Goal: Information Seeking & Learning: Find specific fact

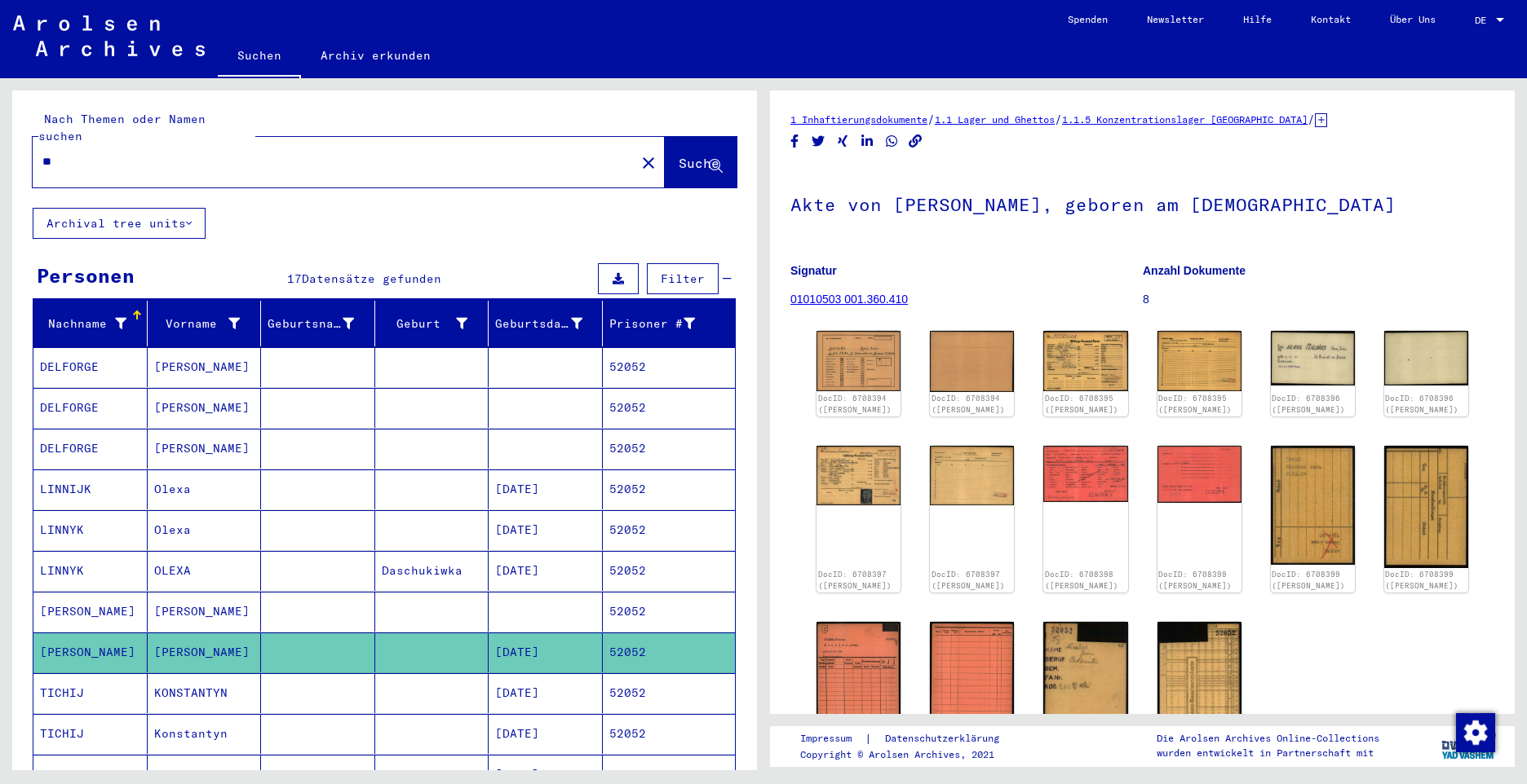
type input "*"
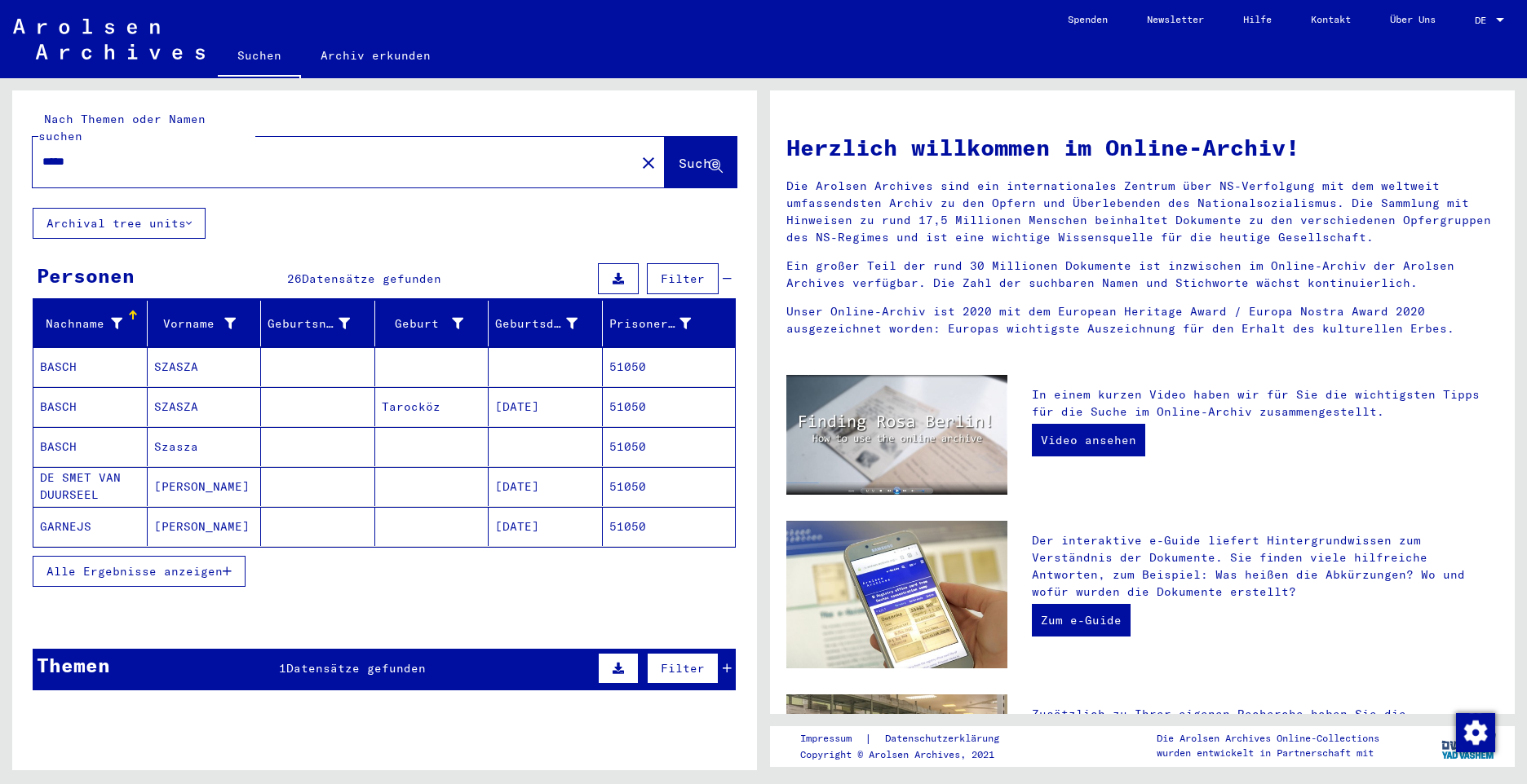
click at [167, 564] on span "Alle Ergebnisse anzeigen" at bounding box center [134, 572] width 176 height 15
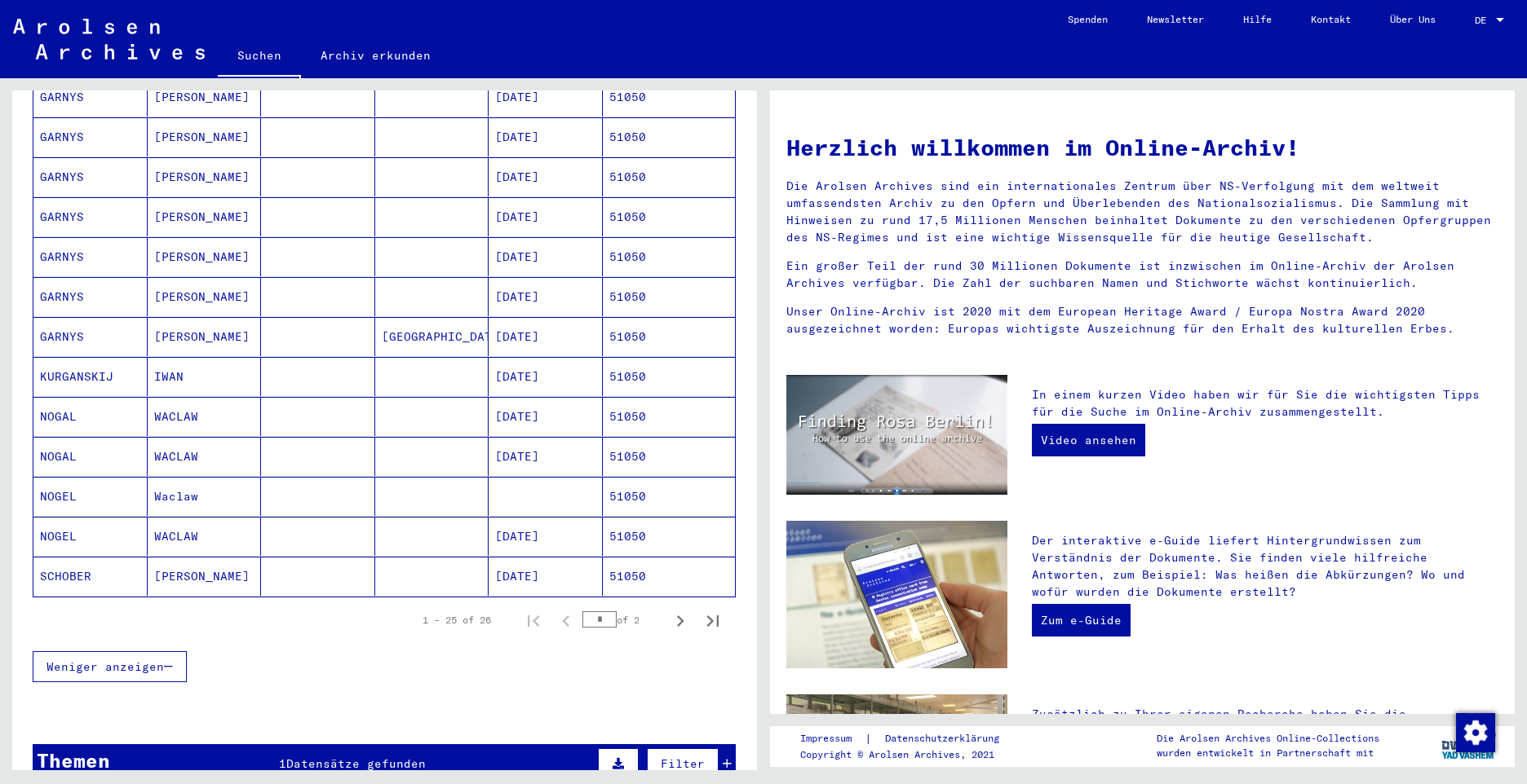
scroll to position [653, 0]
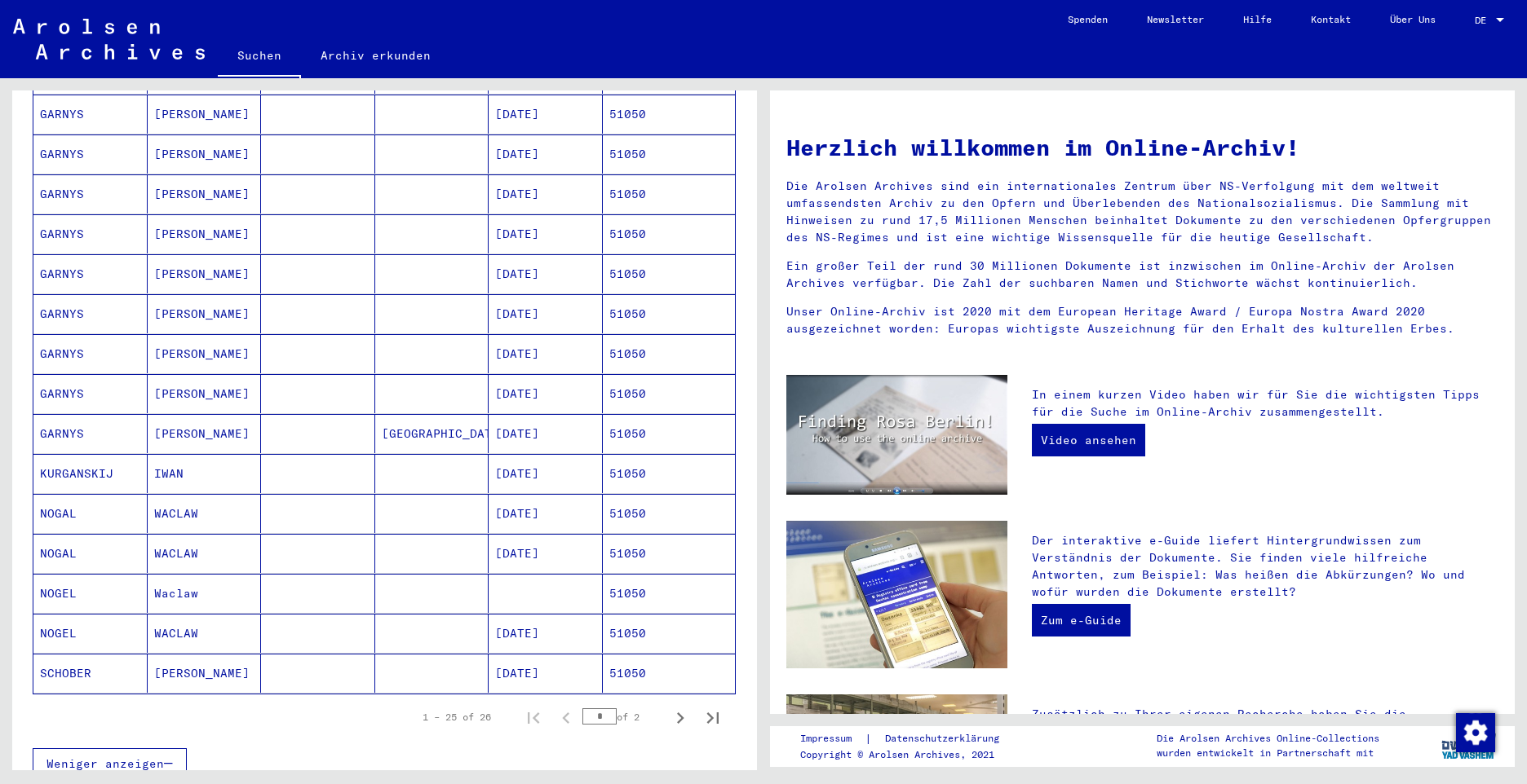
click at [49, 498] on mat-cell "NOGAL" at bounding box center [90, 513] width 114 height 39
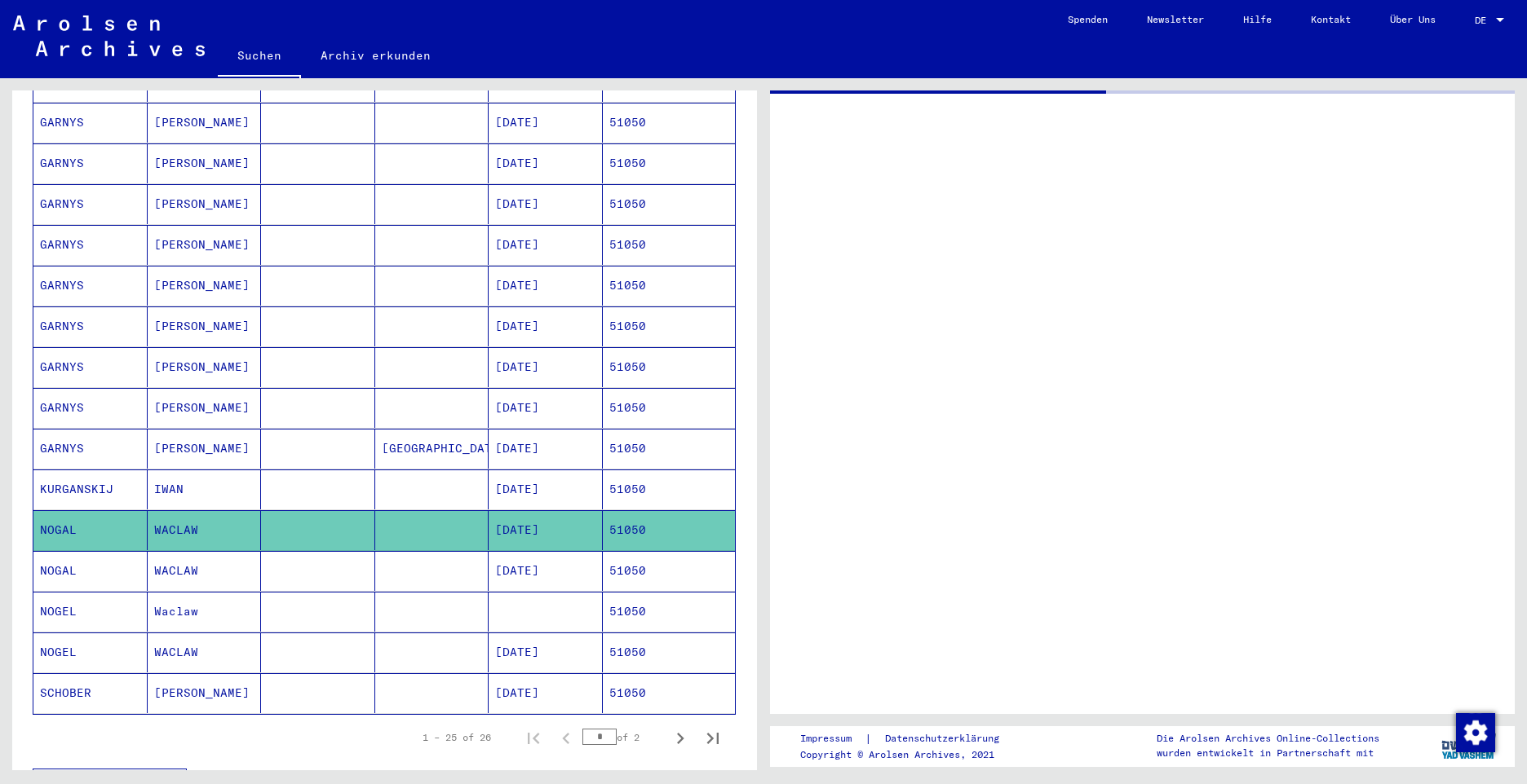
scroll to position [660, 0]
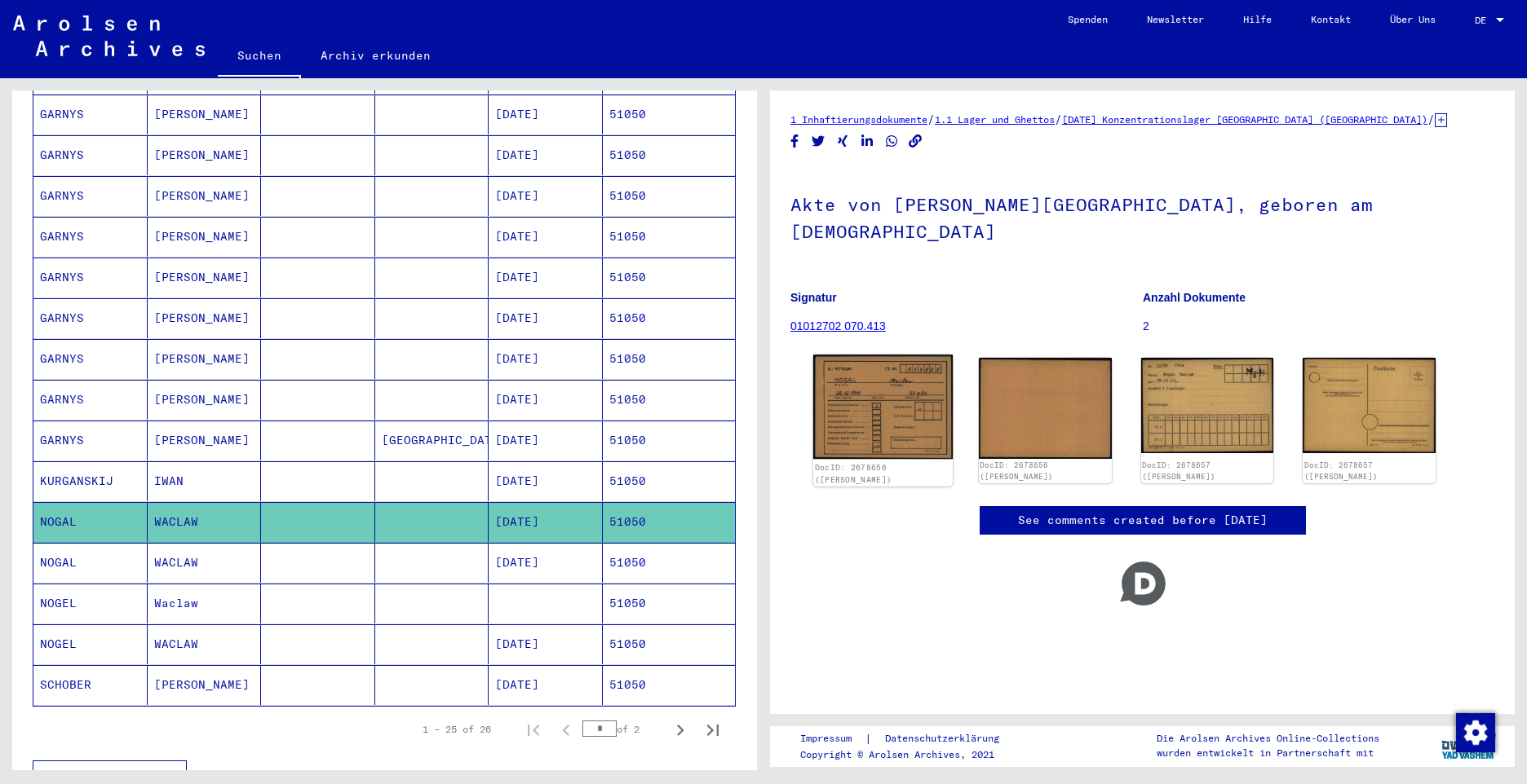
click at [878, 387] on img at bounding box center [882, 406] width 140 height 104
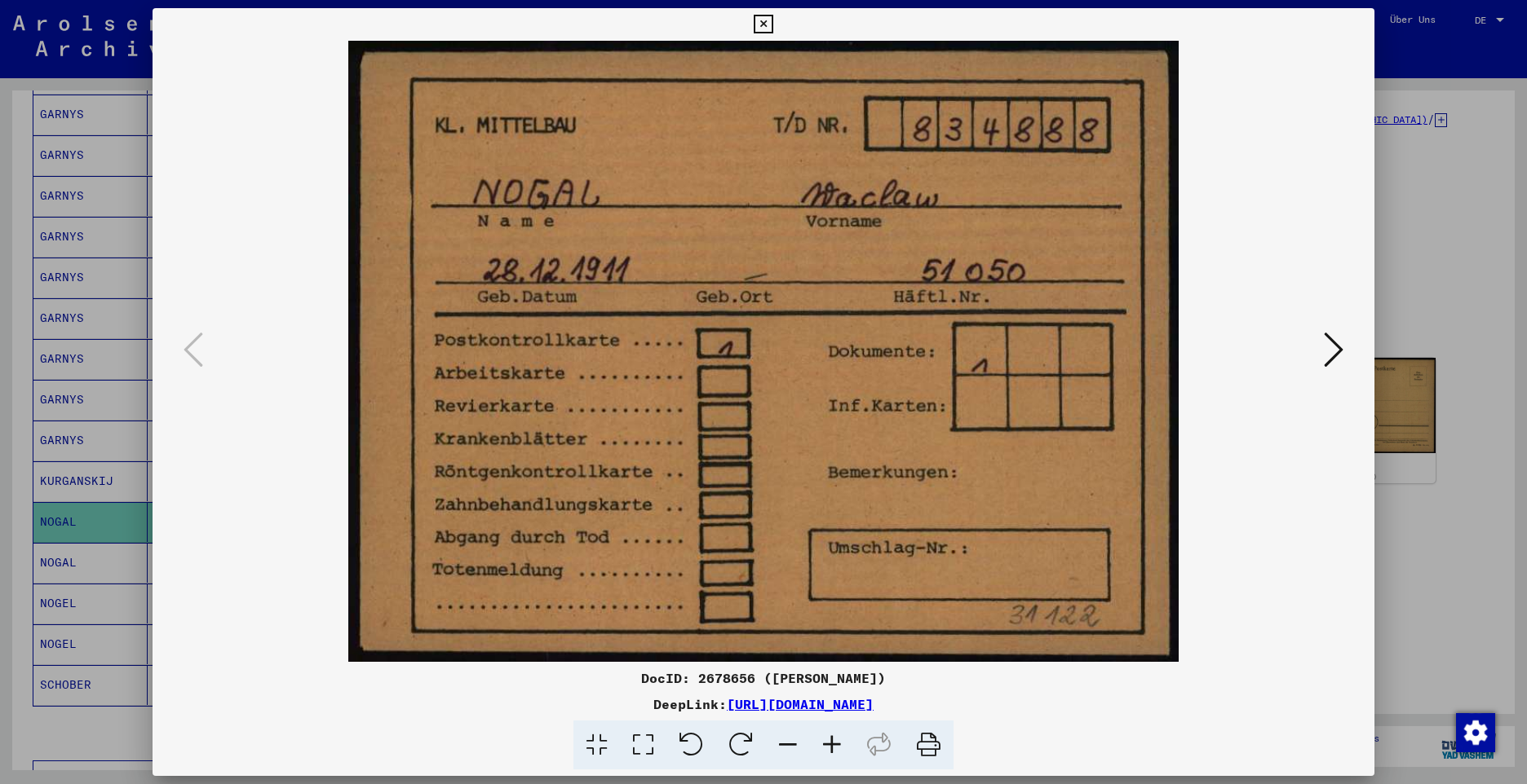
click at [866, 383] on img at bounding box center [764, 351] width 1111 height 621
click at [1330, 359] on icon at bounding box center [1334, 349] width 20 height 39
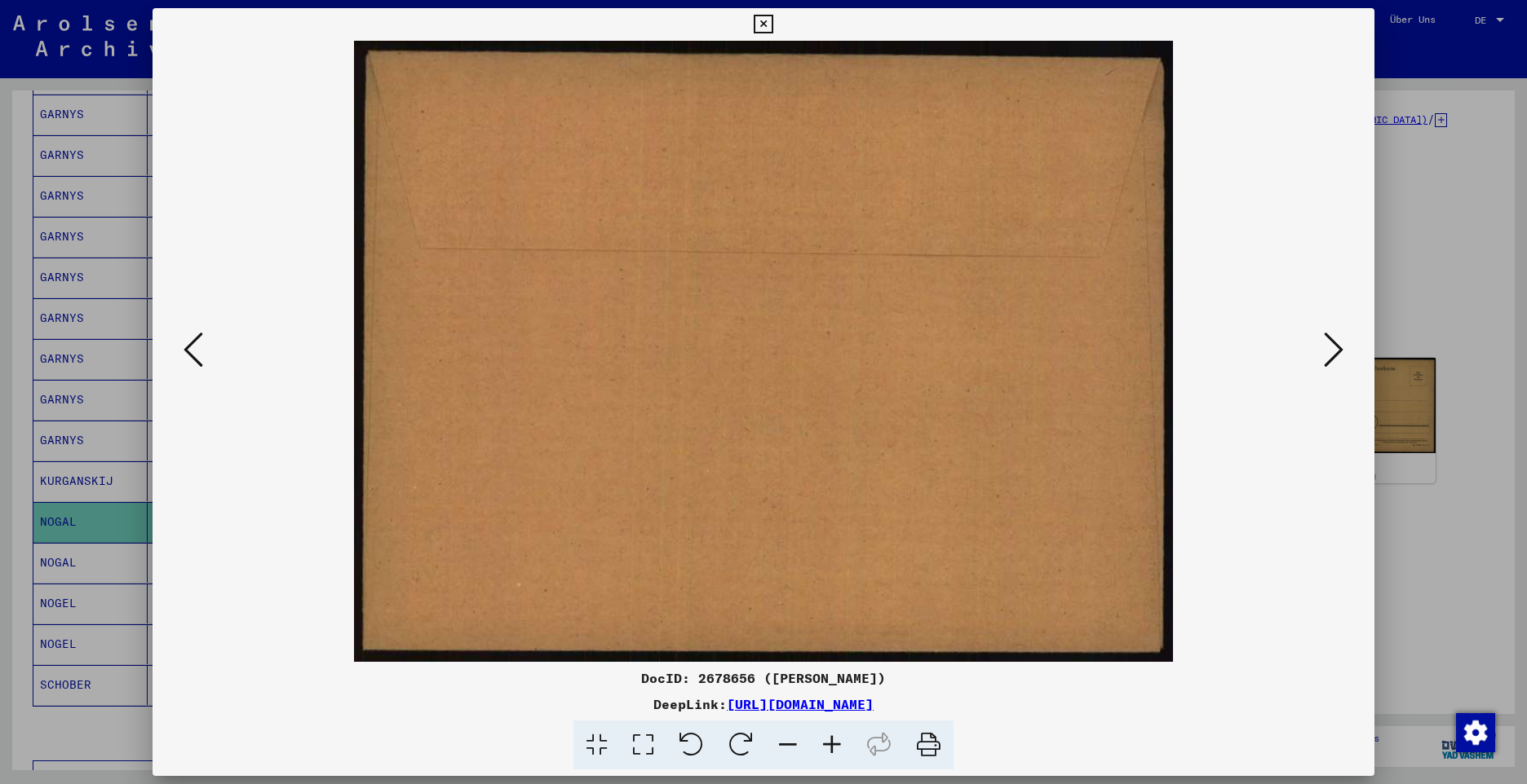
scroll to position [0, 0]
click at [1330, 359] on icon at bounding box center [1334, 349] width 20 height 39
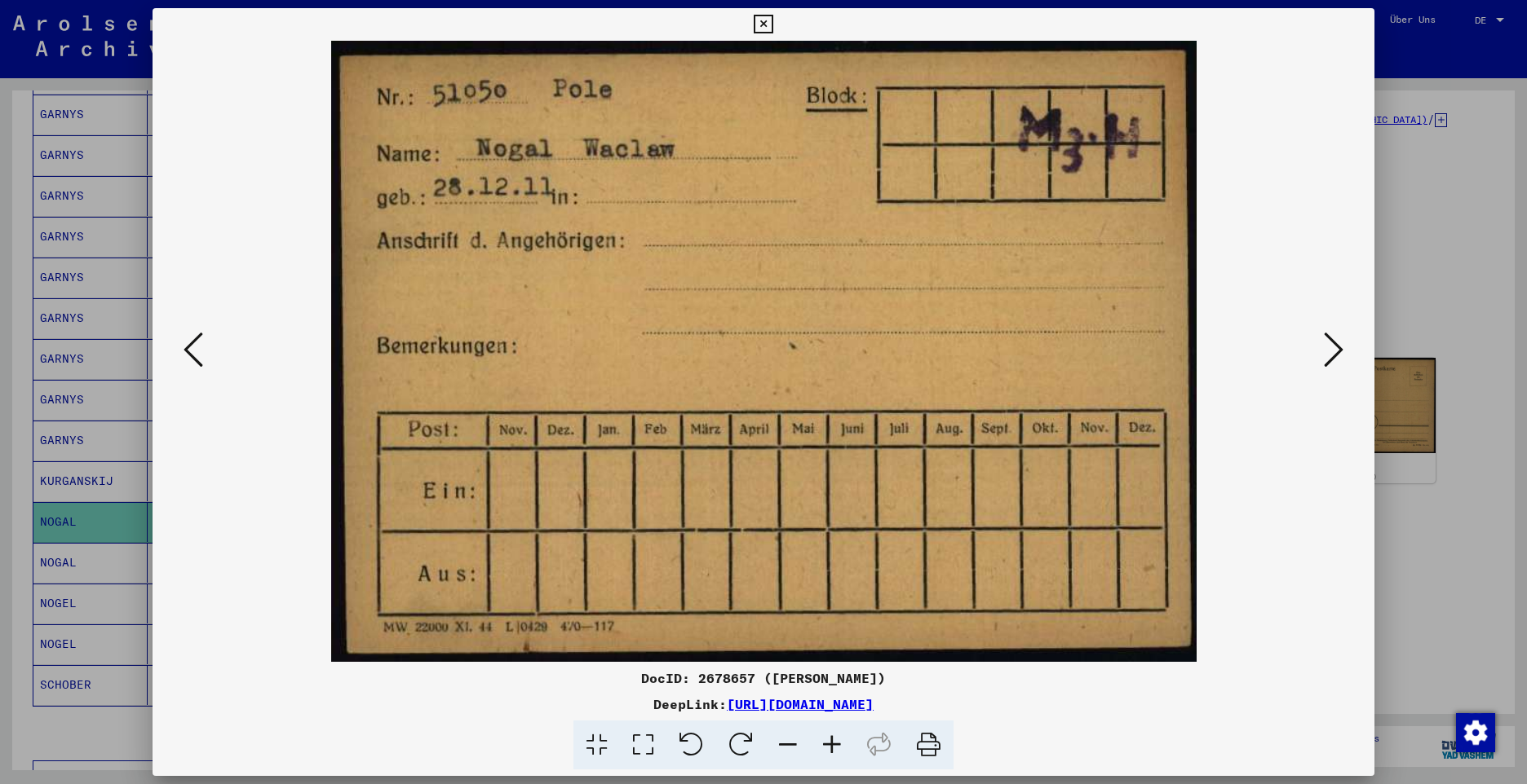
click at [1330, 359] on icon at bounding box center [1334, 349] width 20 height 39
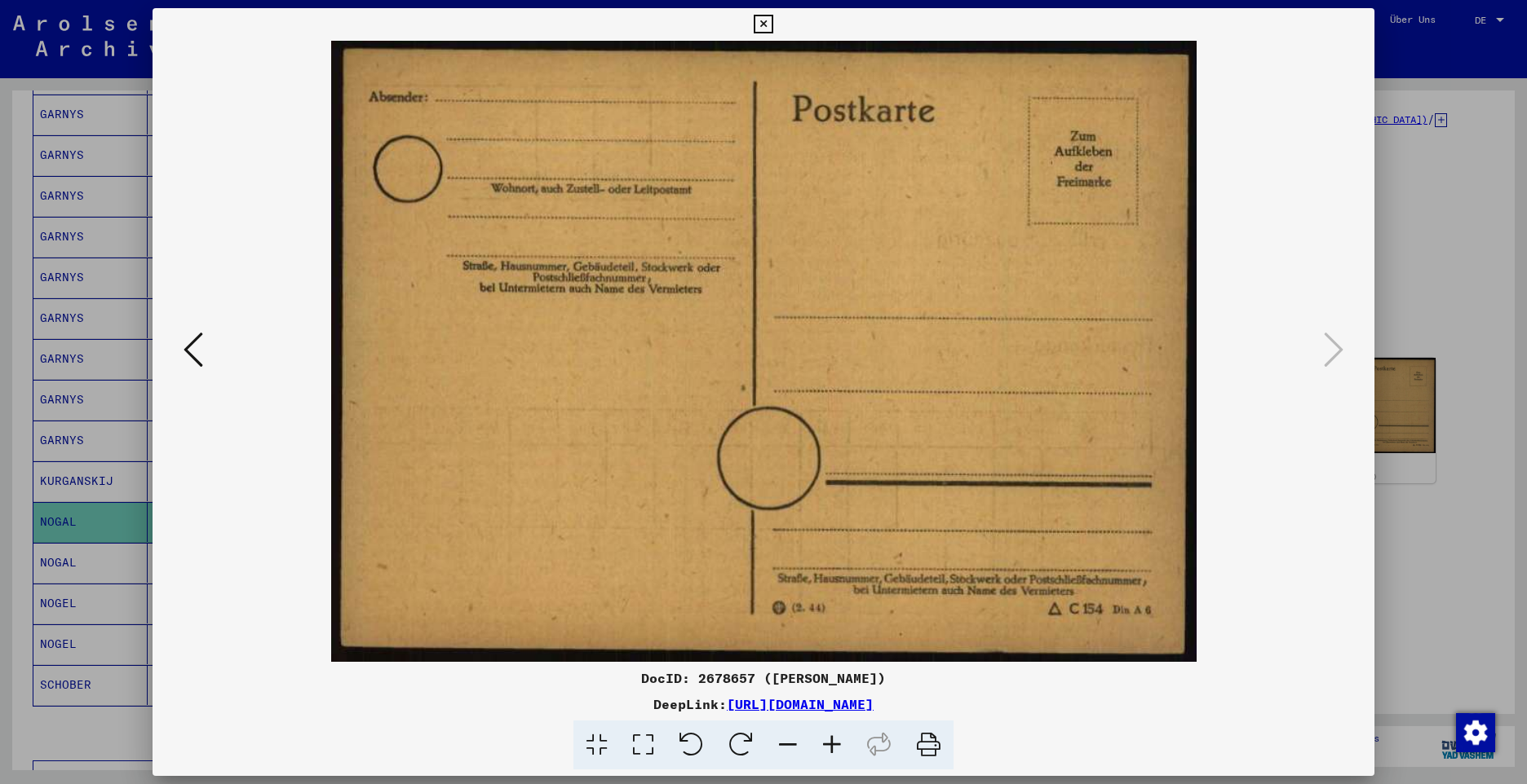
click at [764, 29] on icon at bounding box center [763, 25] width 19 height 20
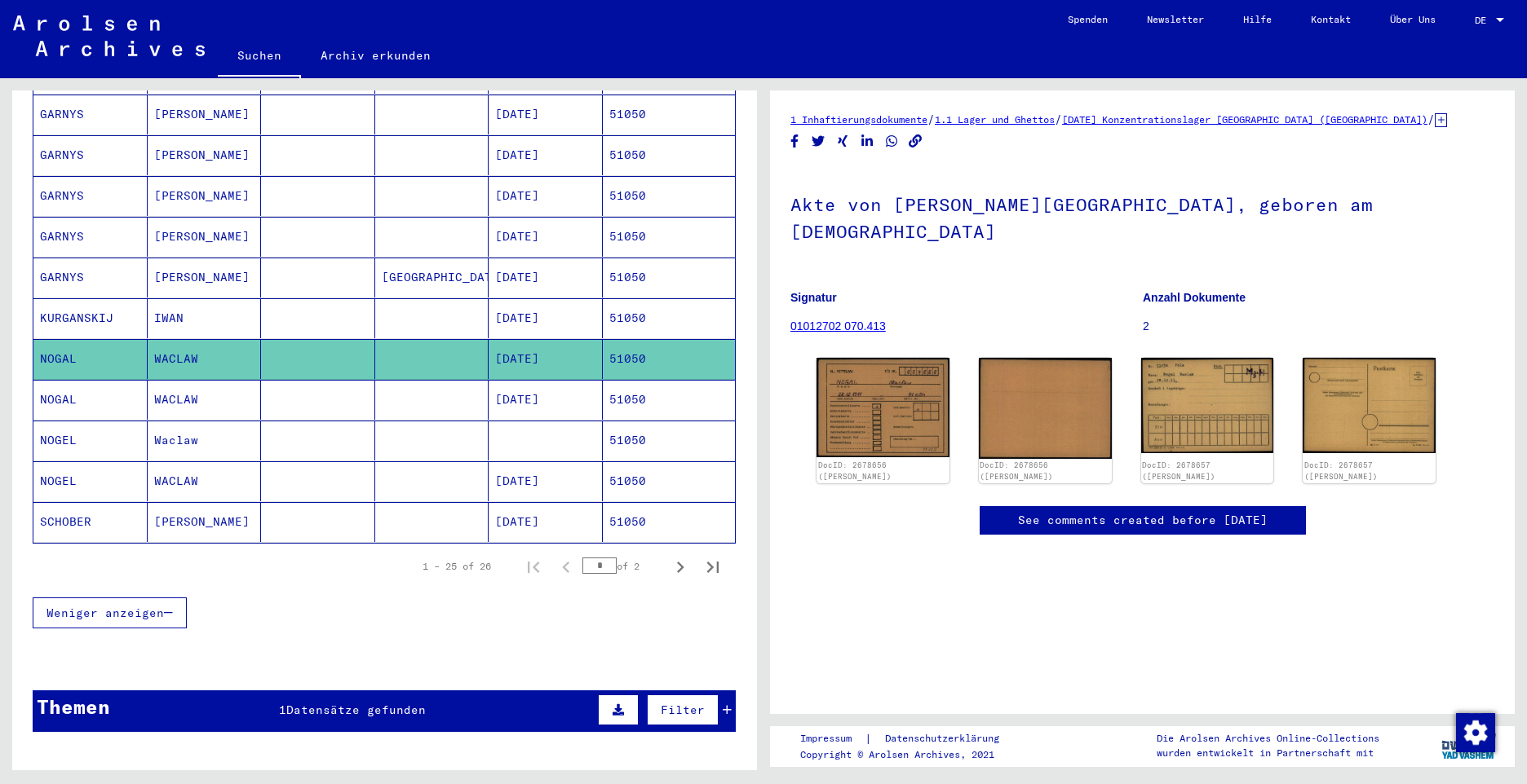
scroll to position [905, 0]
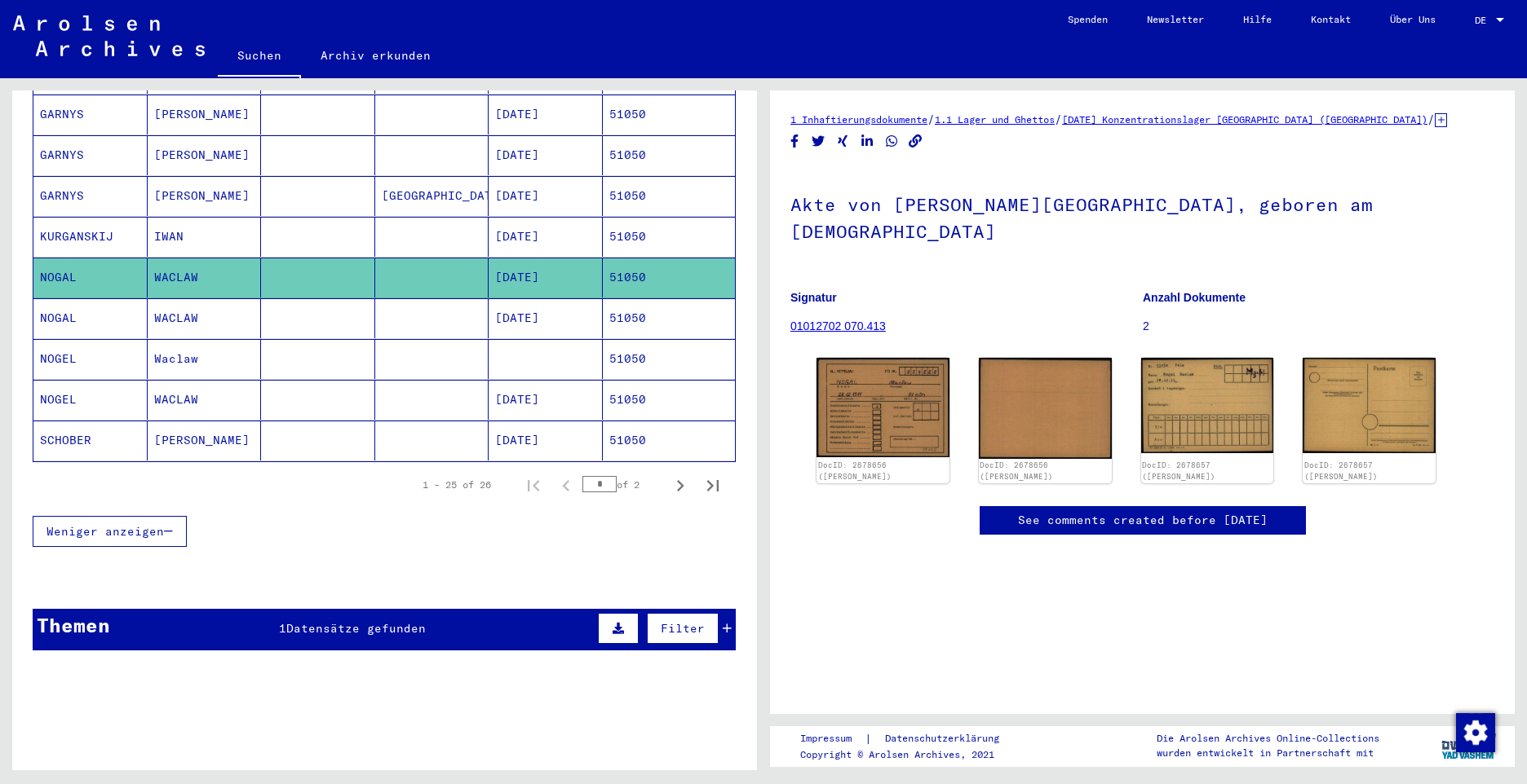
click at [66, 300] on mat-cell "NOGAL" at bounding box center [90, 318] width 114 height 40
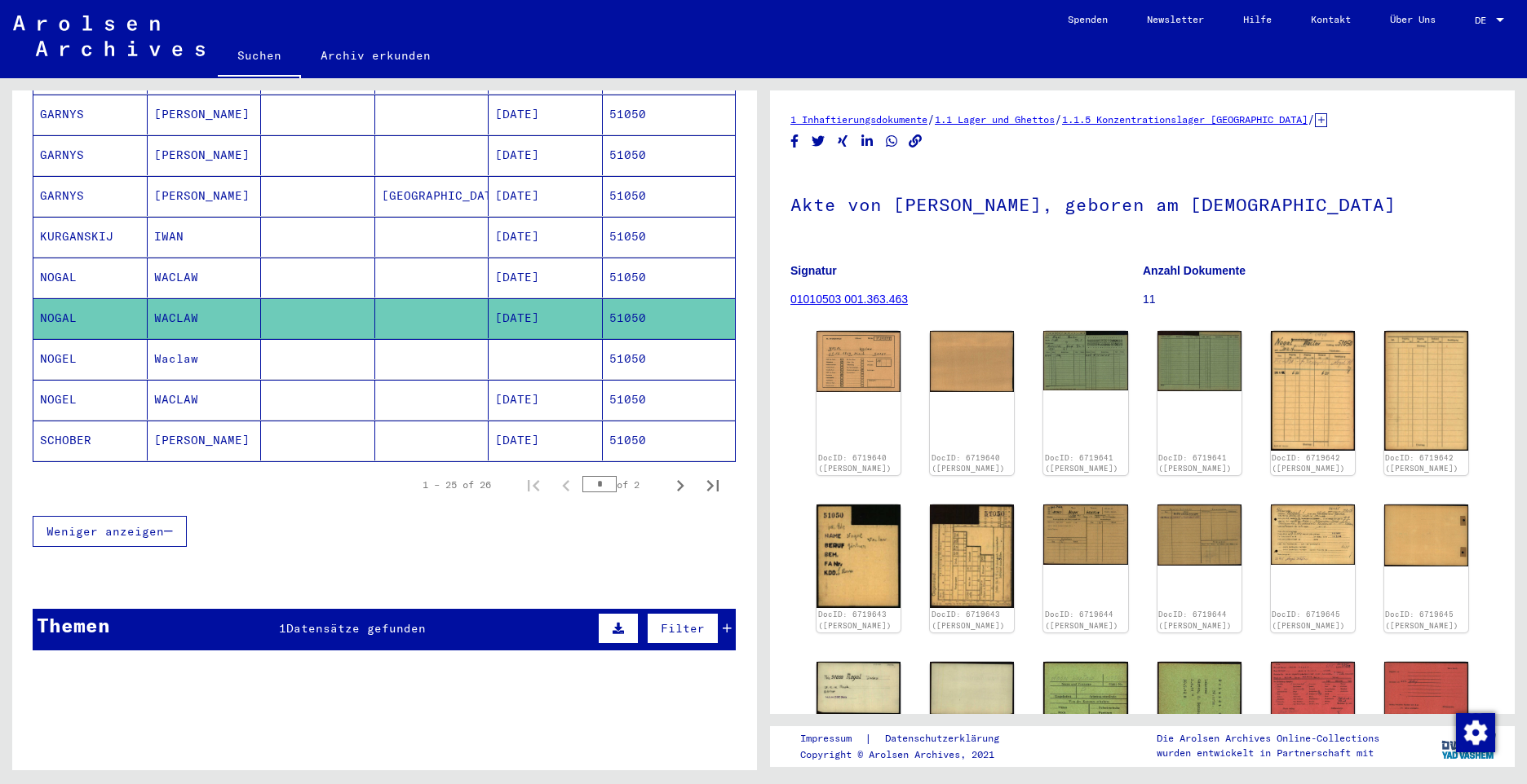
click at [56, 343] on mat-cell "NOGEL" at bounding box center [90, 359] width 114 height 40
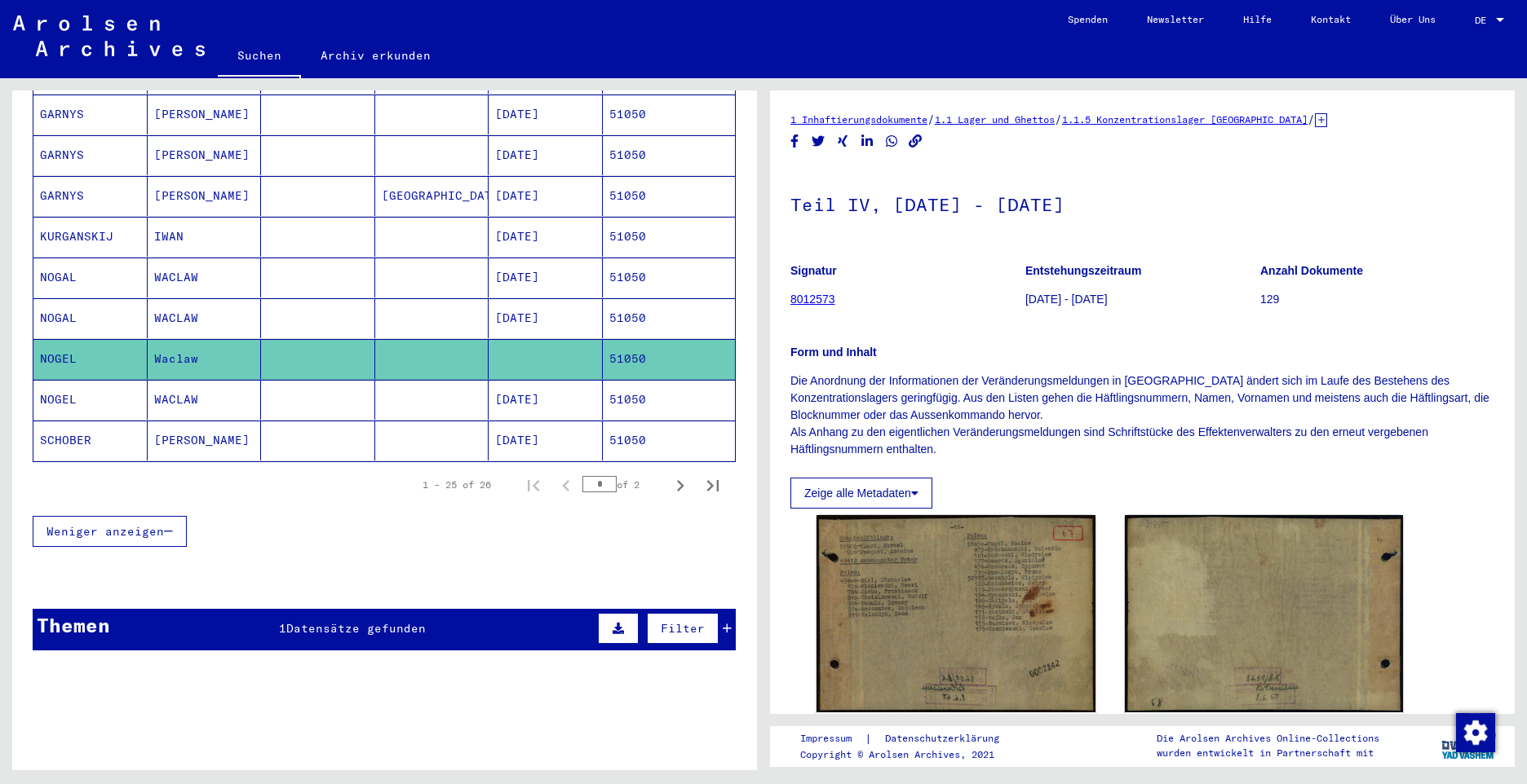
click at [57, 382] on mat-cell "NOGEL" at bounding box center [90, 400] width 114 height 40
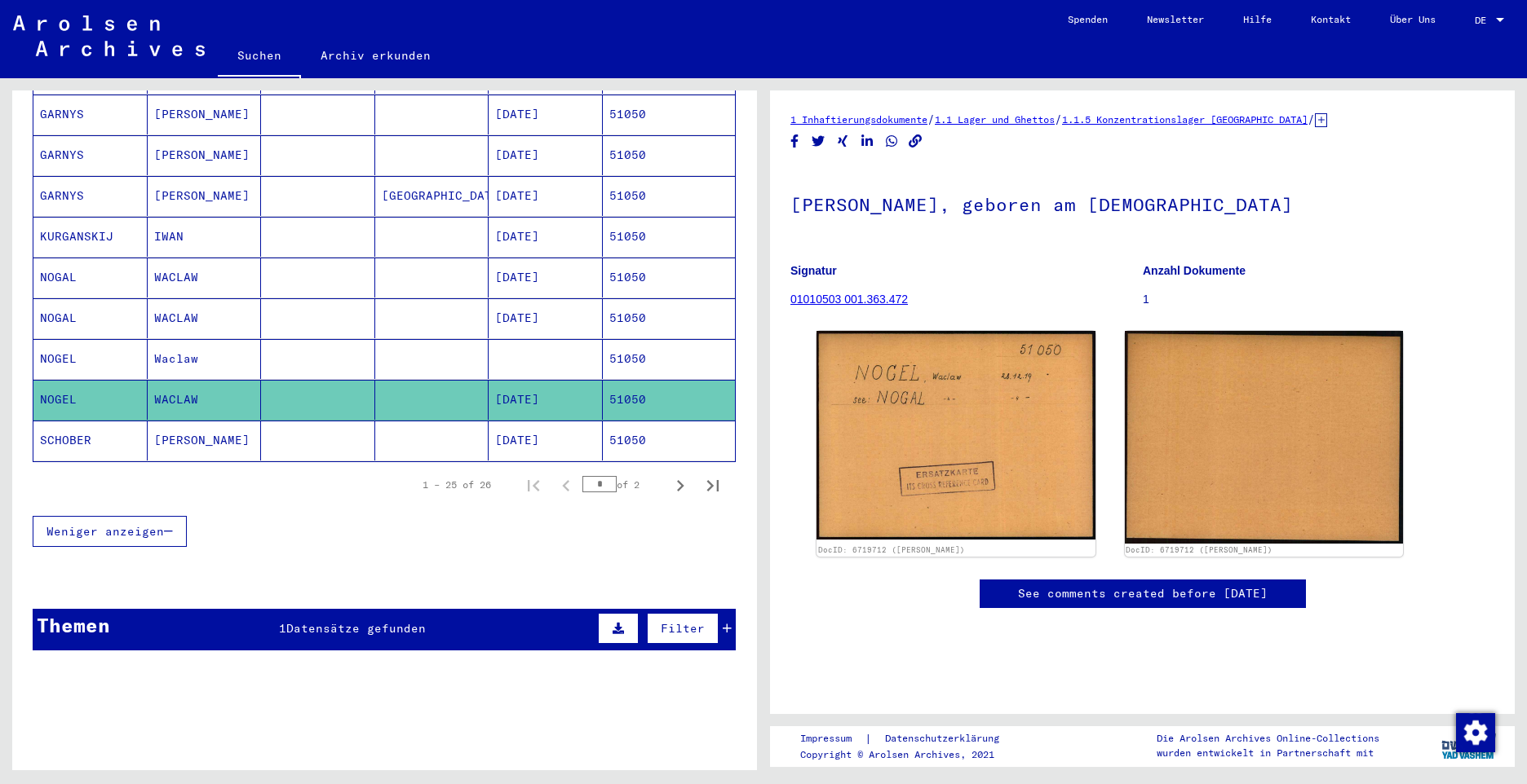
click at [55, 300] on mat-cell "NOGAL" at bounding box center [90, 318] width 114 height 40
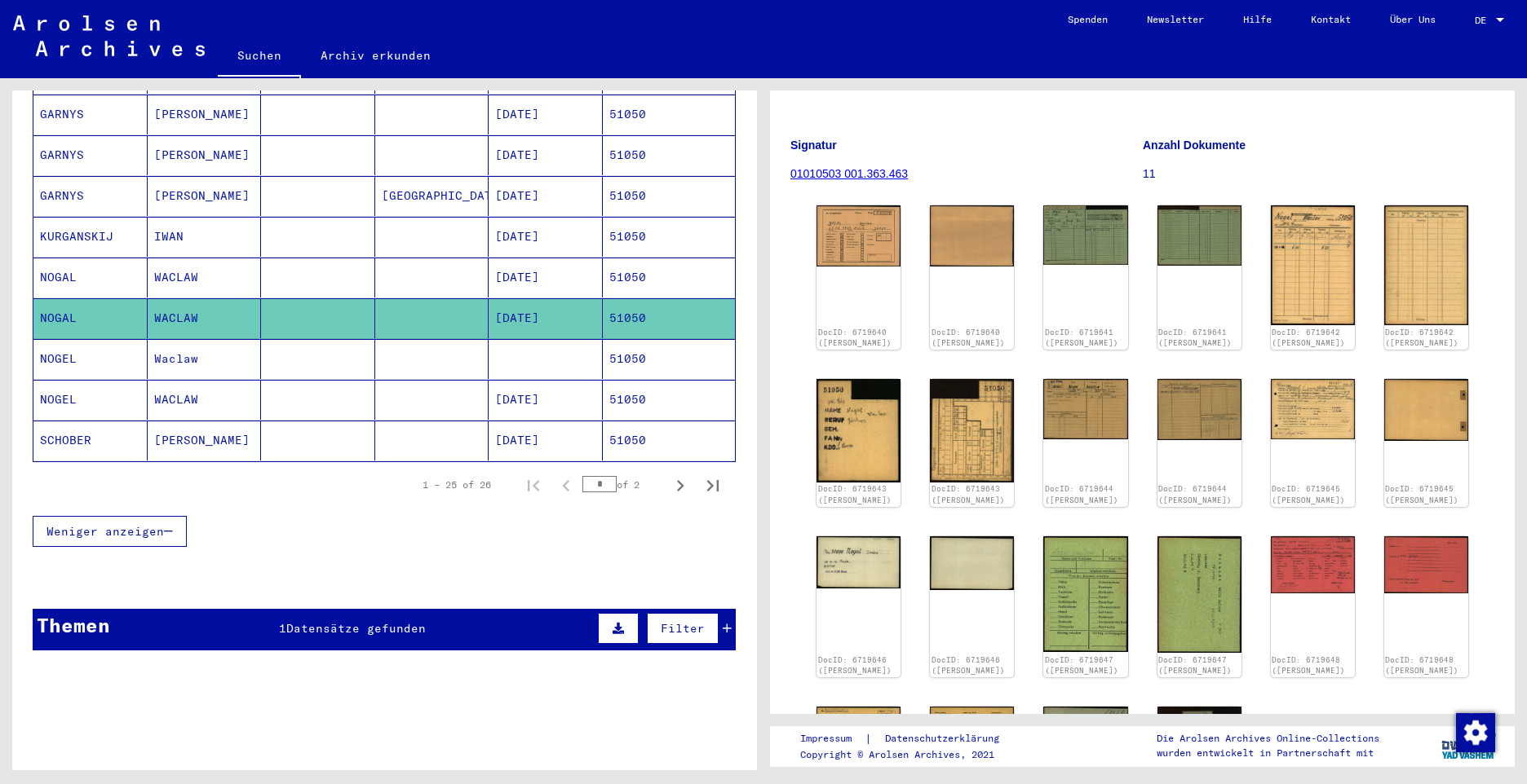
scroll to position [163, 0]
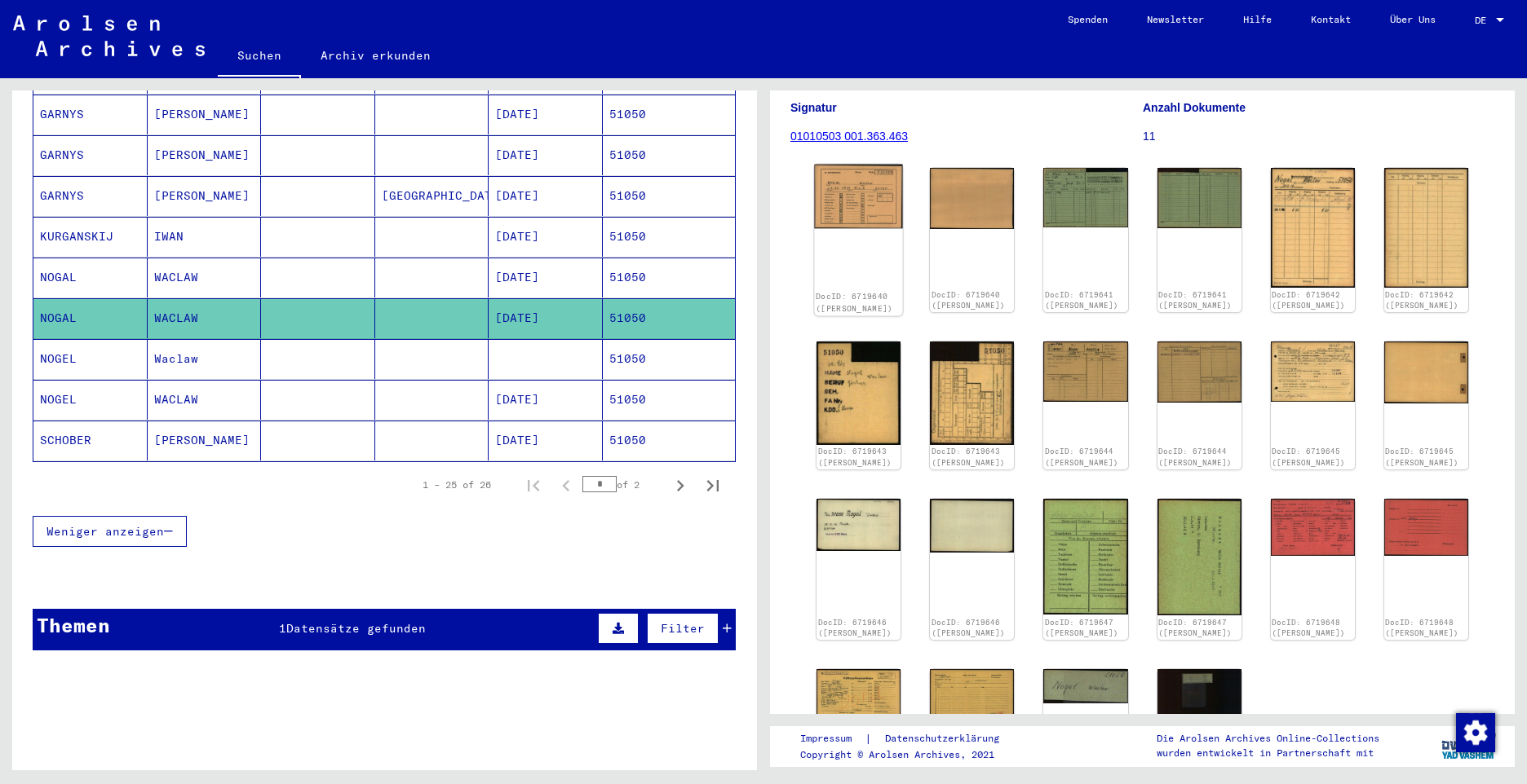
click at [874, 211] on img at bounding box center [858, 196] width 88 height 64
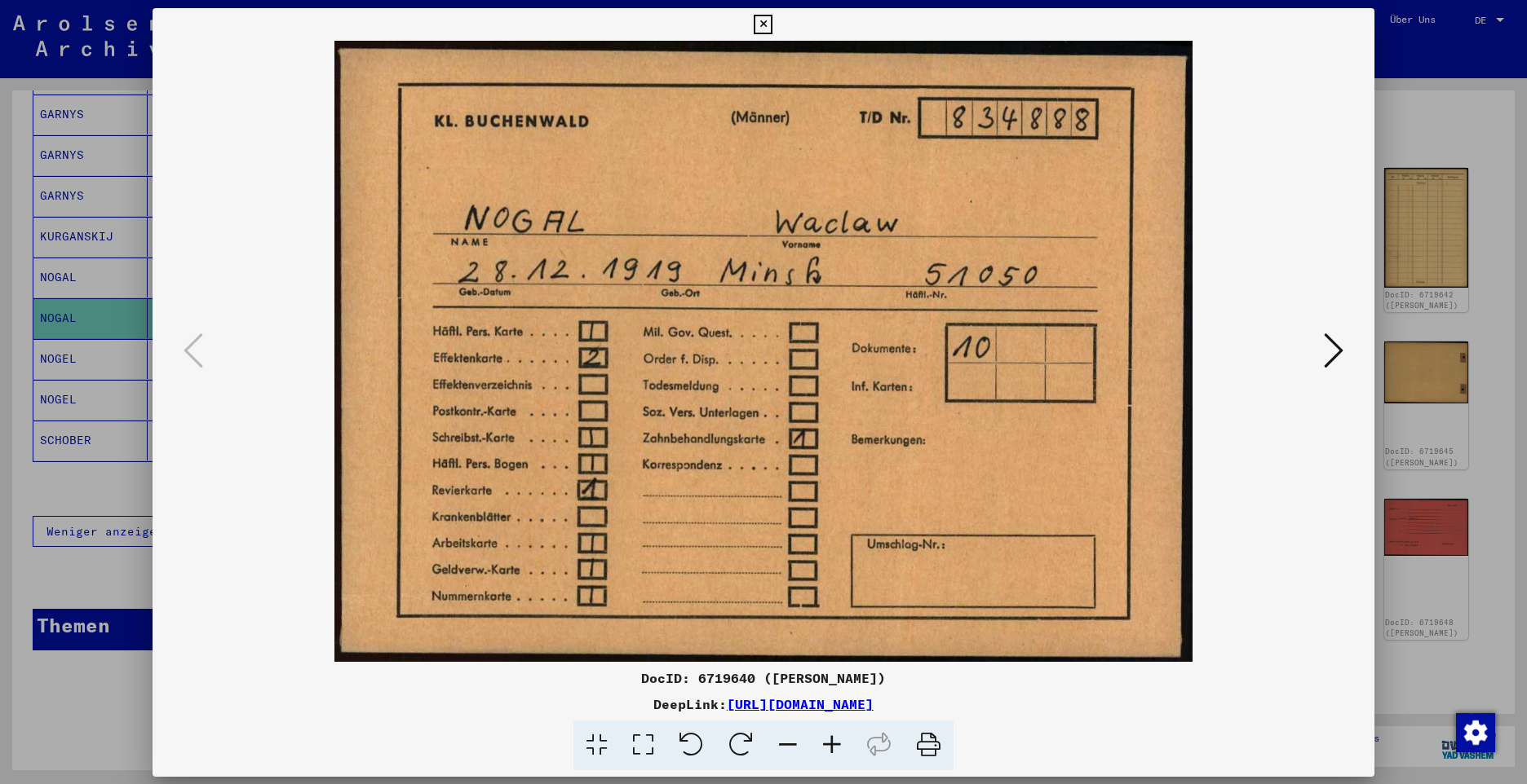
click at [874, 211] on img at bounding box center [764, 351] width 1111 height 621
click at [1339, 346] on icon at bounding box center [1334, 349] width 20 height 39
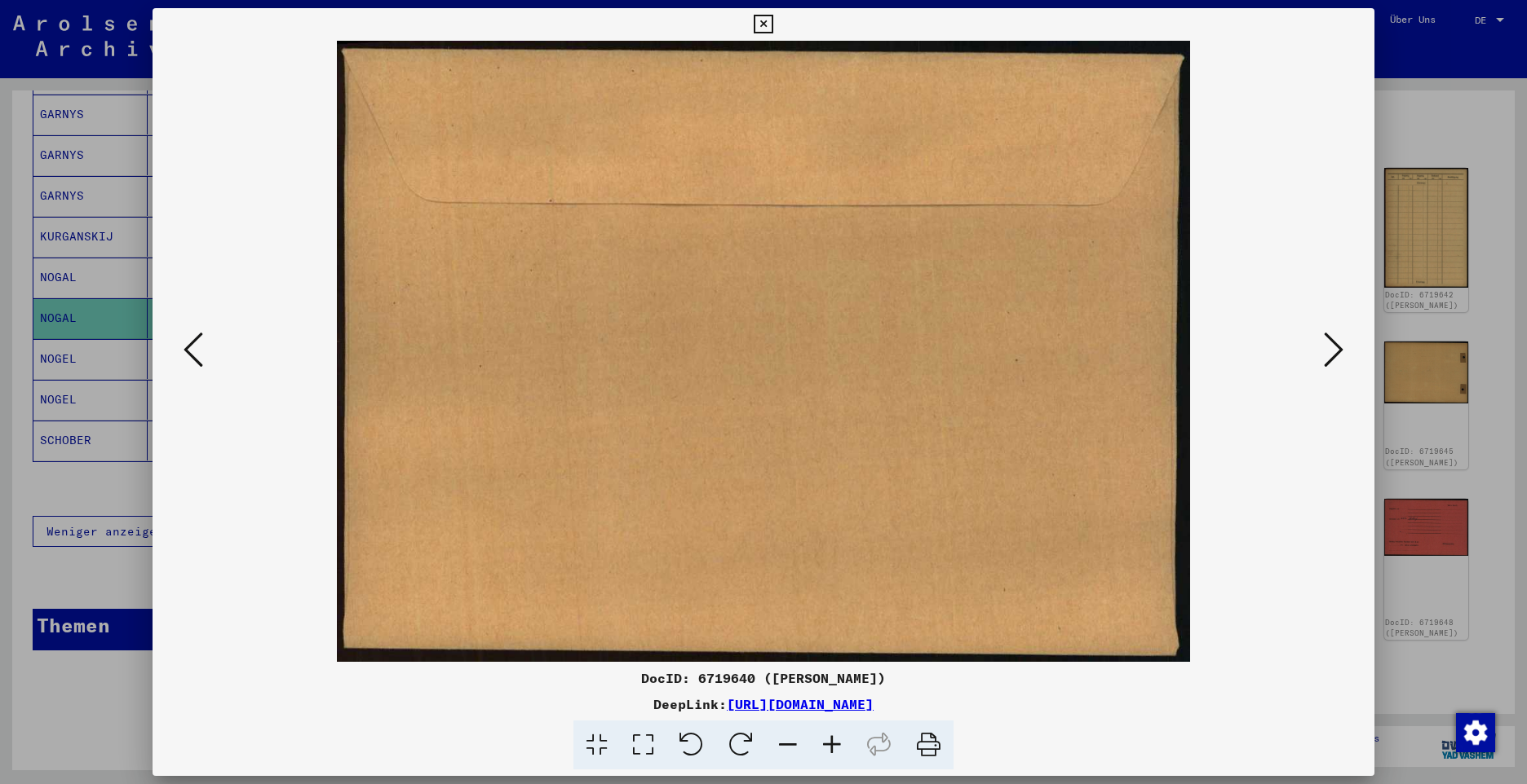
click at [1330, 356] on icon at bounding box center [1334, 349] width 20 height 39
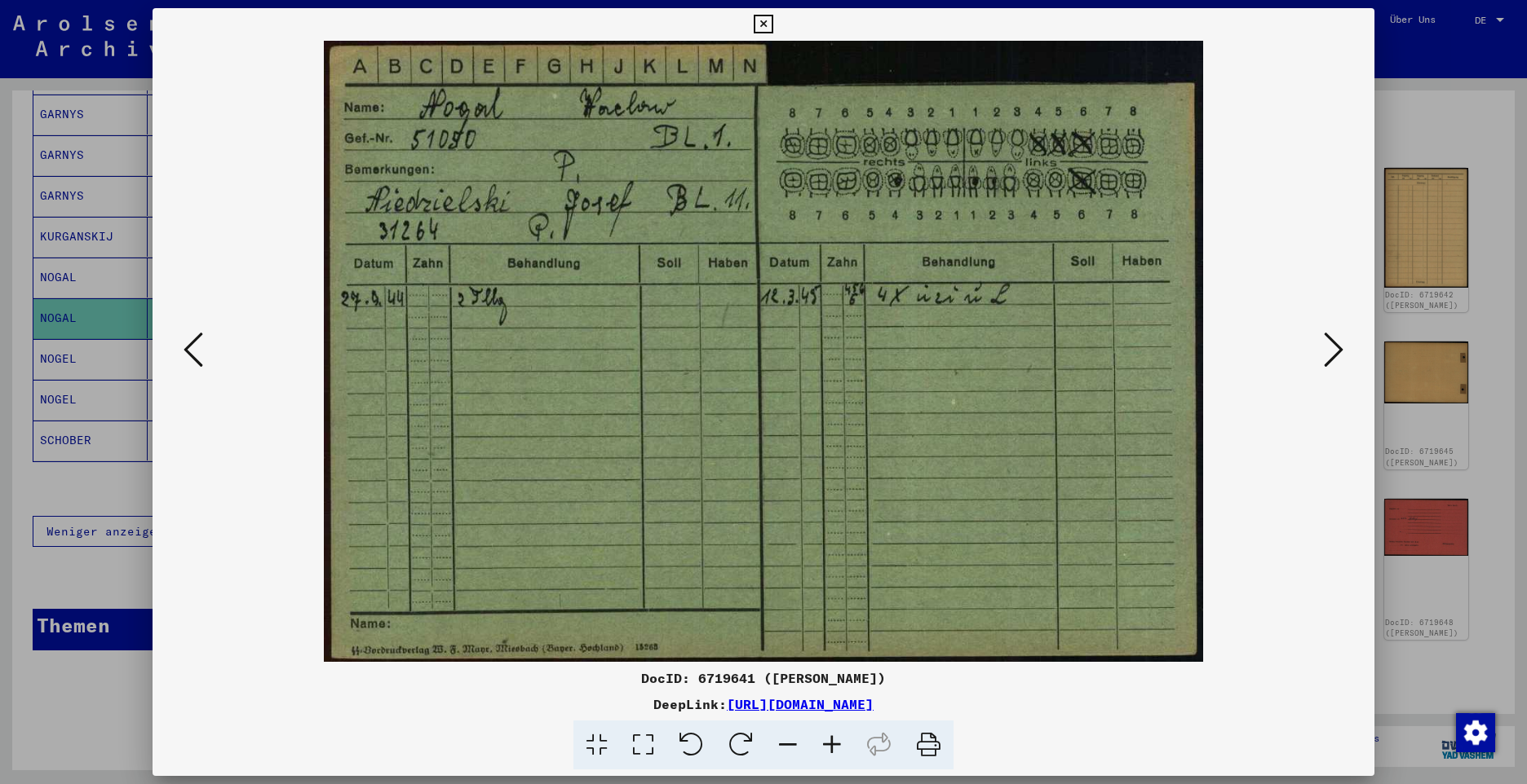
click at [1330, 356] on icon at bounding box center [1334, 349] width 20 height 39
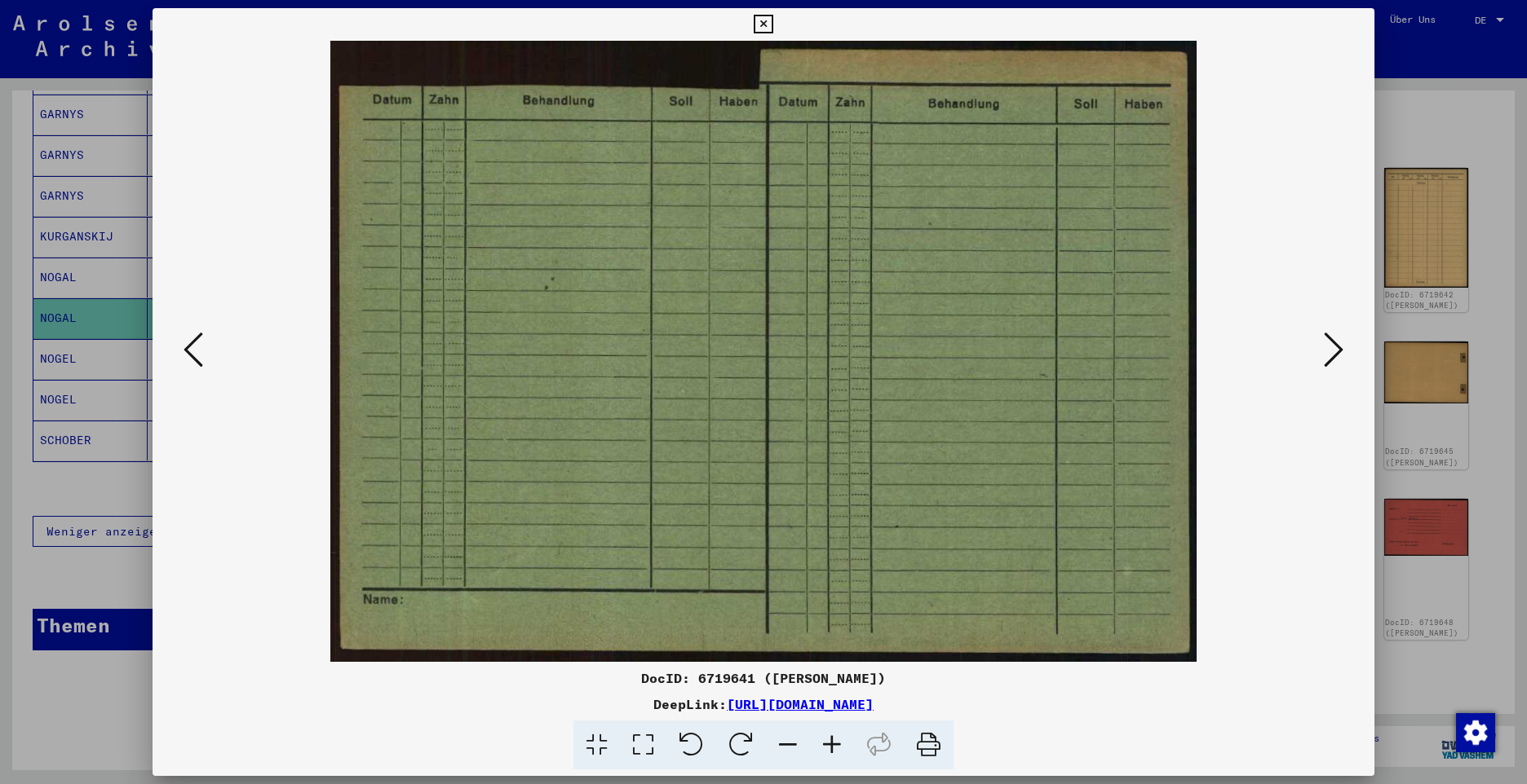
click at [1330, 356] on icon at bounding box center [1334, 349] width 20 height 39
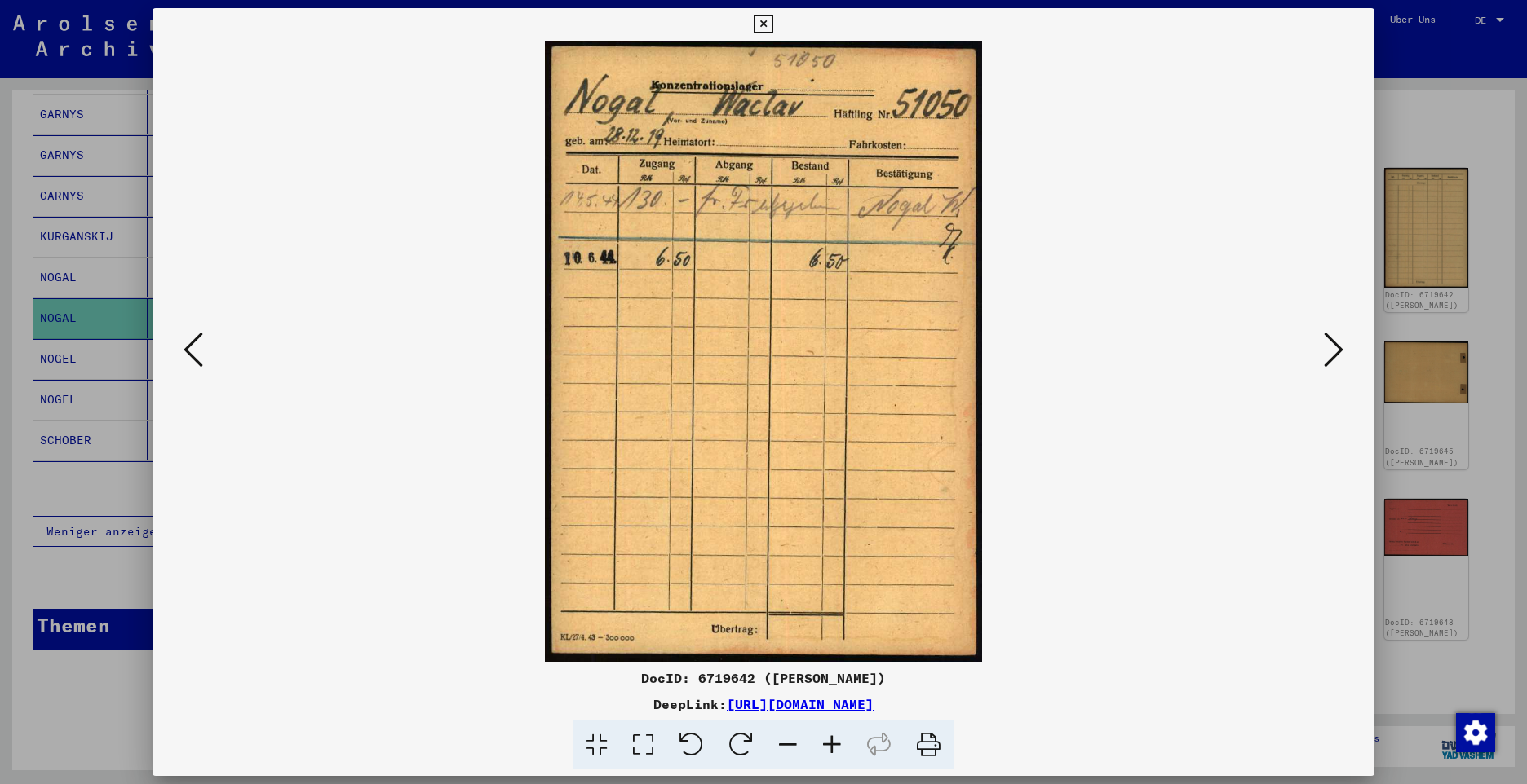
click at [1330, 356] on icon at bounding box center [1334, 349] width 20 height 39
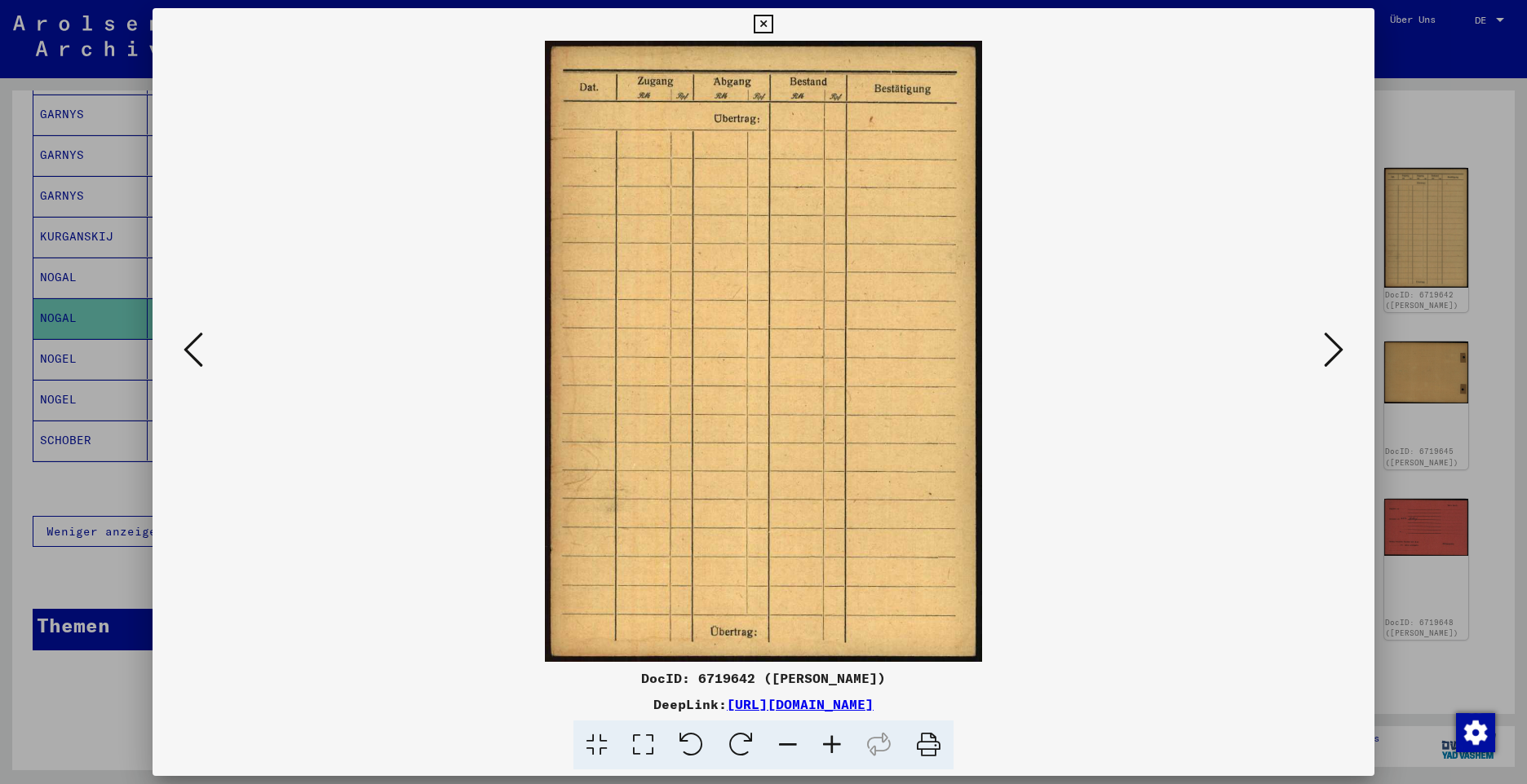
click at [1330, 356] on icon at bounding box center [1334, 349] width 20 height 39
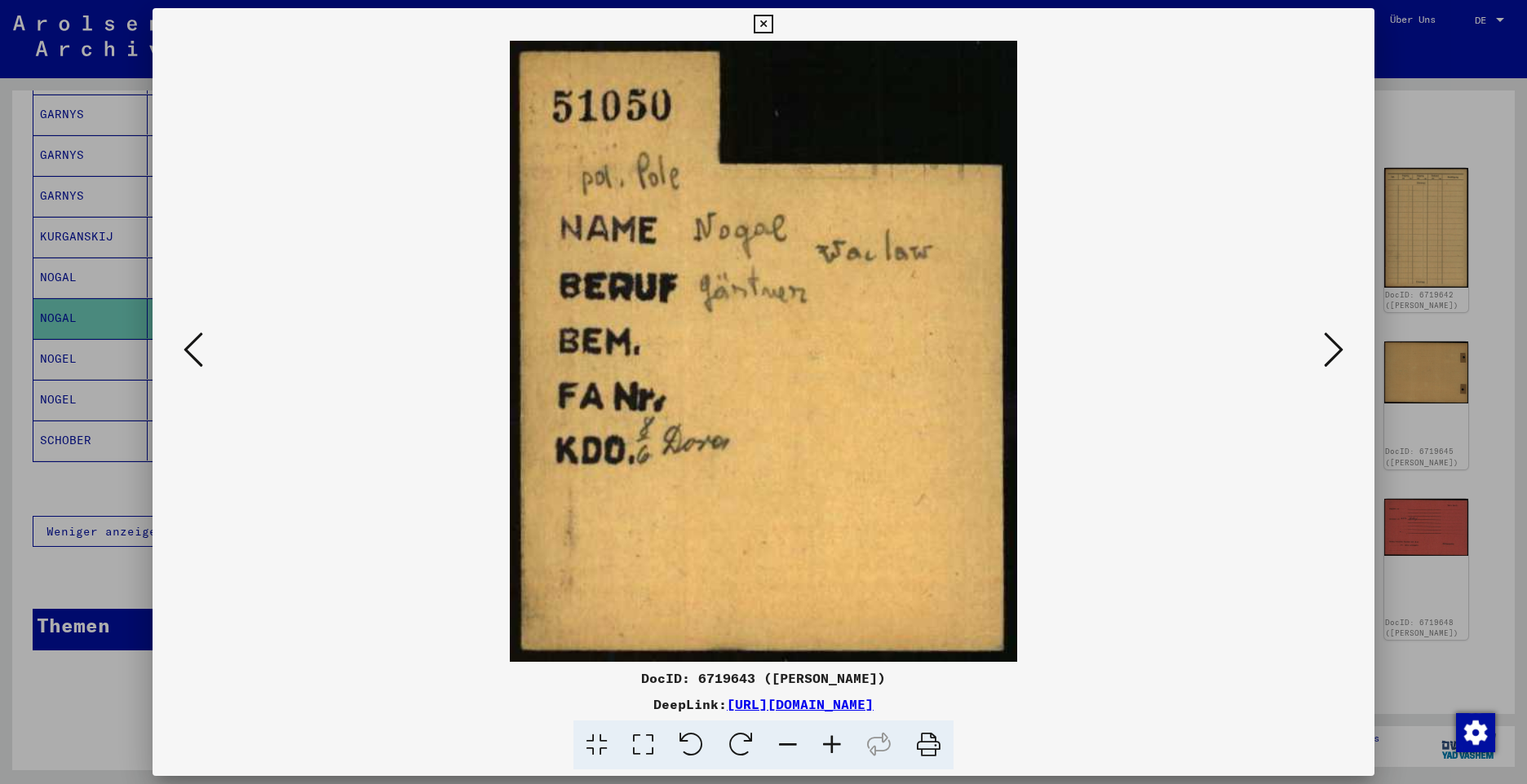
click at [1326, 354] on icon at bounding box center [1334, 349] width 20 height 39
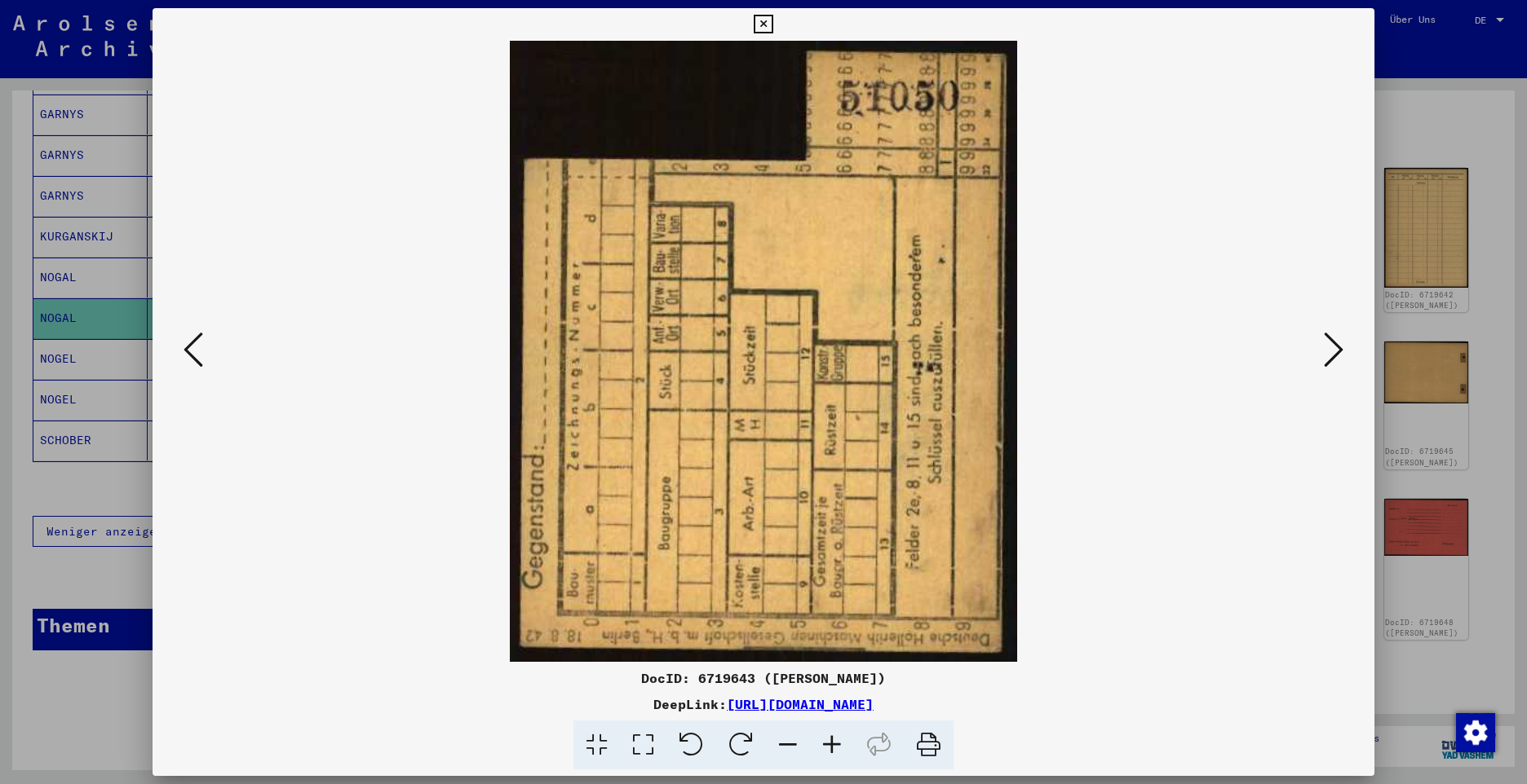
click at [1326, 354] on icon at bounding box center [1334, 349] width 20 height 39
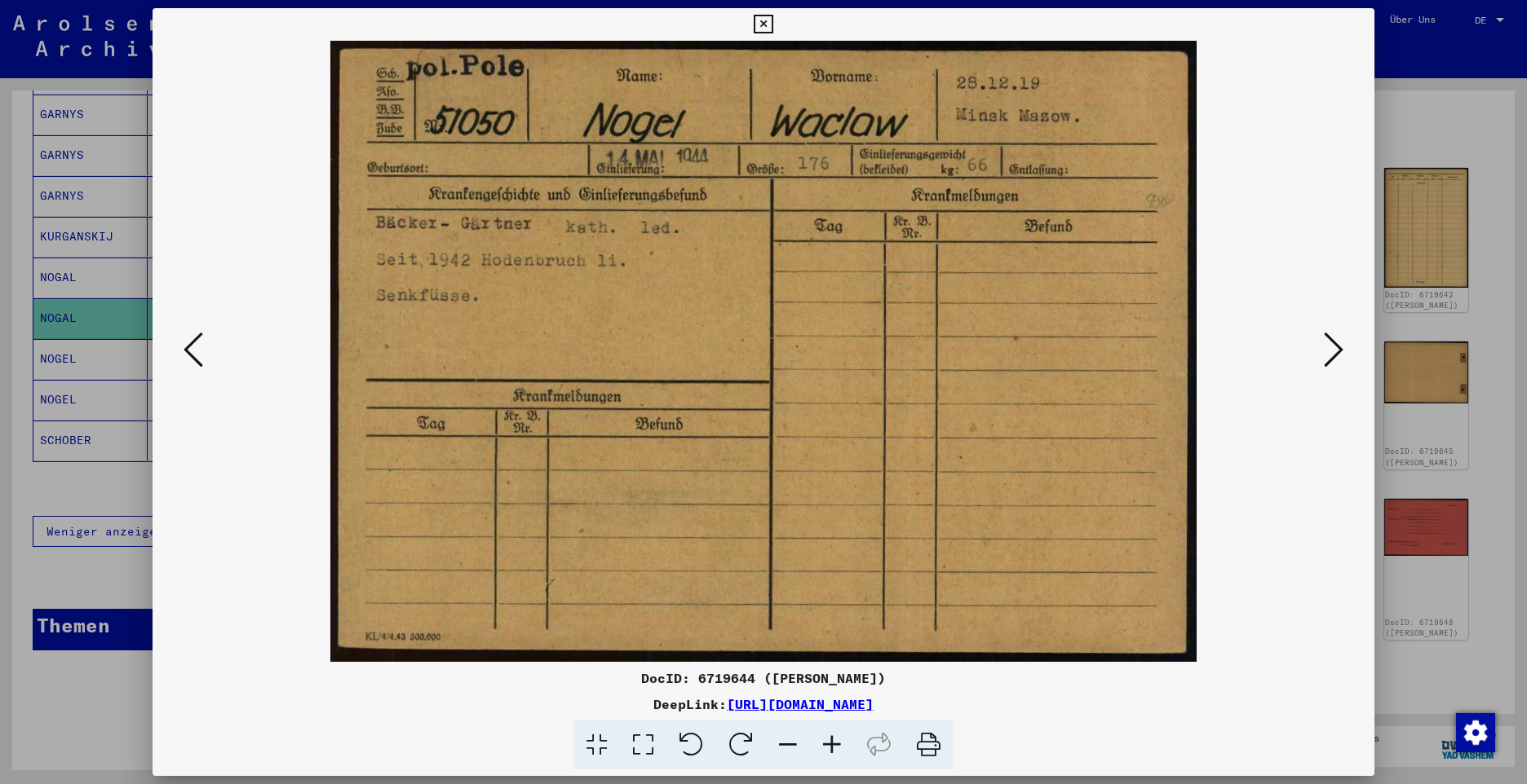
click at [1326, 354] on icon at bounding box center [1334, 349] width 20 height 39
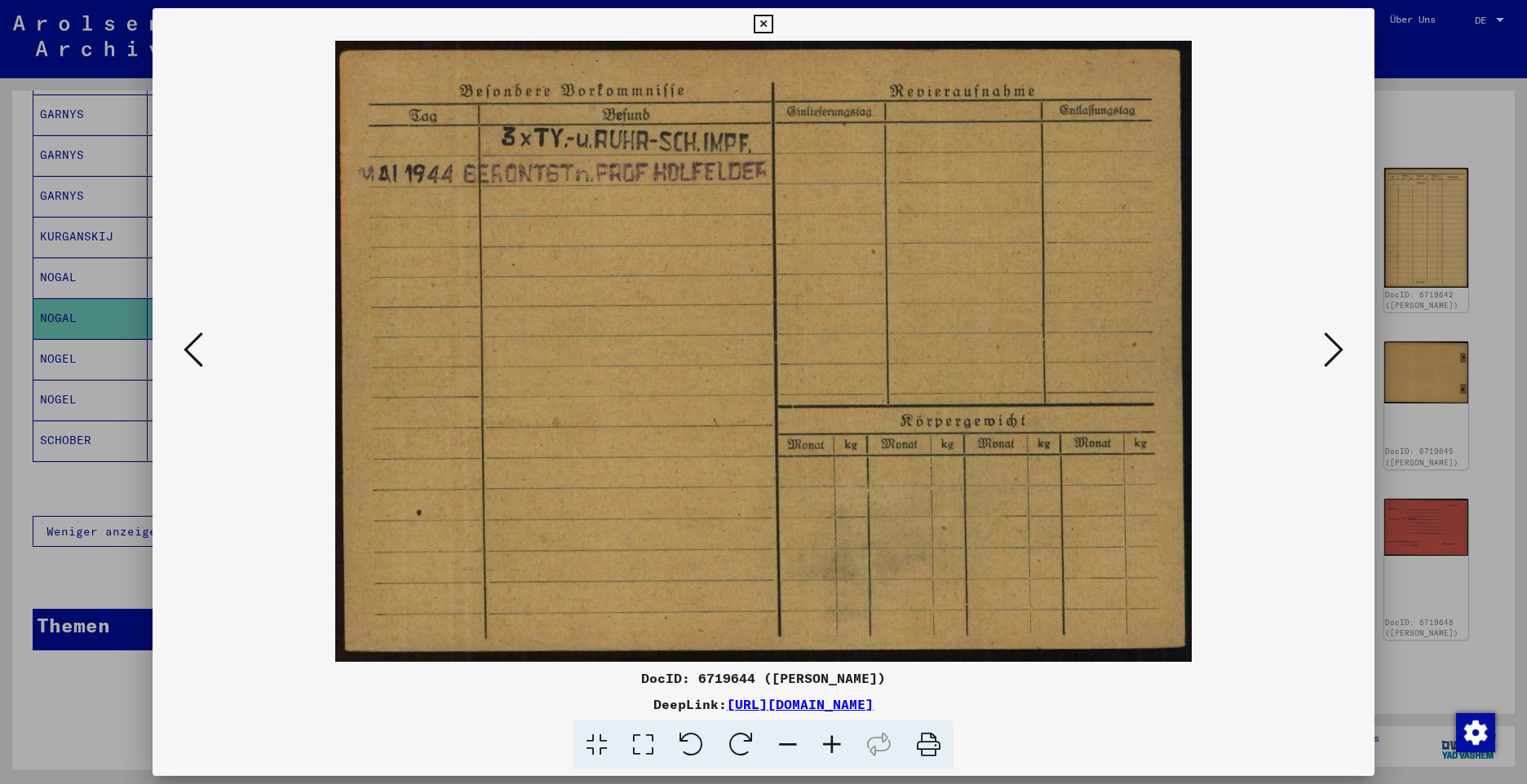
click at [1326, 354] on icon at bounding box center [1334, 349] width 20 height 39
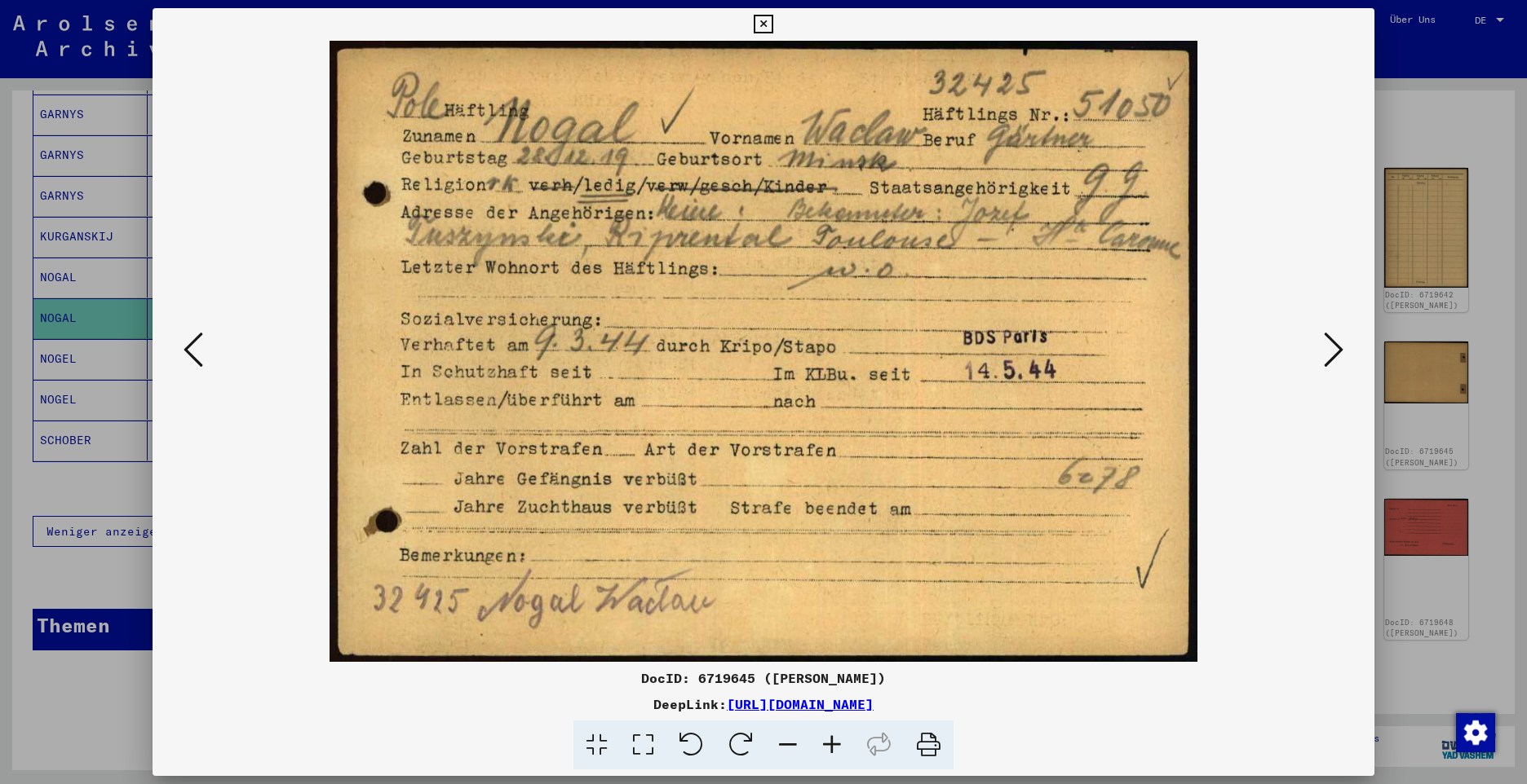
click at [1330, 361] on icon at bounding box center [1334, 349] width 20 height 39
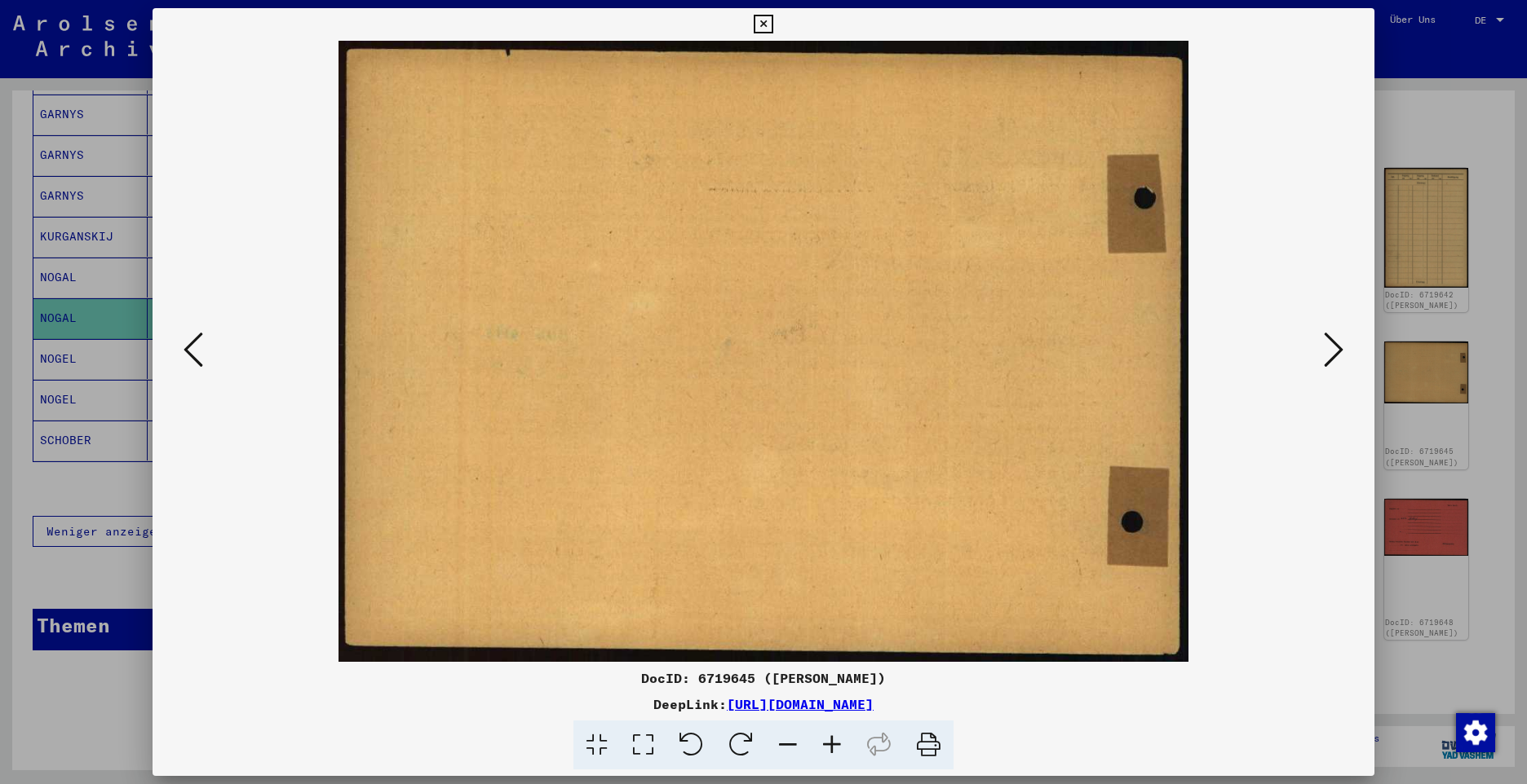
click at [1330, 361] on icon at bounding box center [1334, 349] width 20 height 39
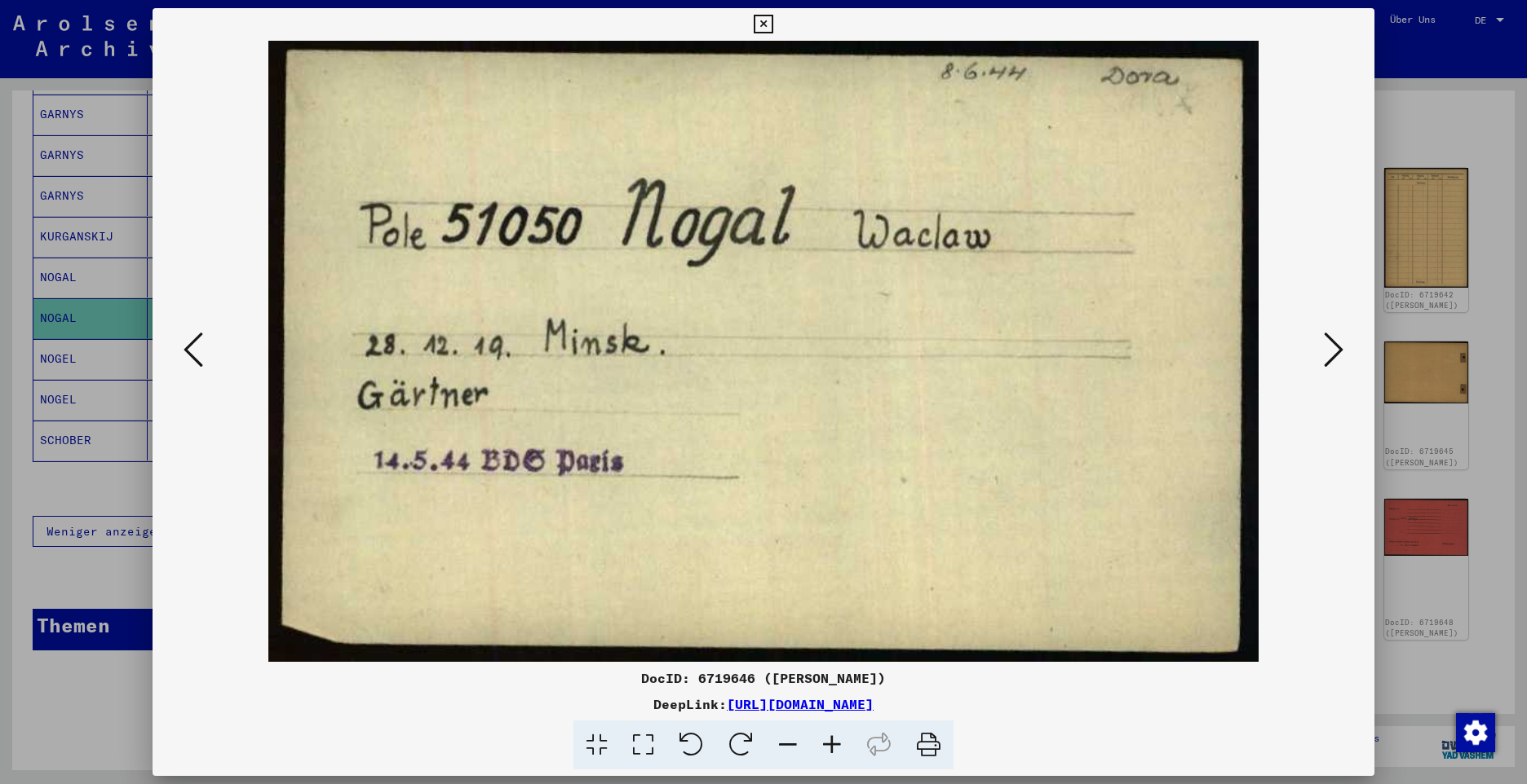
click at [1330, 361] on icon at bounding box center [1334, 349] width 20 height 39
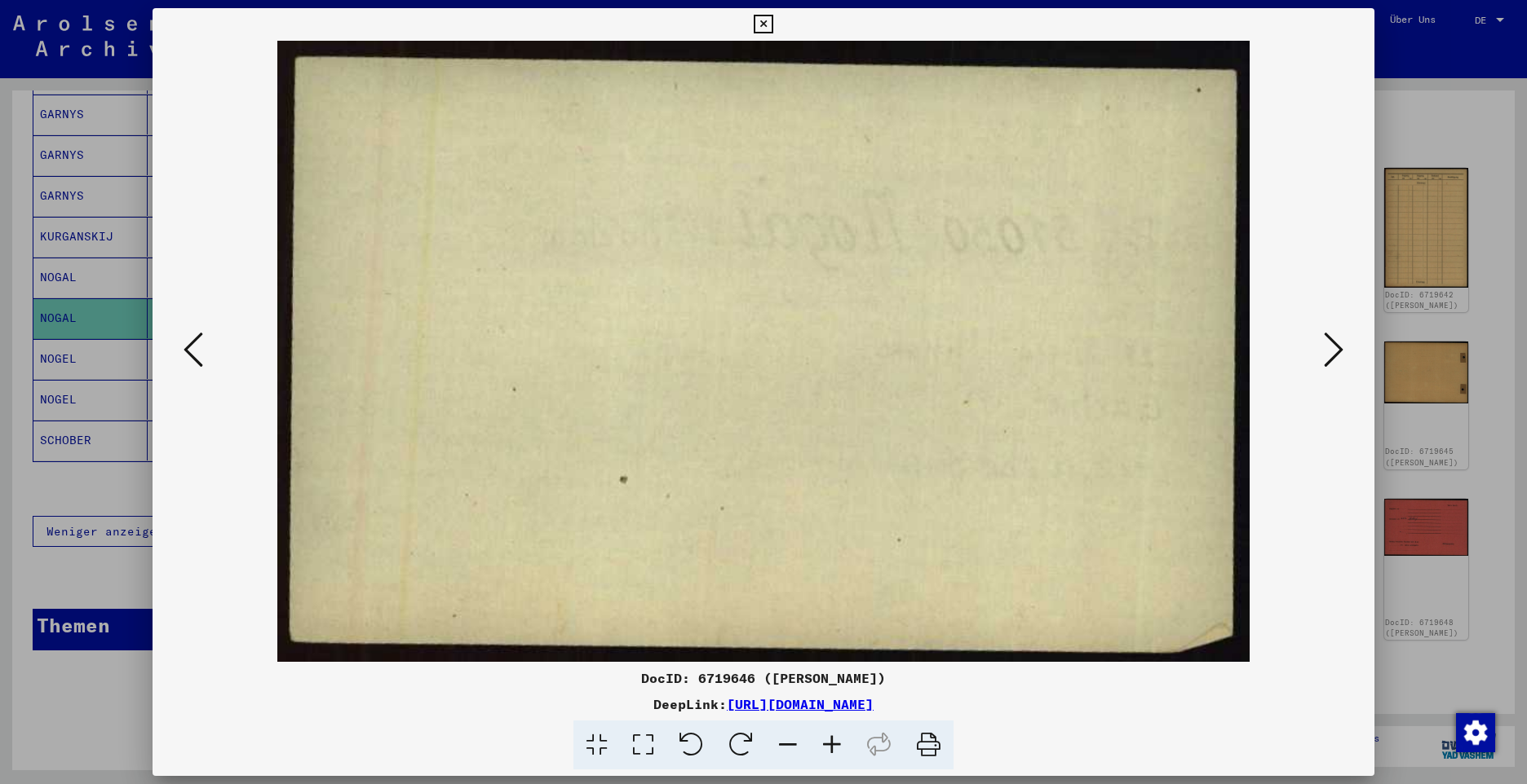
click at [1330, 361] on icon at bounding box center [1334, 349] width 20 height 39
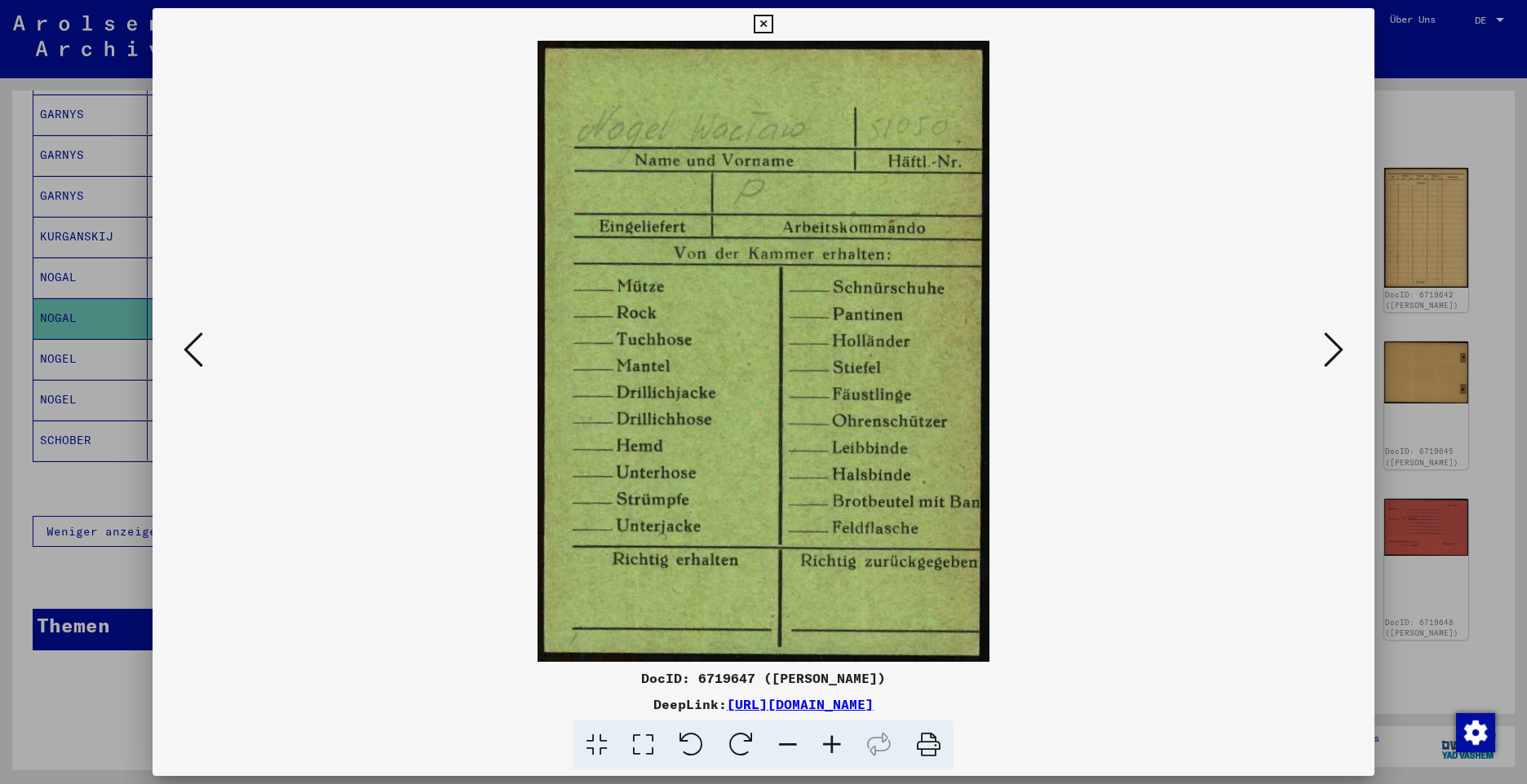
click at [1330, 361] on icon at bounding box center [1334, 349] width 20 height 39
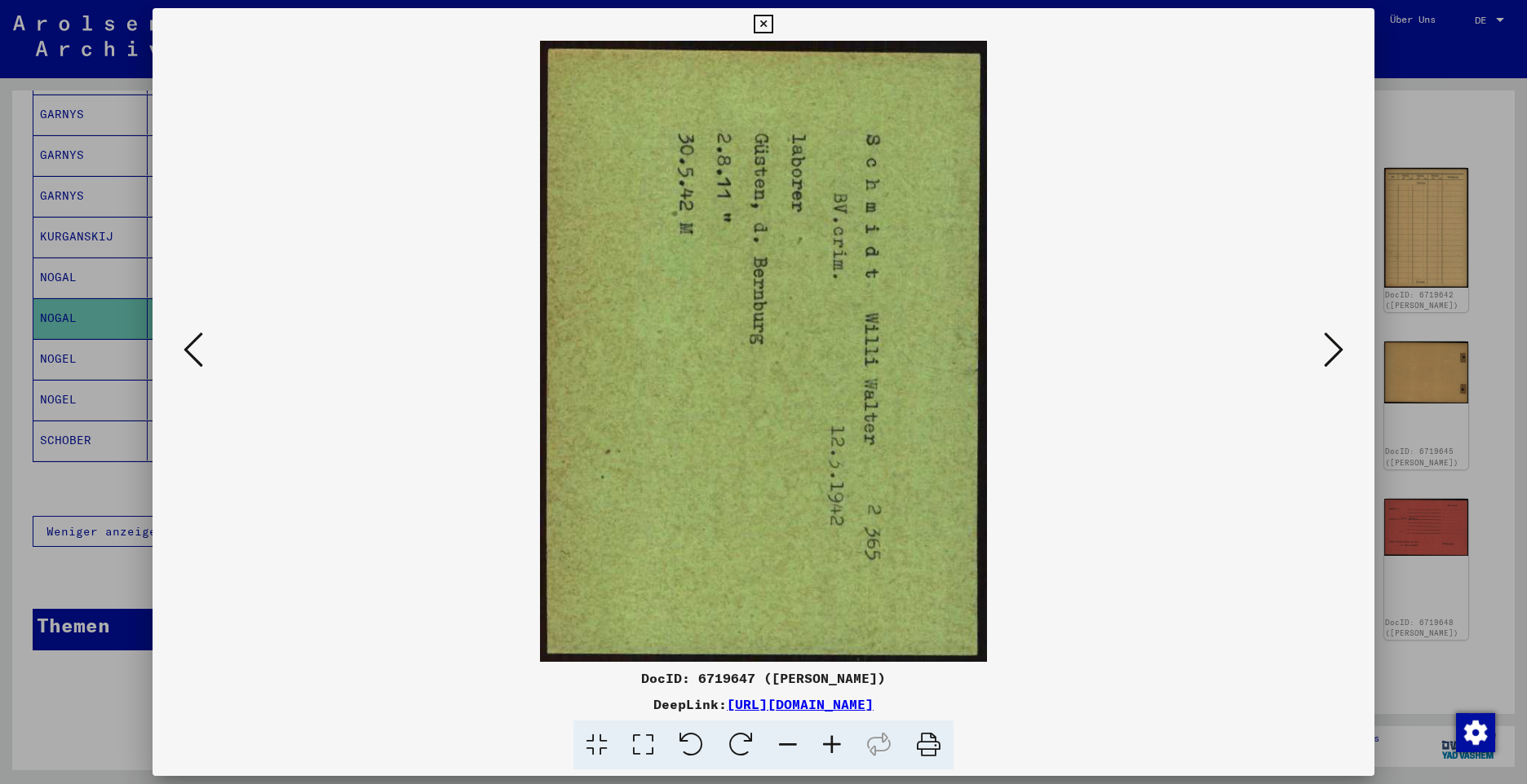
click at [1330, 361] on icon at bounding box center [1334, 349] width 20 height 39
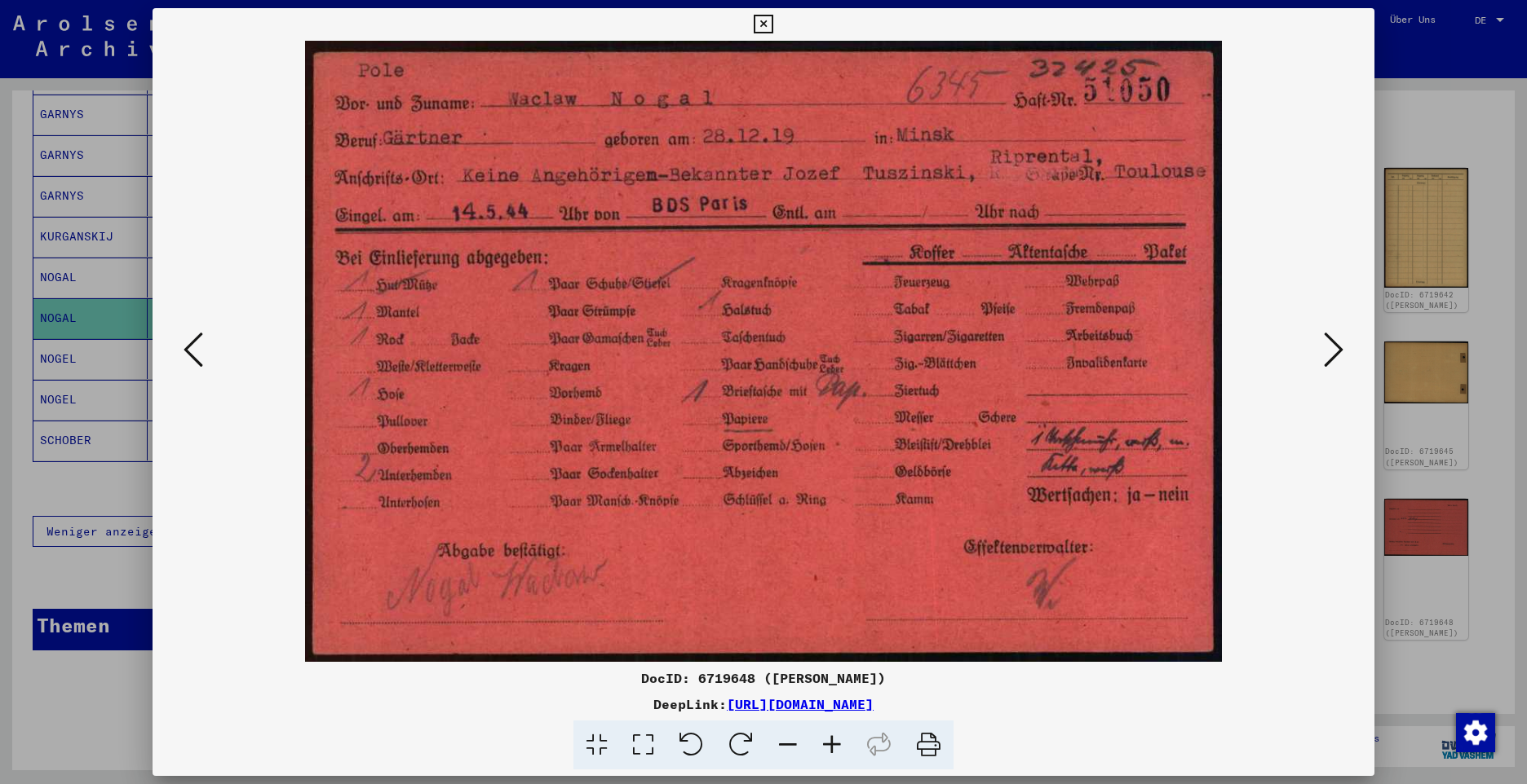
click at [1330, 361] on icon at bounding box center [1334, 349] width 20 height 39
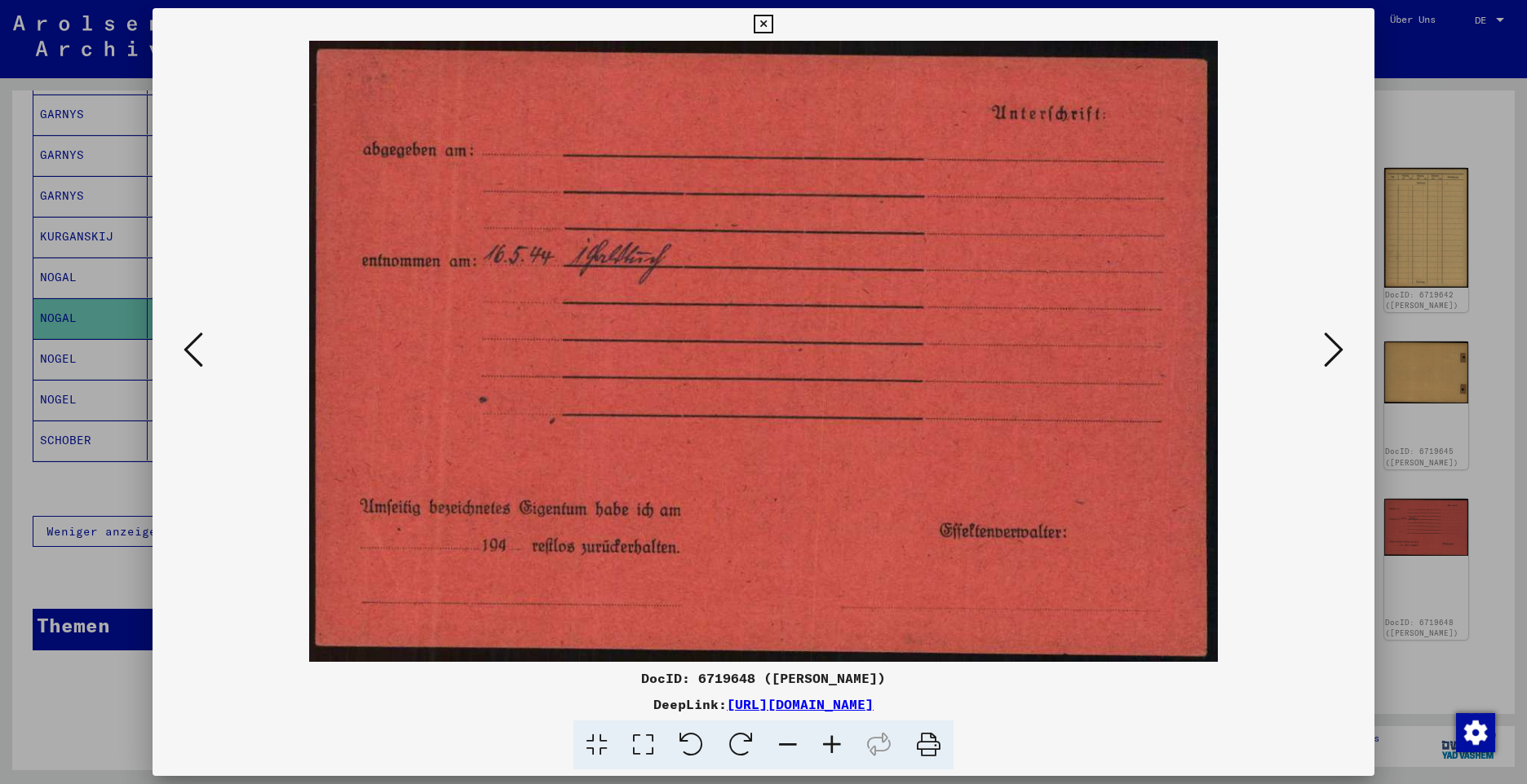
click at [1330, 361] on icon at bounding box center [1334, 349] width 20 height 39
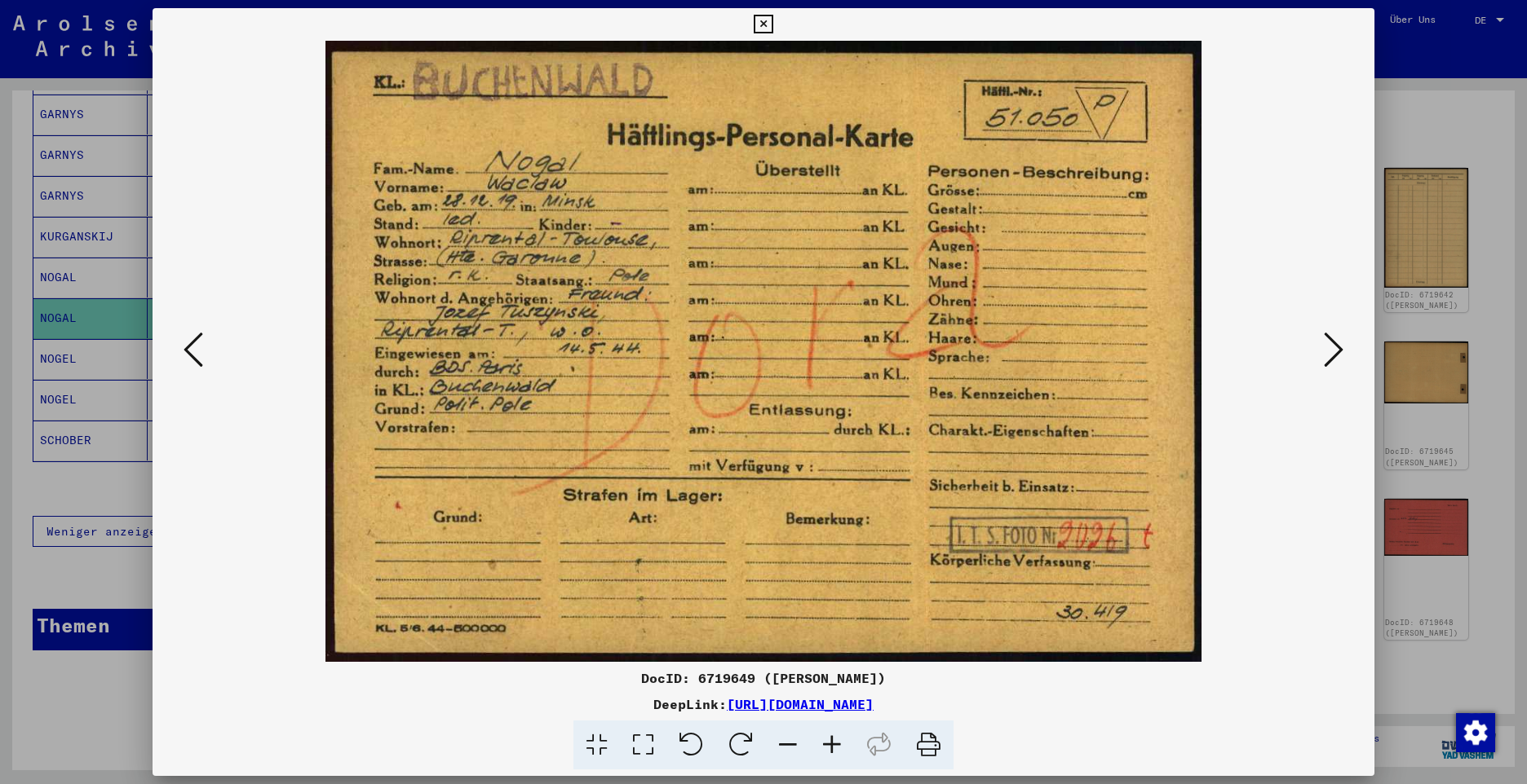
click at [1330, 361] on icon at bounding box center [1334, 349] width 20 height 39
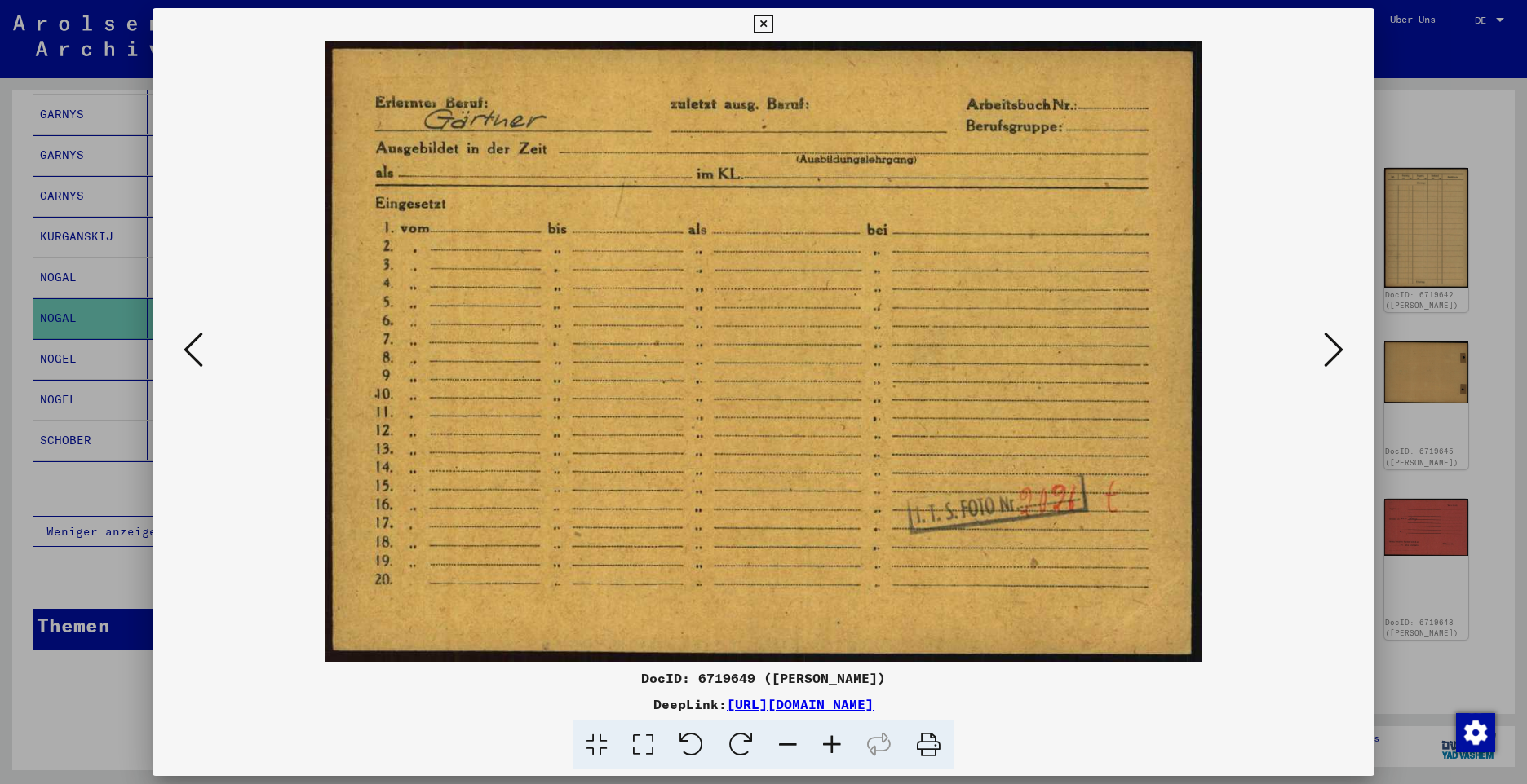
click at [1330, 361] on icon at bounding box center [1334, 349] width 20 height 39
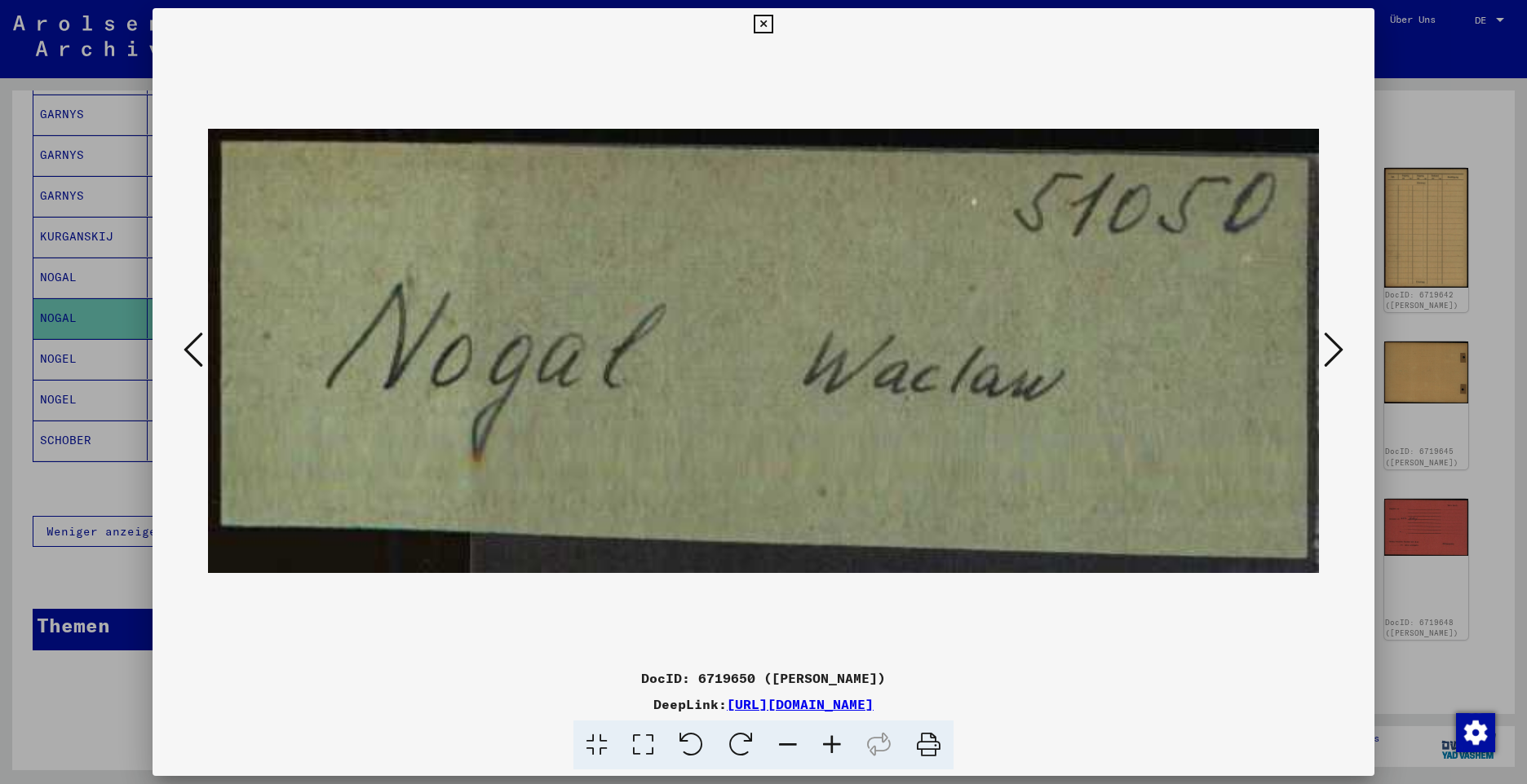
click at [1330, 361] on icon at bounding box center [1334, 349] width 20 height 39
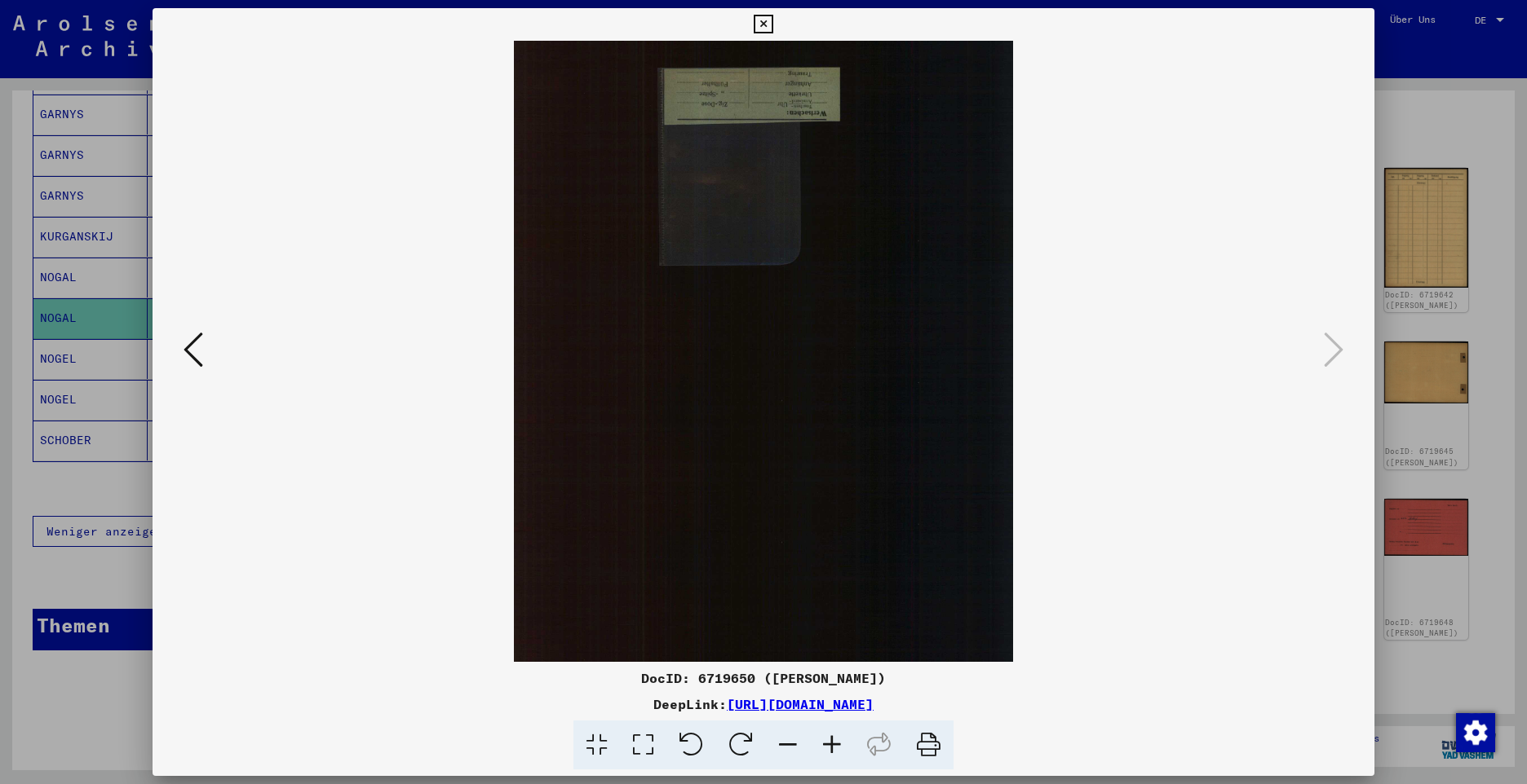
click at [765, 27] on icon at bounding box center [763, 25] width 19 height 20
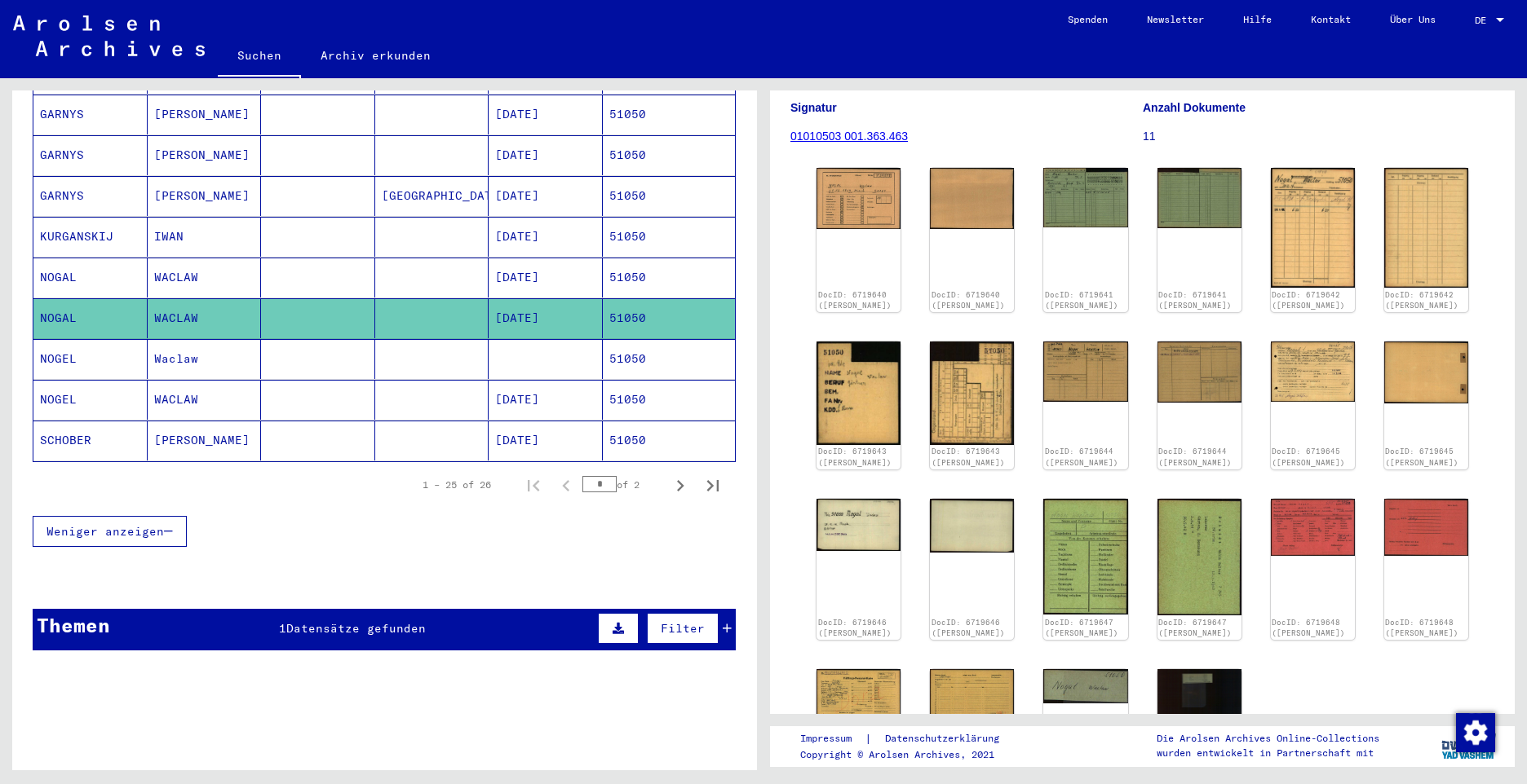
scroll to position [0, 0]
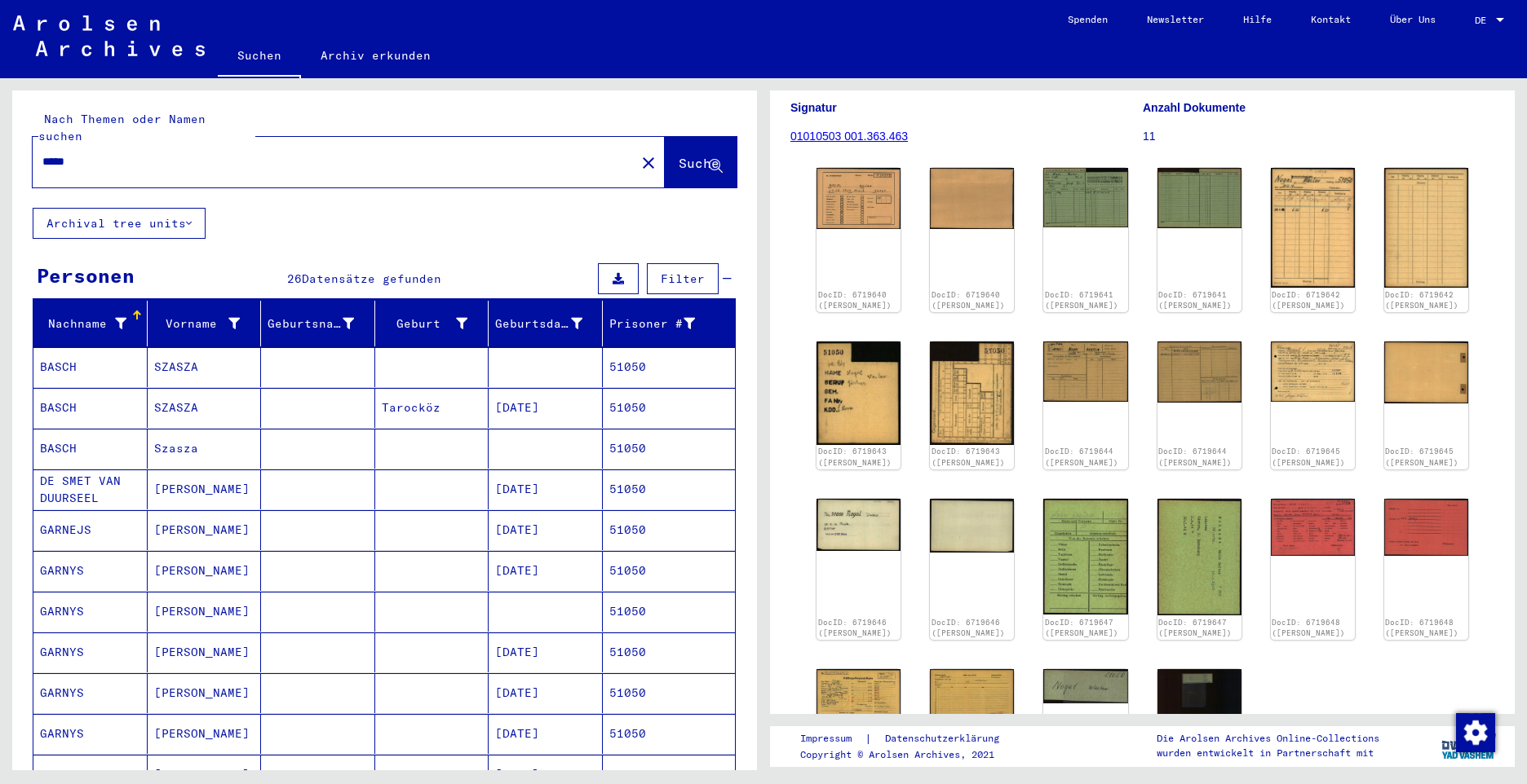
drag, startPoint x: 92, startPoint y: 140, endPoint x: 42, endPoint y: 152, distance: 51.4
click at [5, 130] on div "Nach Themen oder Namen suchen ***** close Suche Archival tree units Personen 26…" at bounding box center [382, 425] width 764 height 692
paste input "**"
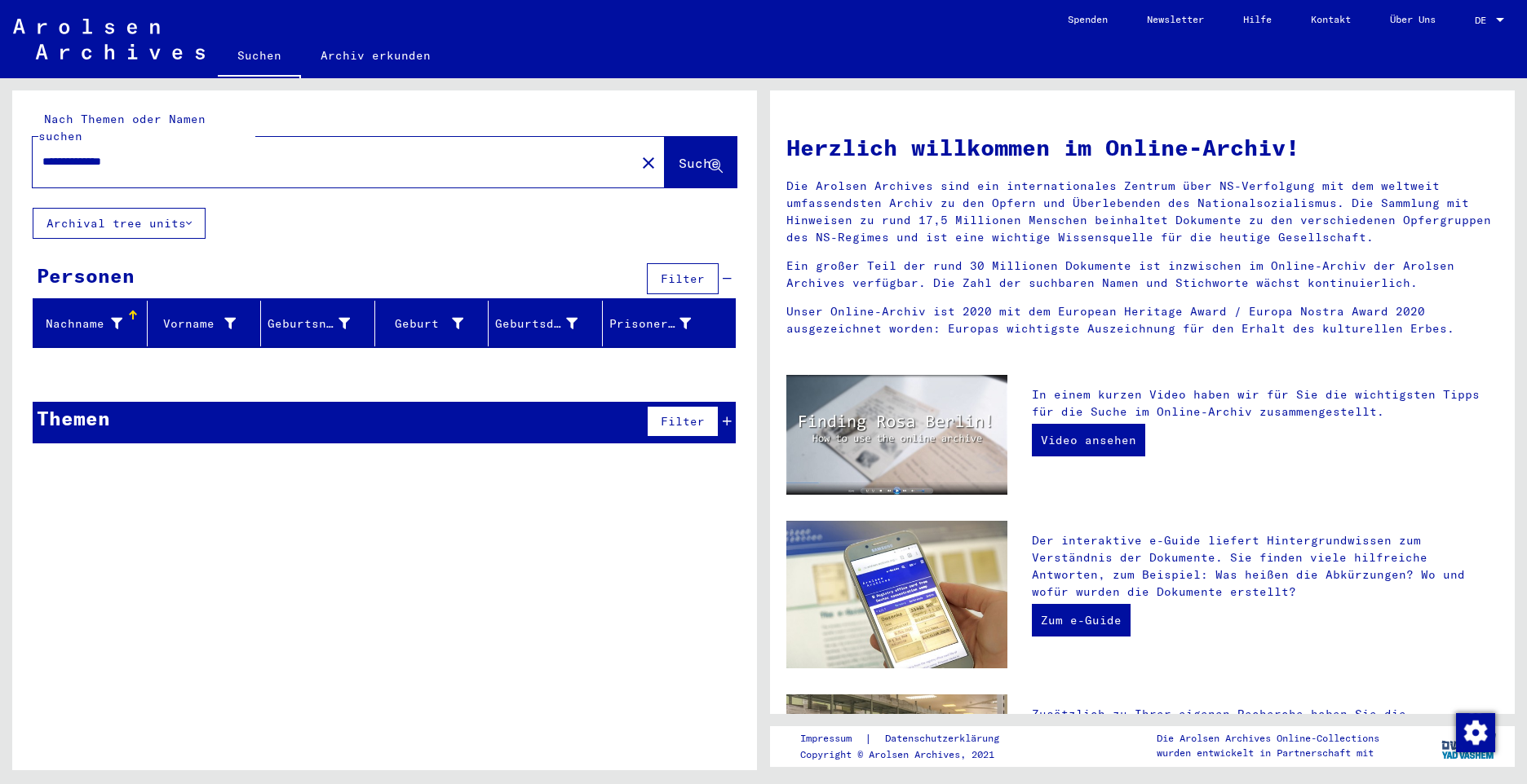
drag, startPoint x: 155, startPoint y: 140, endPoint x: 18, endPoint y: 103, distance: 141.9
click at [21, 107] on div "**********" at bounding box center [384, 150] width 744 height 117
paste input "text"
type input "*****"
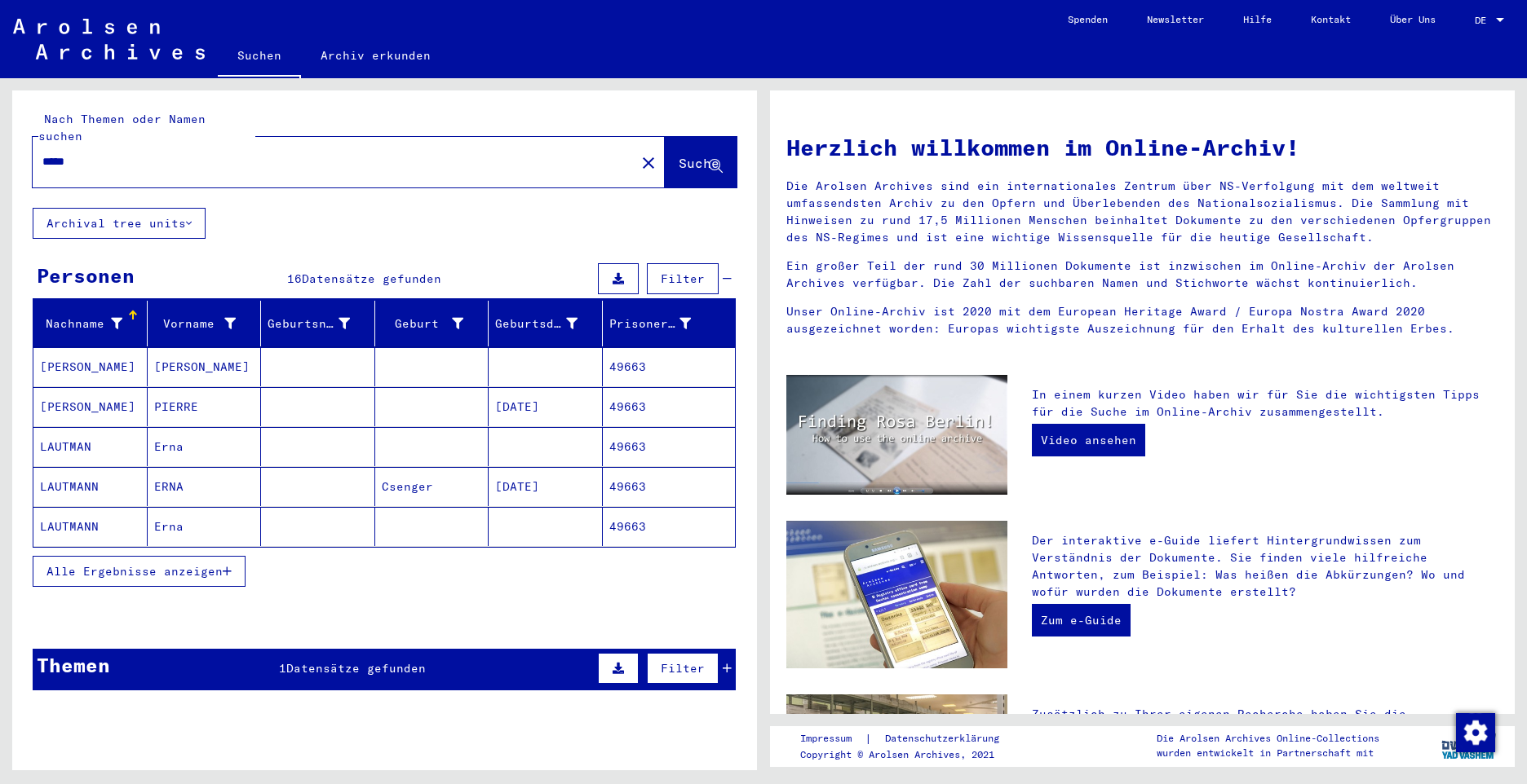
click at [90, 564] on span "Alle Ergebnisse anzeigen" at bounding box center [134, 572] width 176 height 15
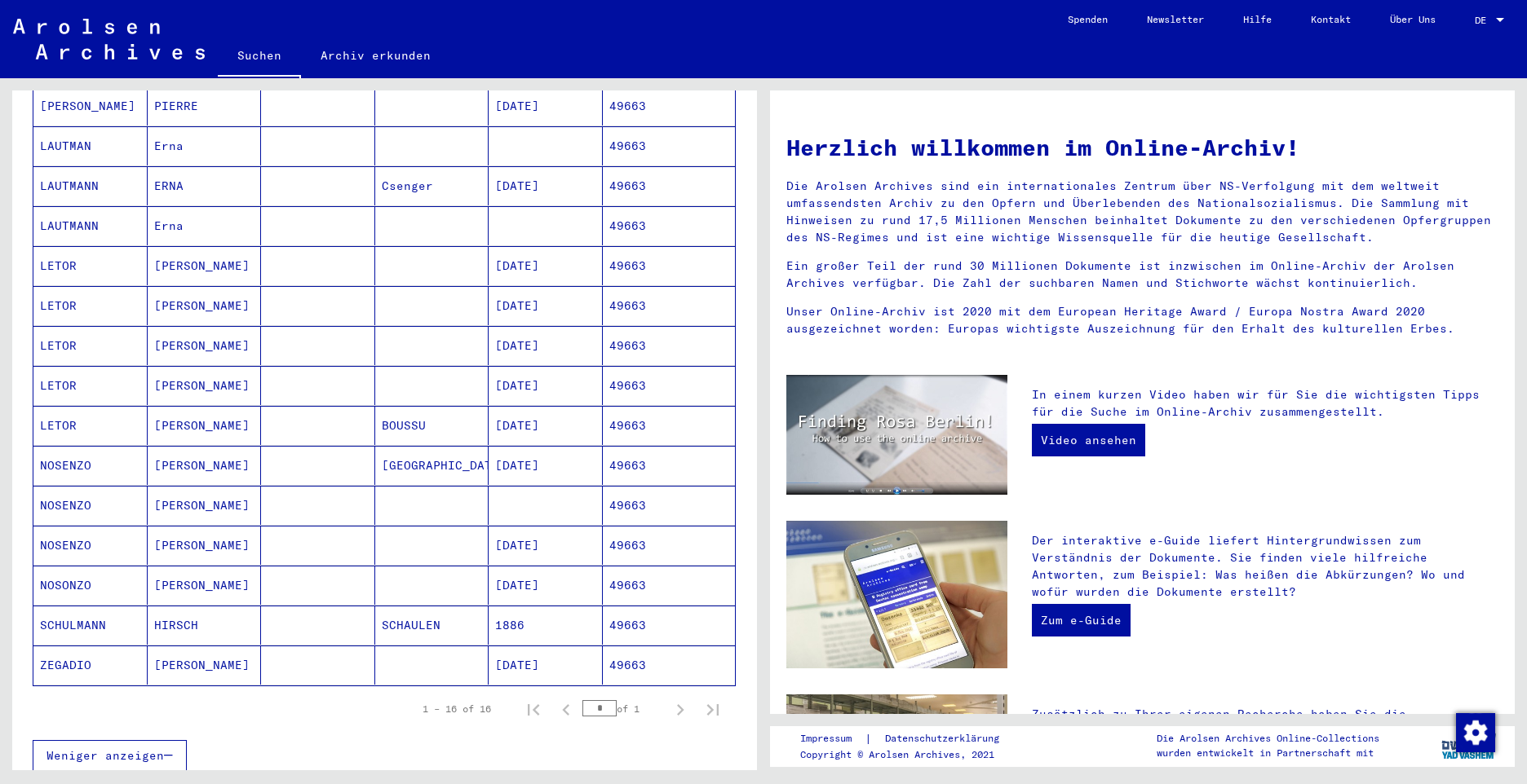
scroll to position [326, 0]
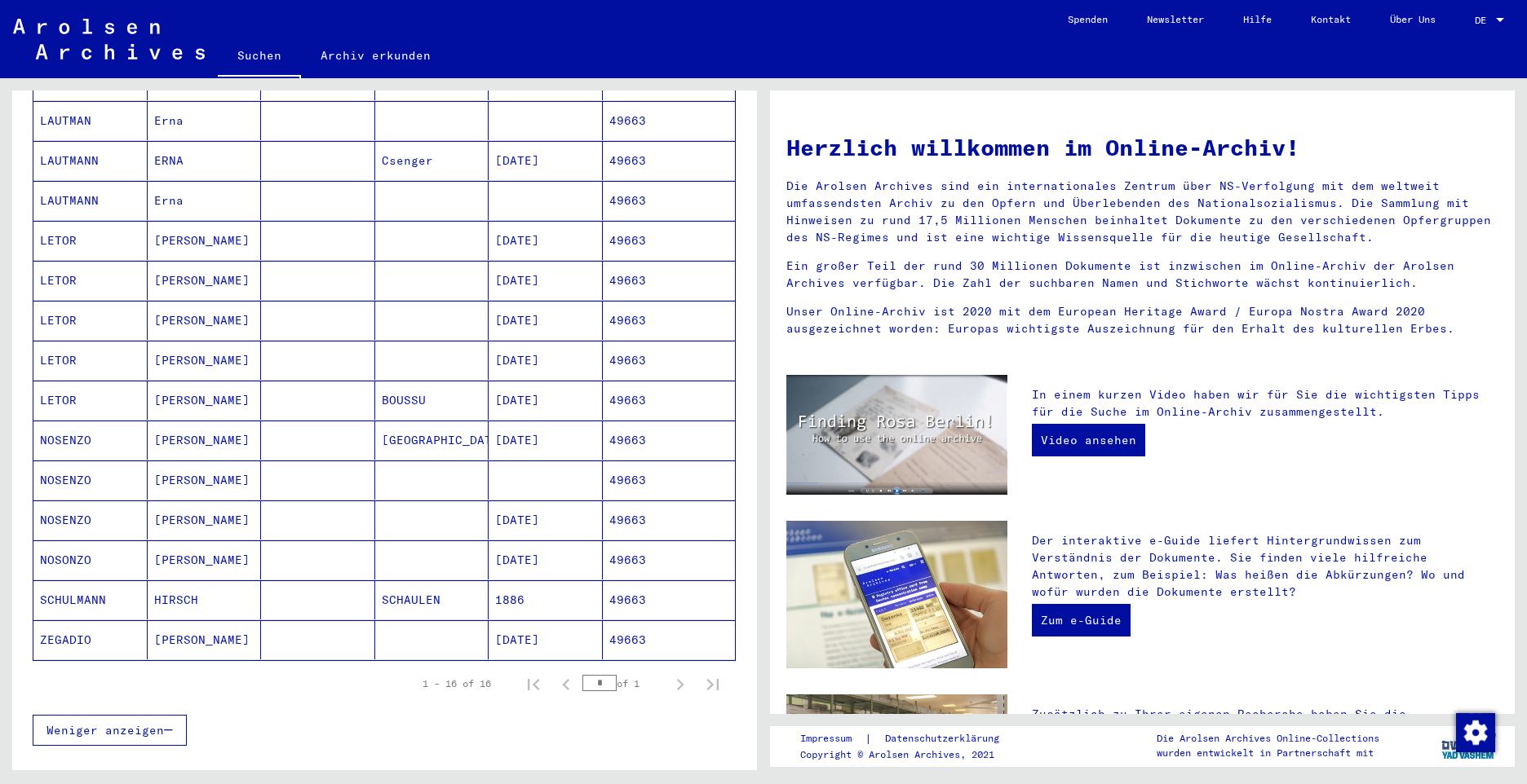
click at [68, 422] on mat-cell "NOSENZO" at bounding box center [90, 440] width 114 height 39
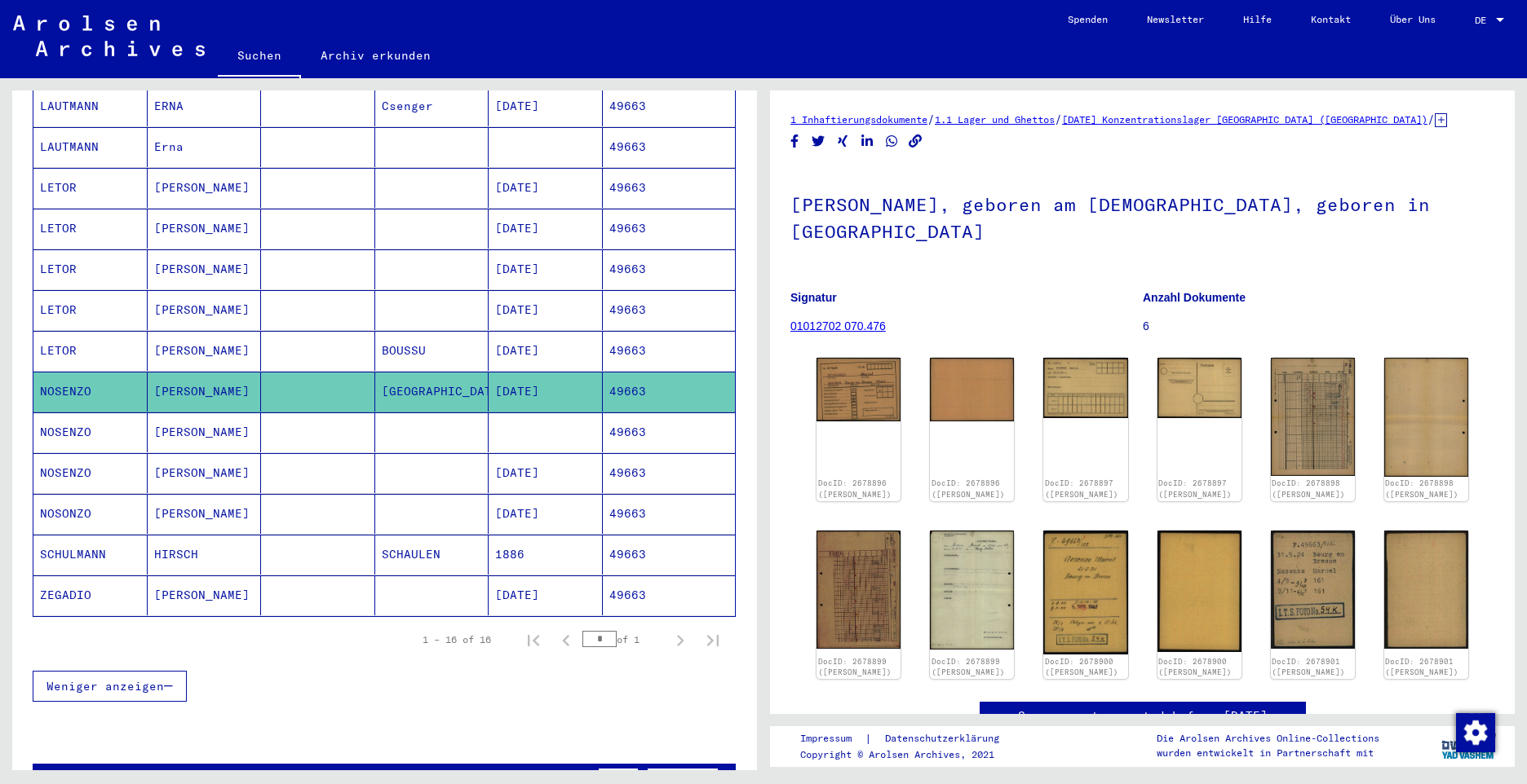
scroll to position [409, 0]
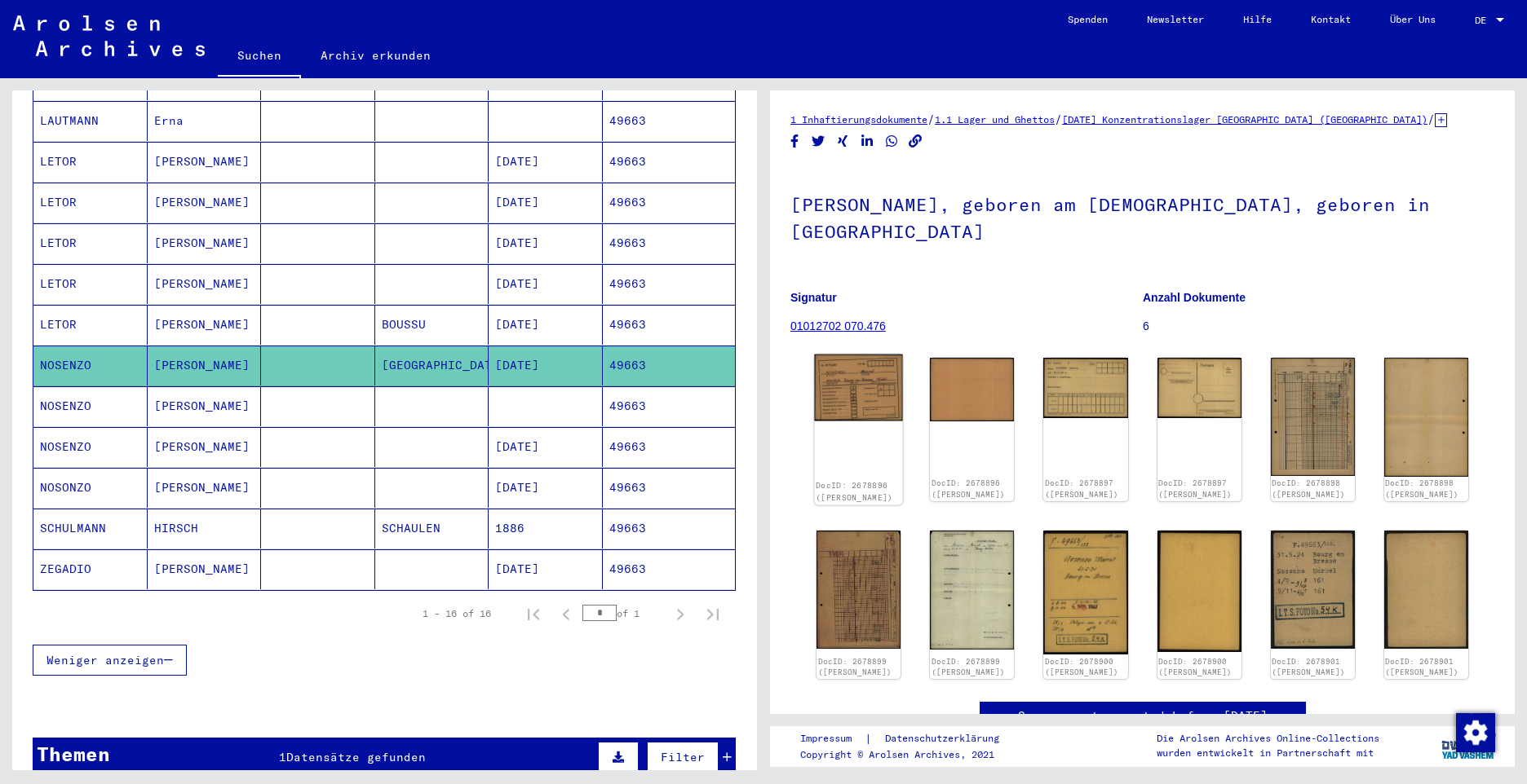
click at [844, 386] on img at bounding box center [858, 387] width 88 height 67
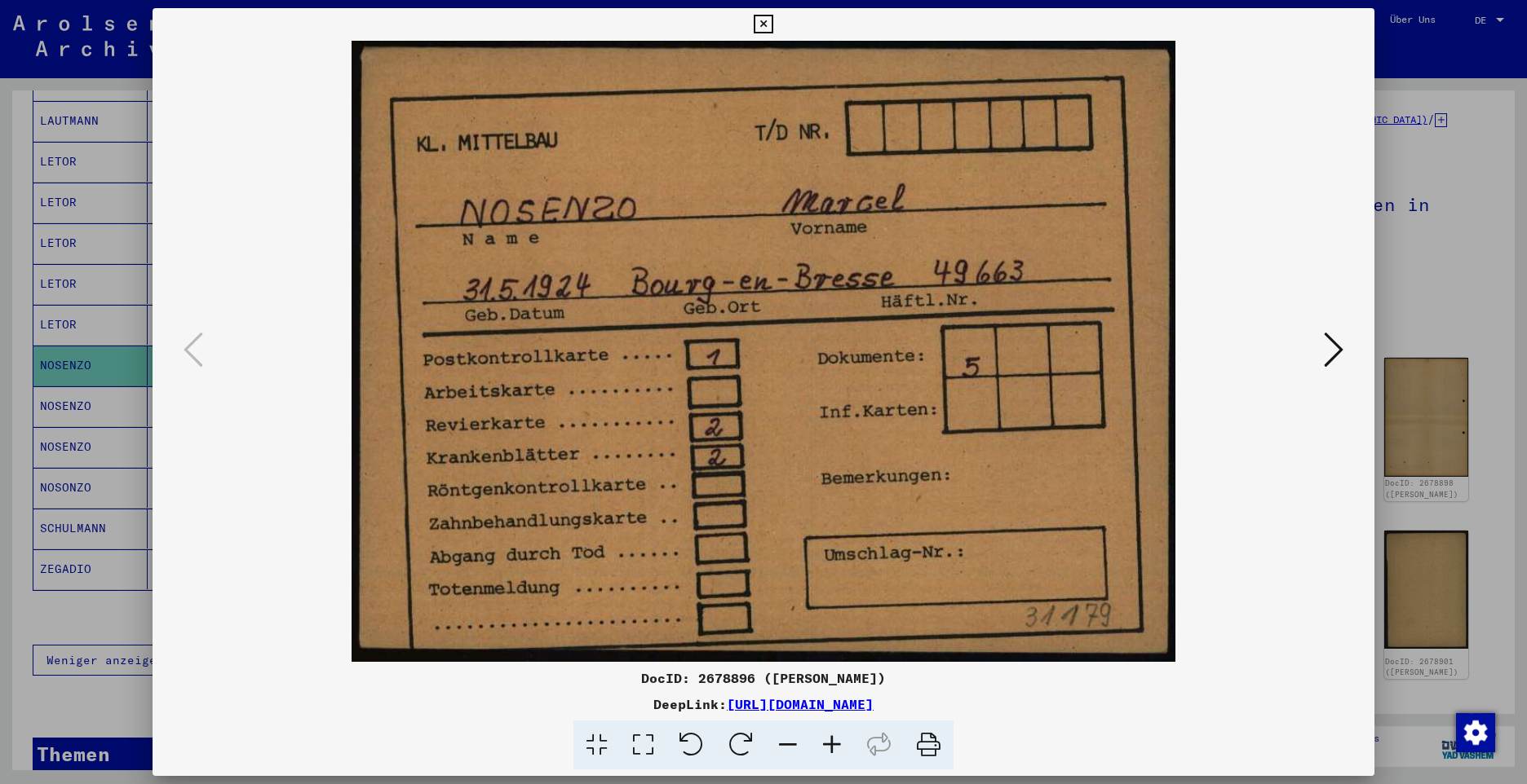
click at [1330, 357] on icon at bounding box center [1334, 349] width 20 height 39
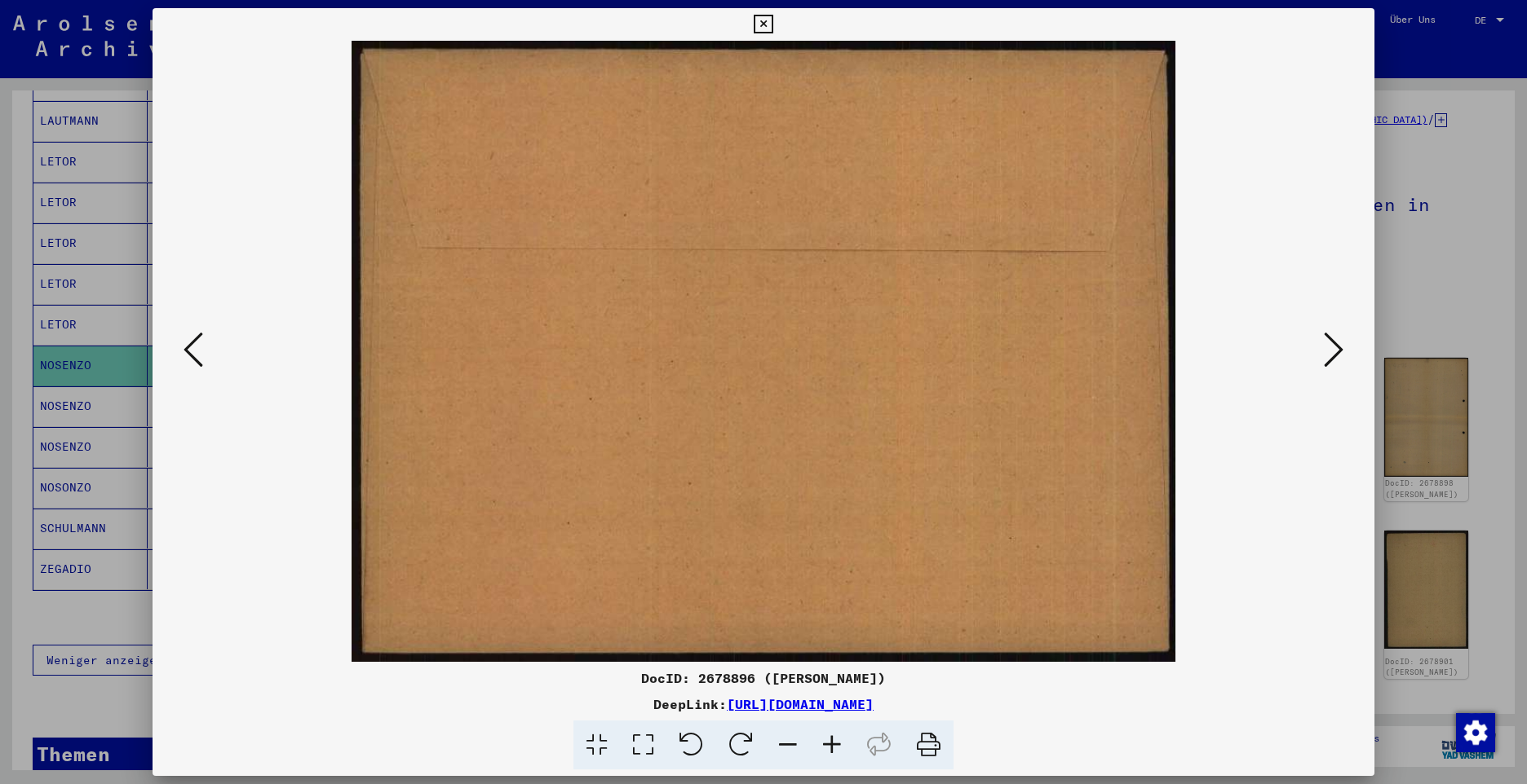
click at [1330, 357] on icon at bounding box center [1334, 349] width 20 height 39
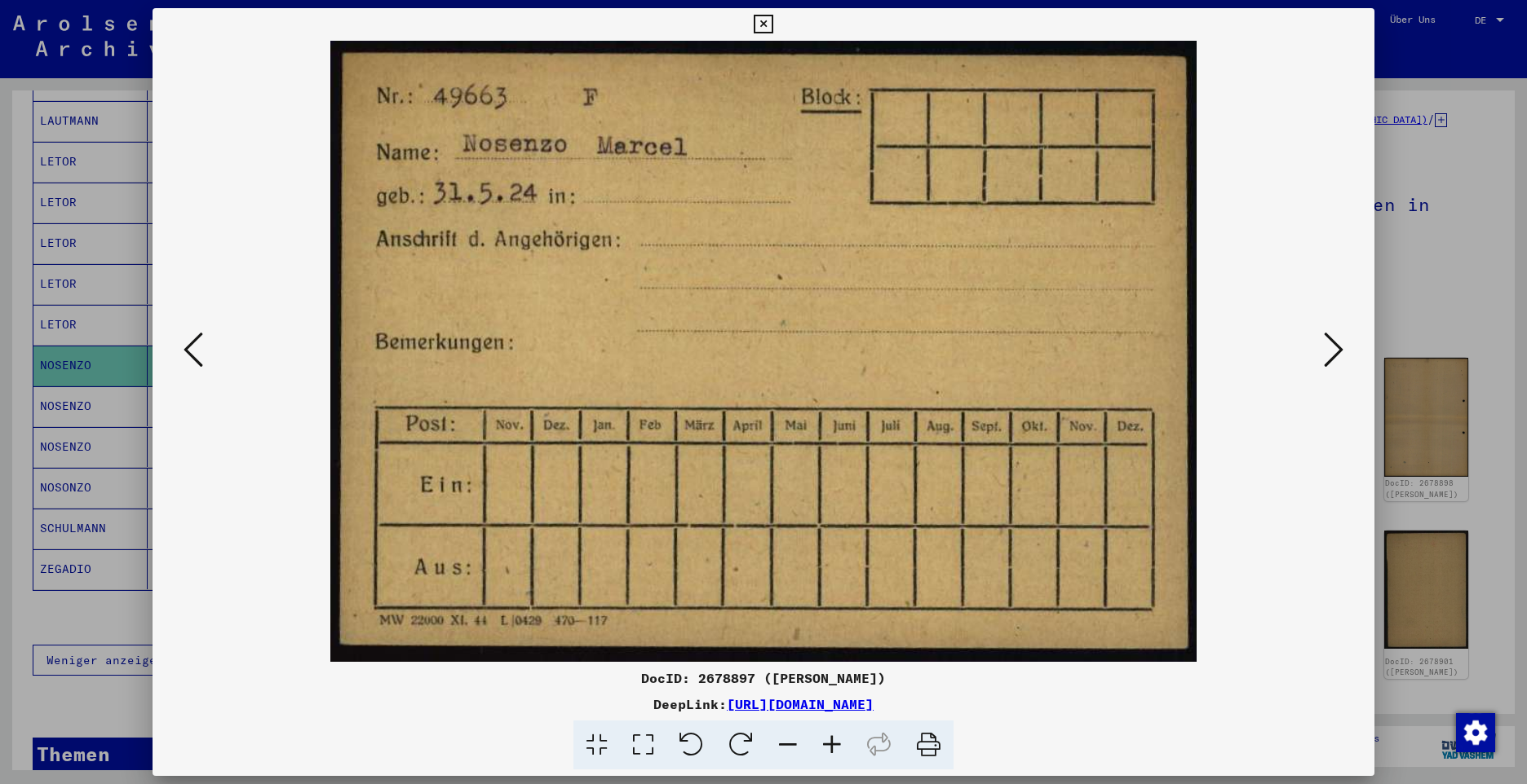
click at [1330, 357] on icon at bounding box center [1334, 349] width 20 height 39
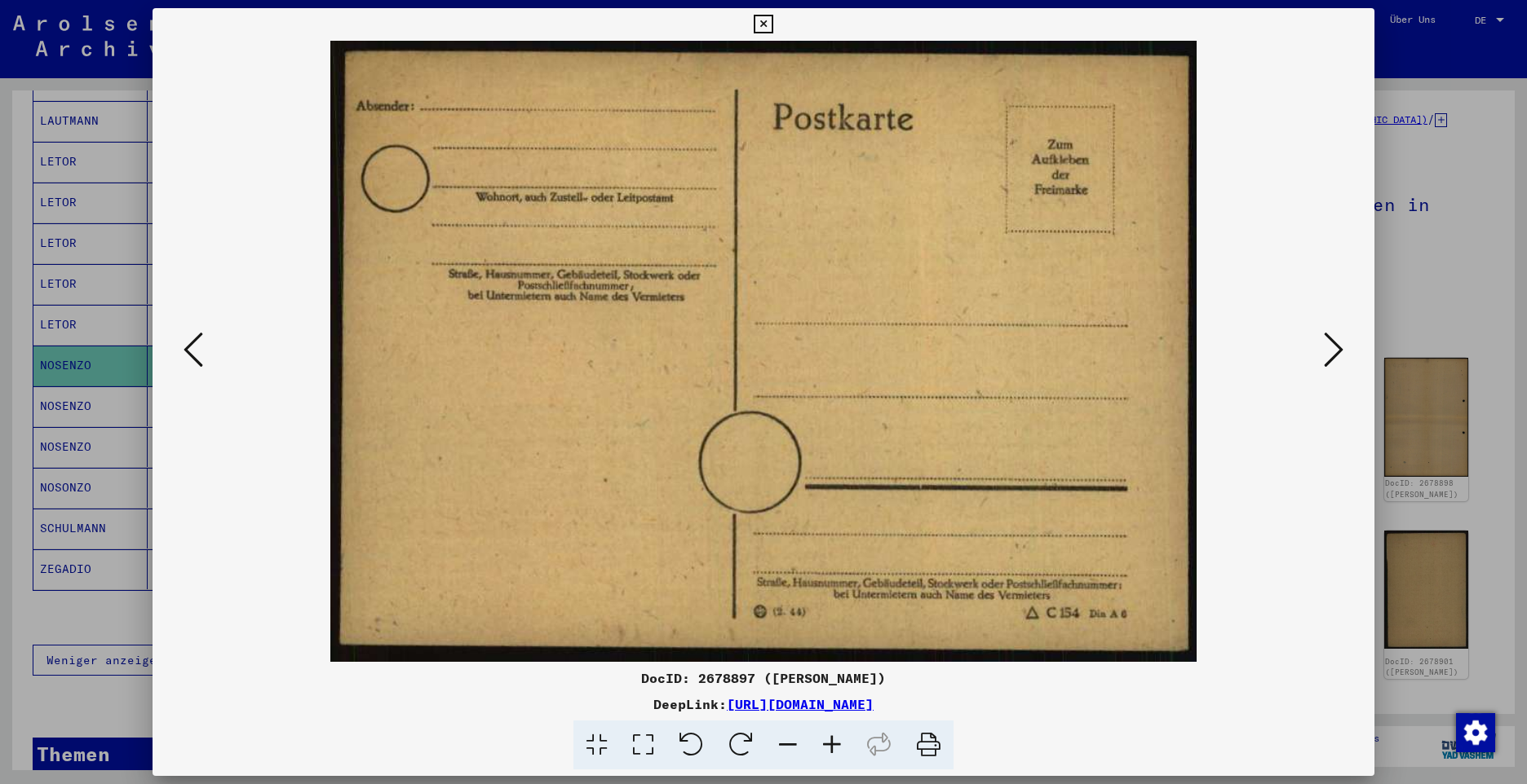
click at [1330, 357] on icon at bounding box center [1334, 349] width 20 height 39
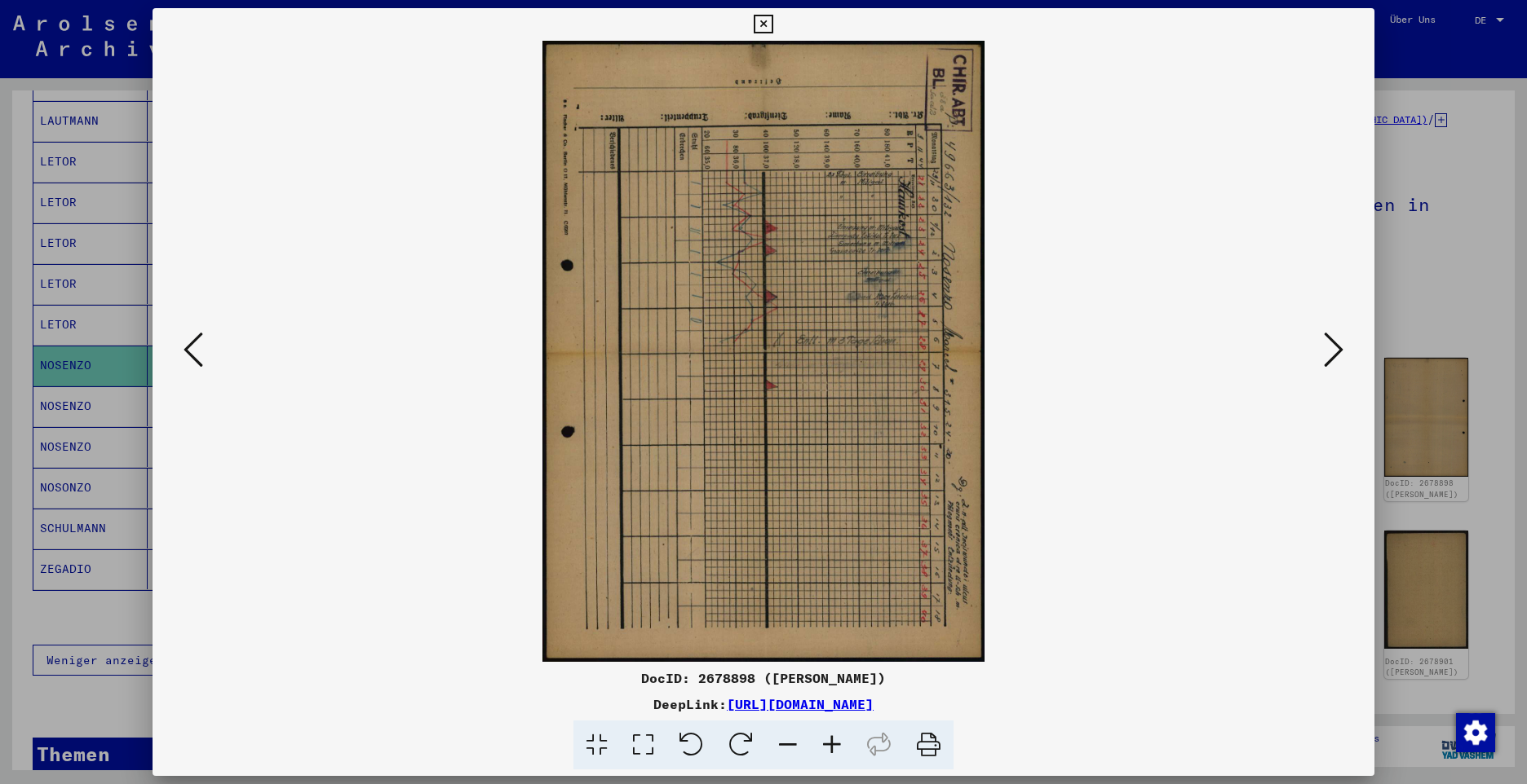
click at [1330, 357] on icon at bounding box center [1334, 349] width 20 height 39
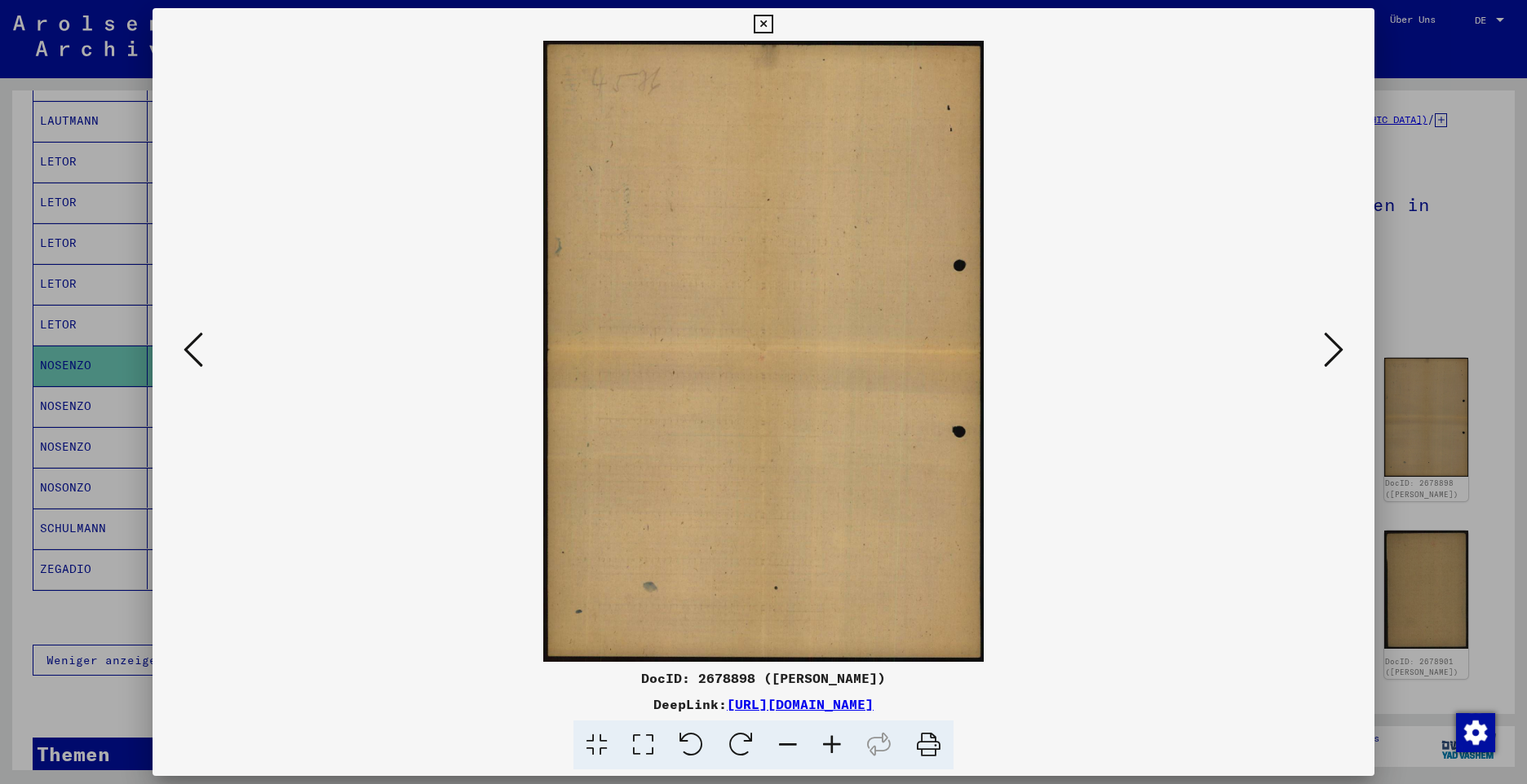
click at [1330, 357] on icon at bounding box center [1334, 349] width 20 height 39
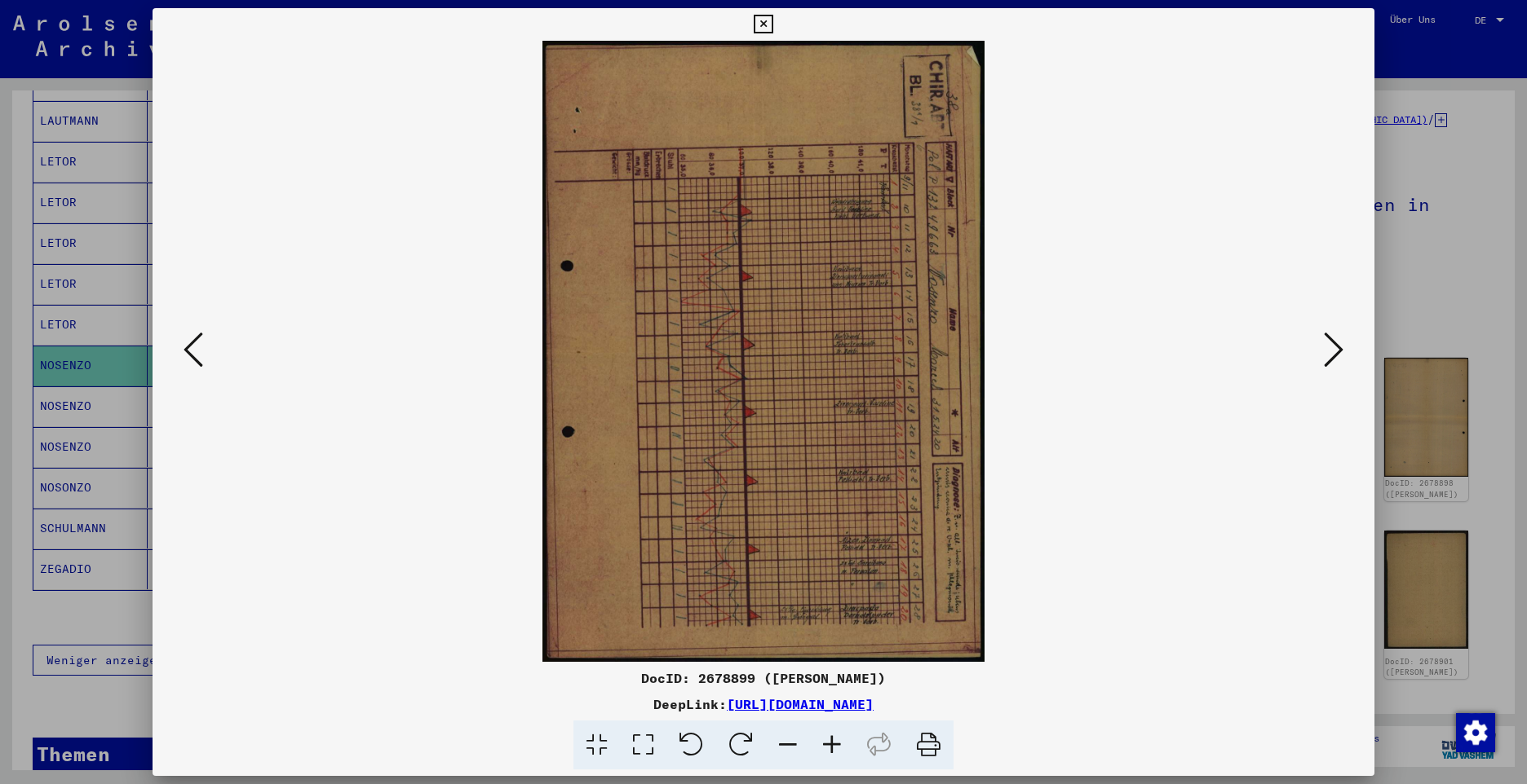
click at [1330, 357] on icon at bounding box center [1334, 349] width 20 height 39
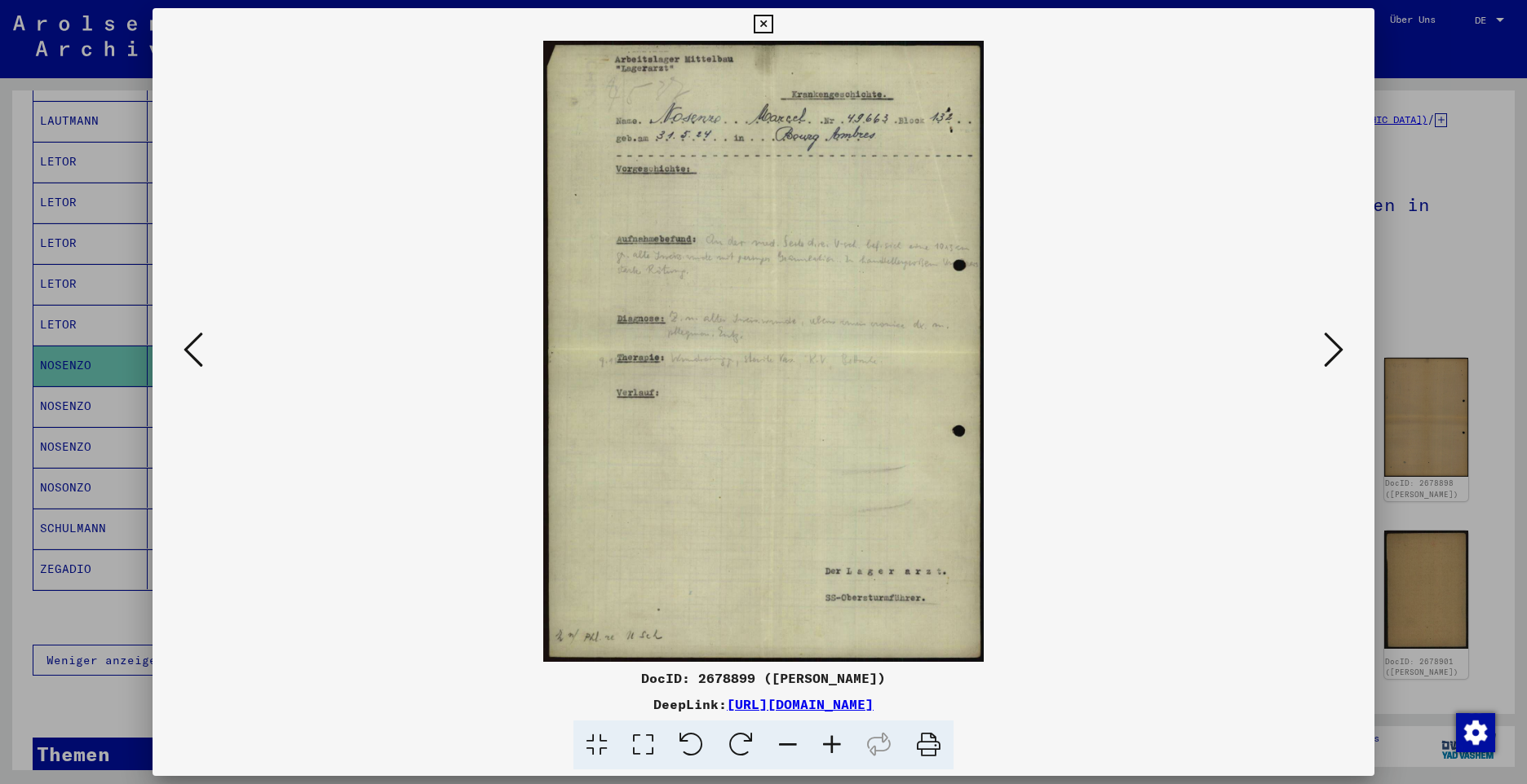
click at [1330, 357] on icon at bounding box center [1334, 349] width 20 height 39
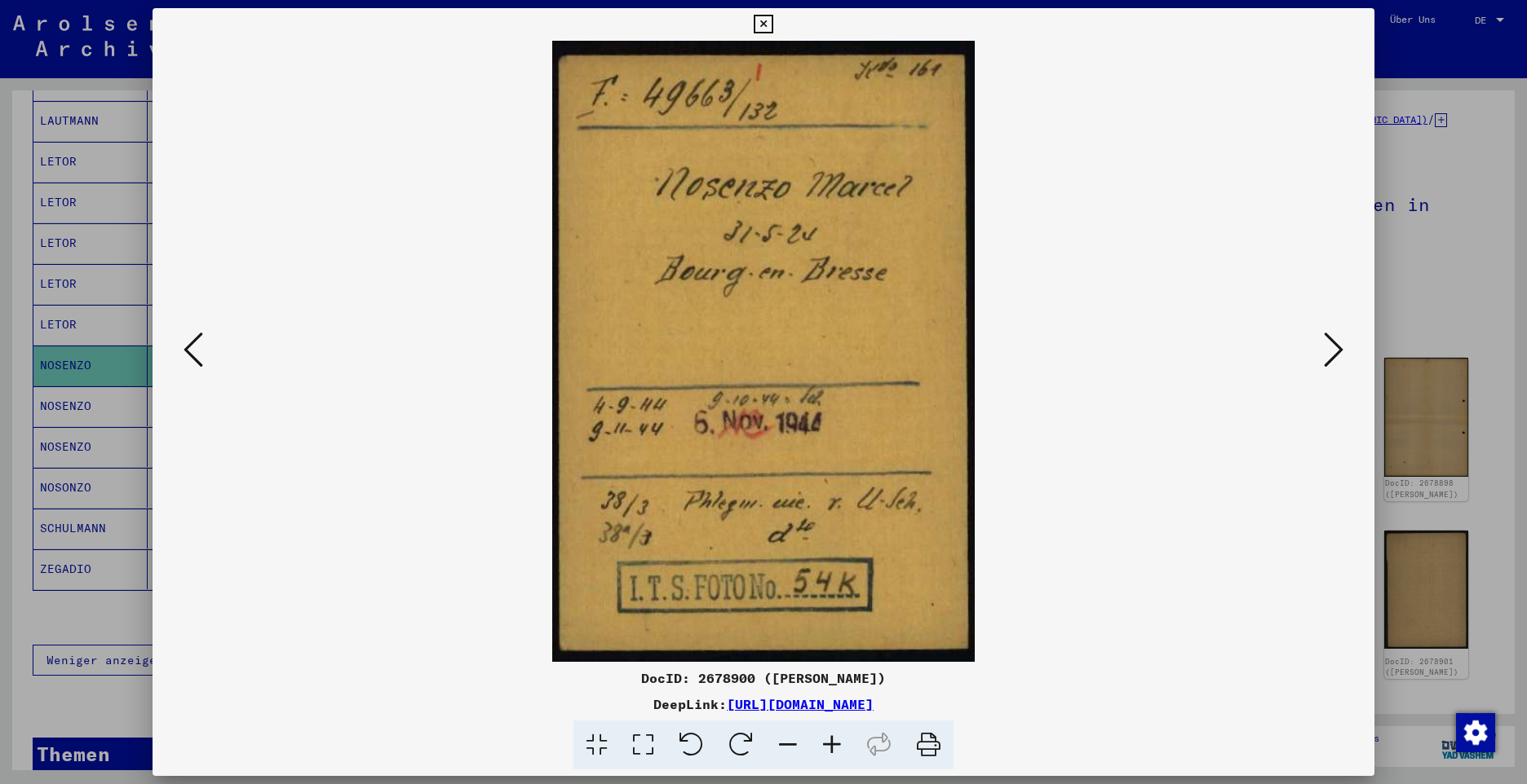
click at [1333, 353] on icon at bounding box center [1334, 349] width 20 height 39
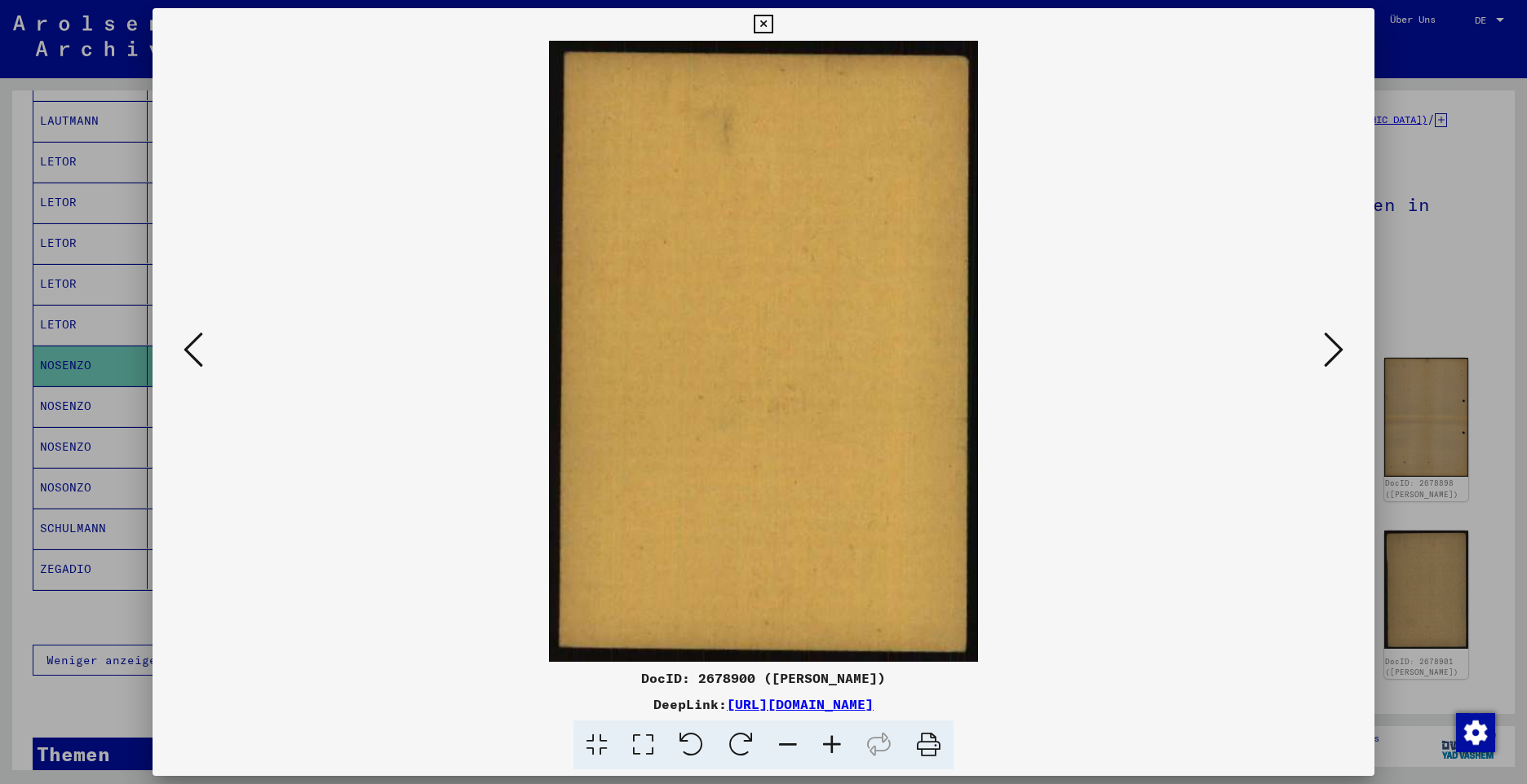
click at [1333, 353] on icon at bounding box center [1334, 349] width 20 height 39
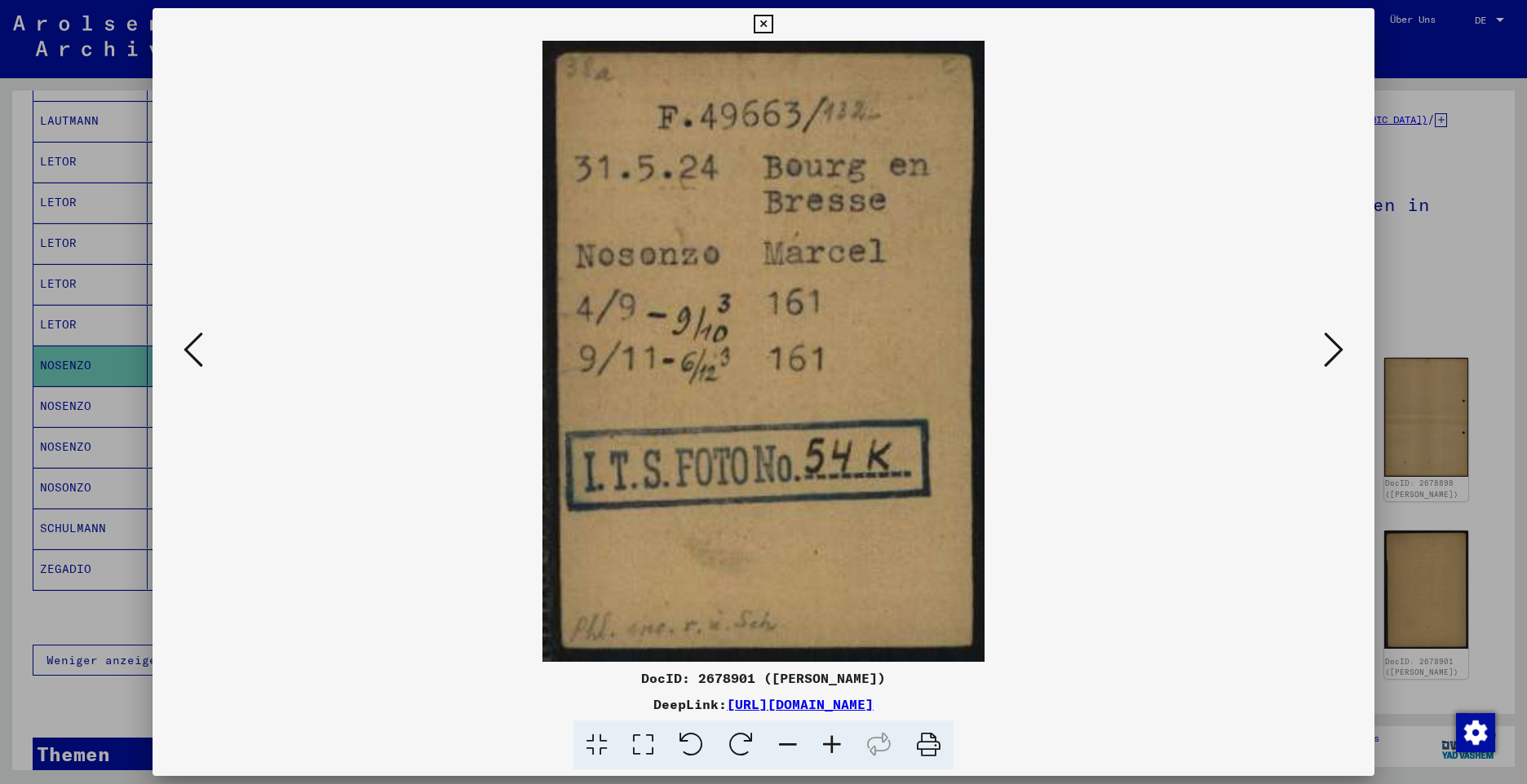
click at [1333, 353] on icon at bounding box center [1334, 349] width 20 height 39
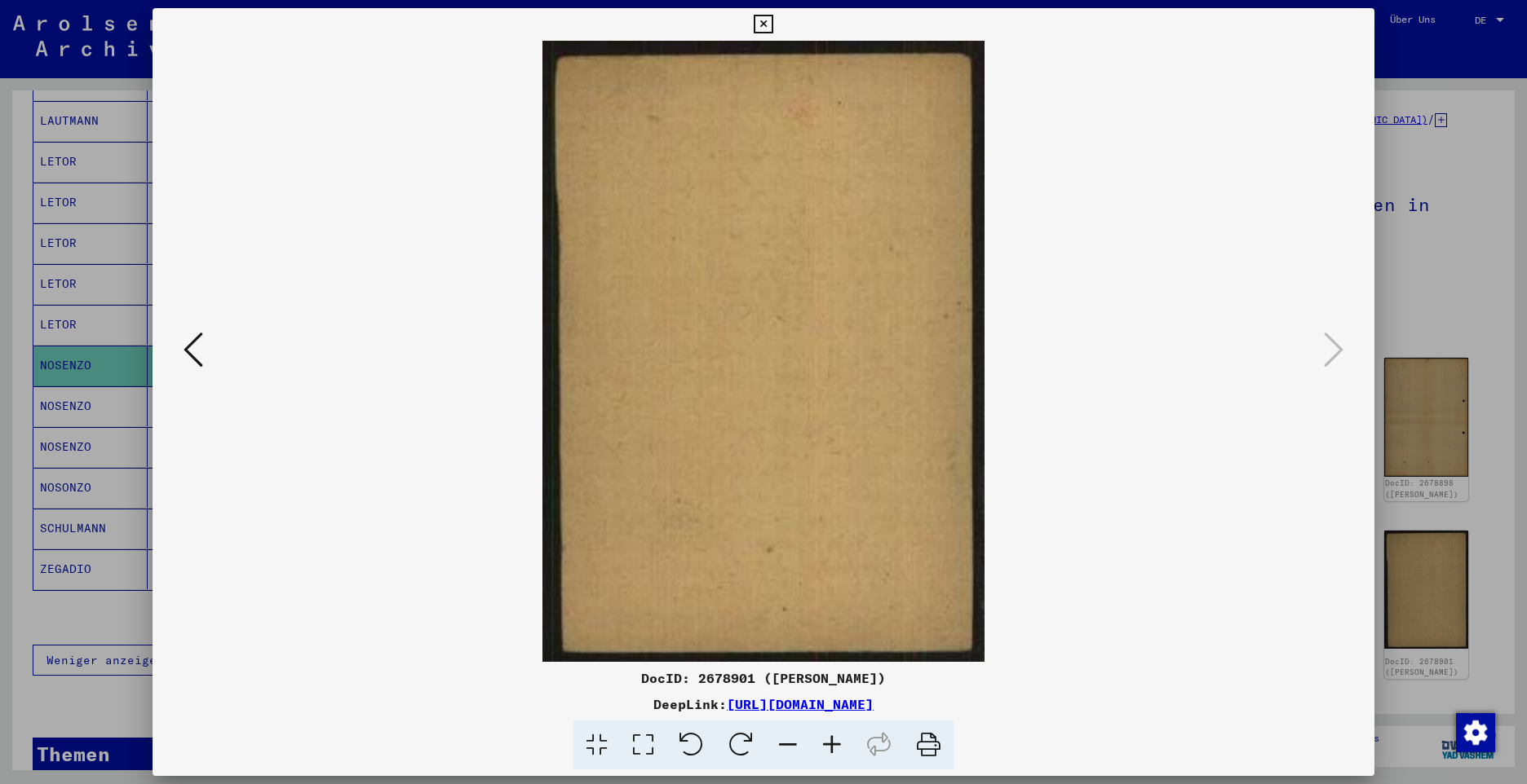
click at [762, 25] on icon at bounding box center [763, 25] width 19 height 20
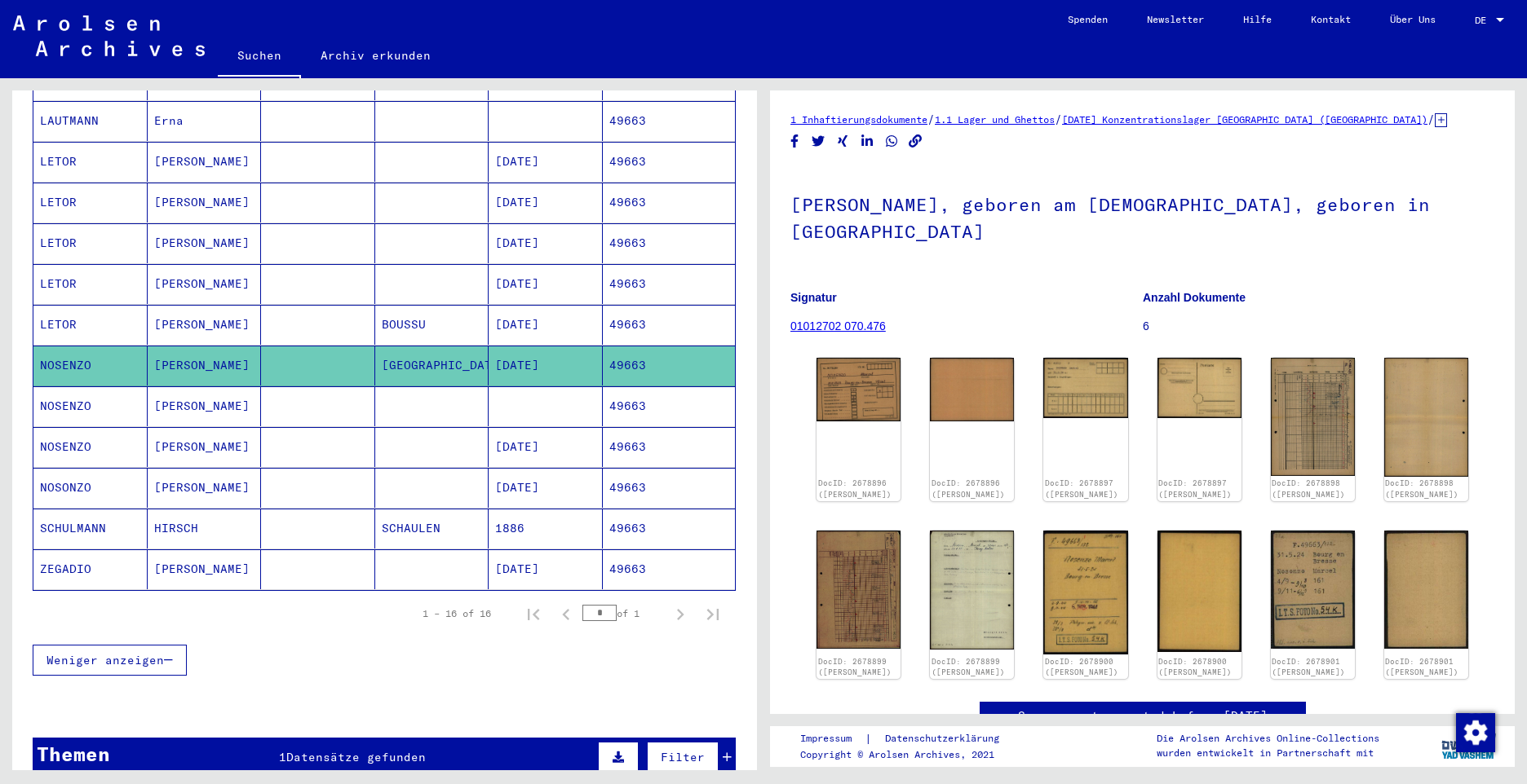
click at [67, 389] on mat-cell "NOSENZO" at bounding box center [90, 406] width 114 height 40
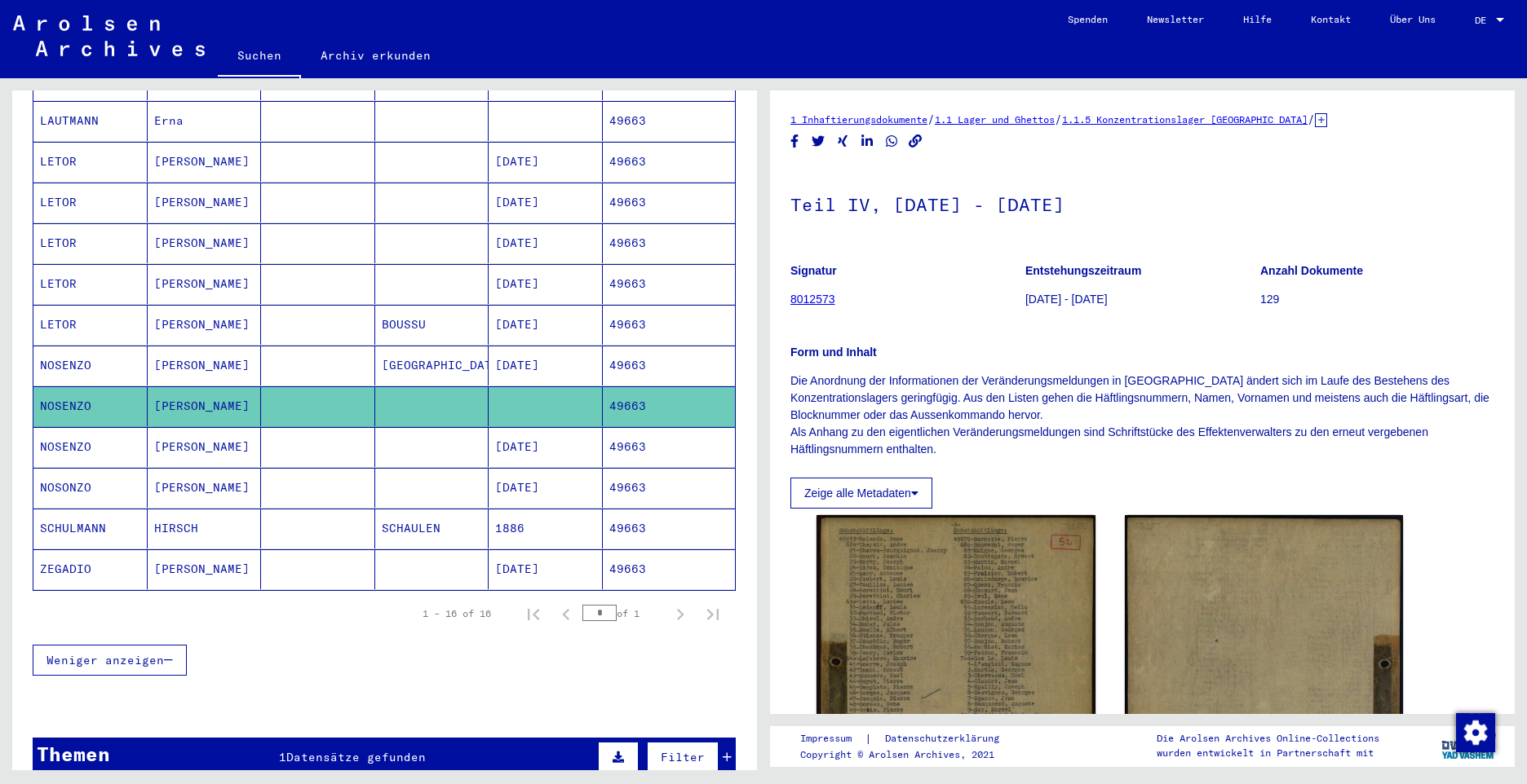
click at [61, 305] on mat-cell "LETOR" at bounding box center [90, 325] width 114 height 40
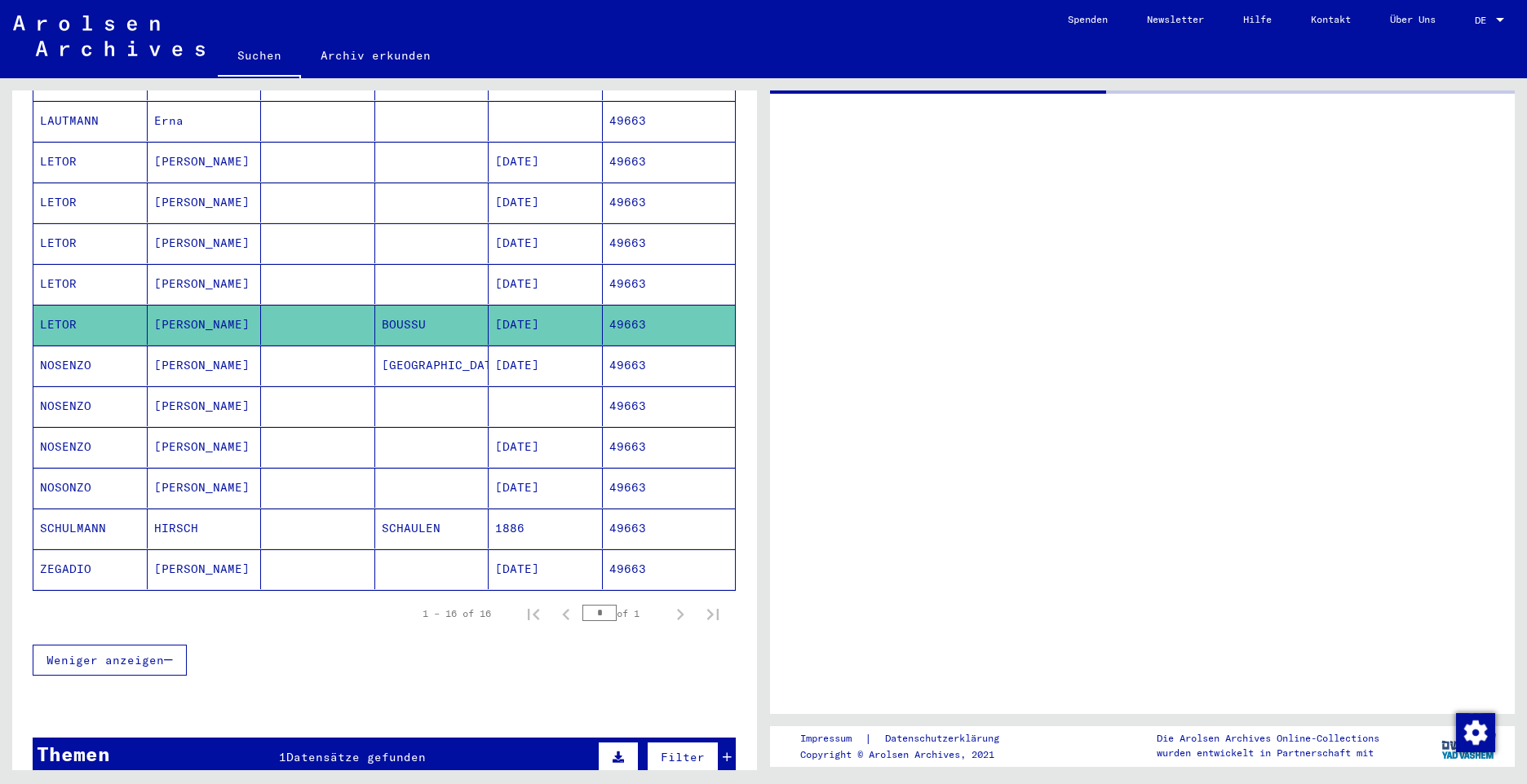
scroll to position [541, 0]
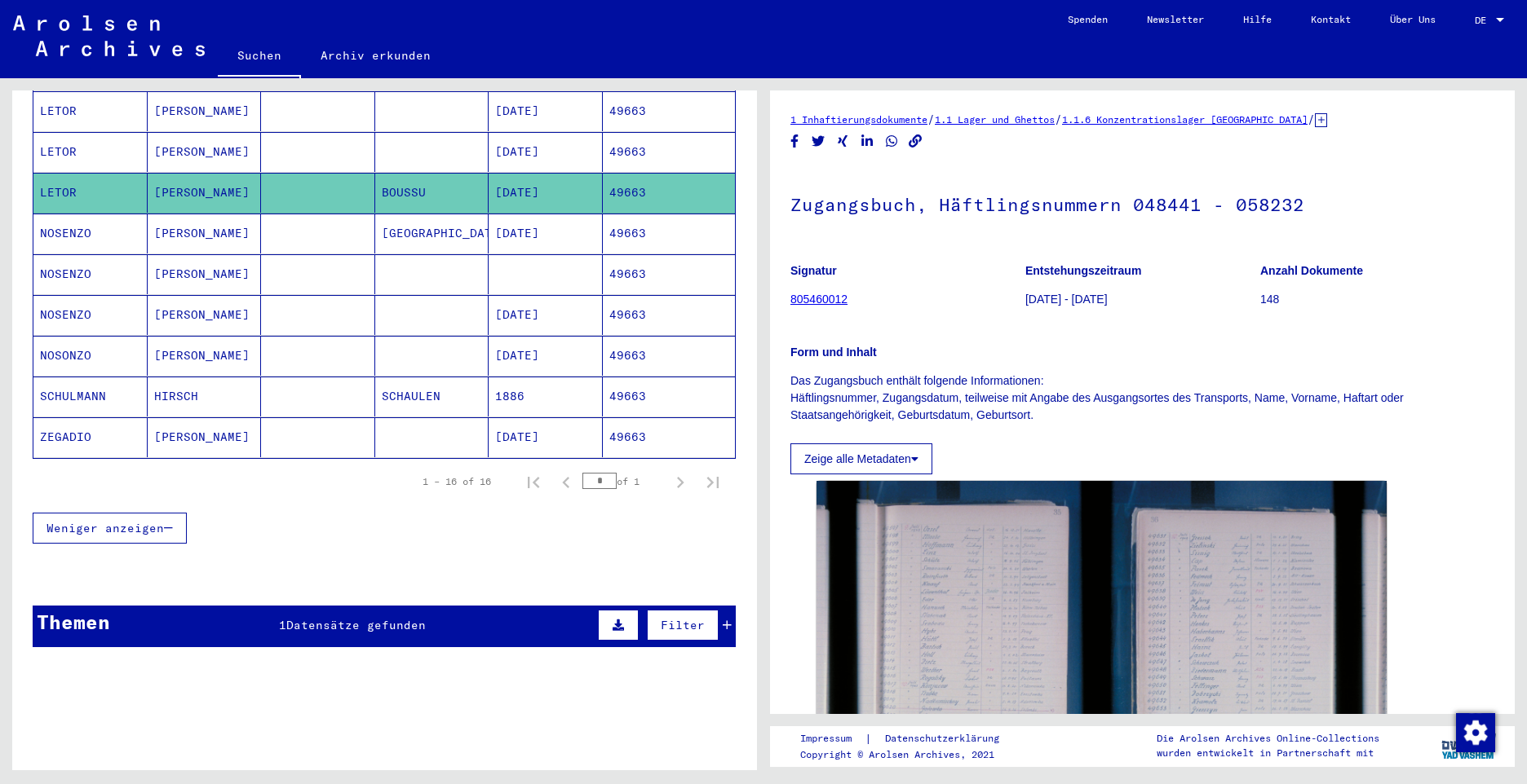
click at [79, 297] on mat-cell "NOSENZO" at bounding box center [90, 315] width 114 height 40
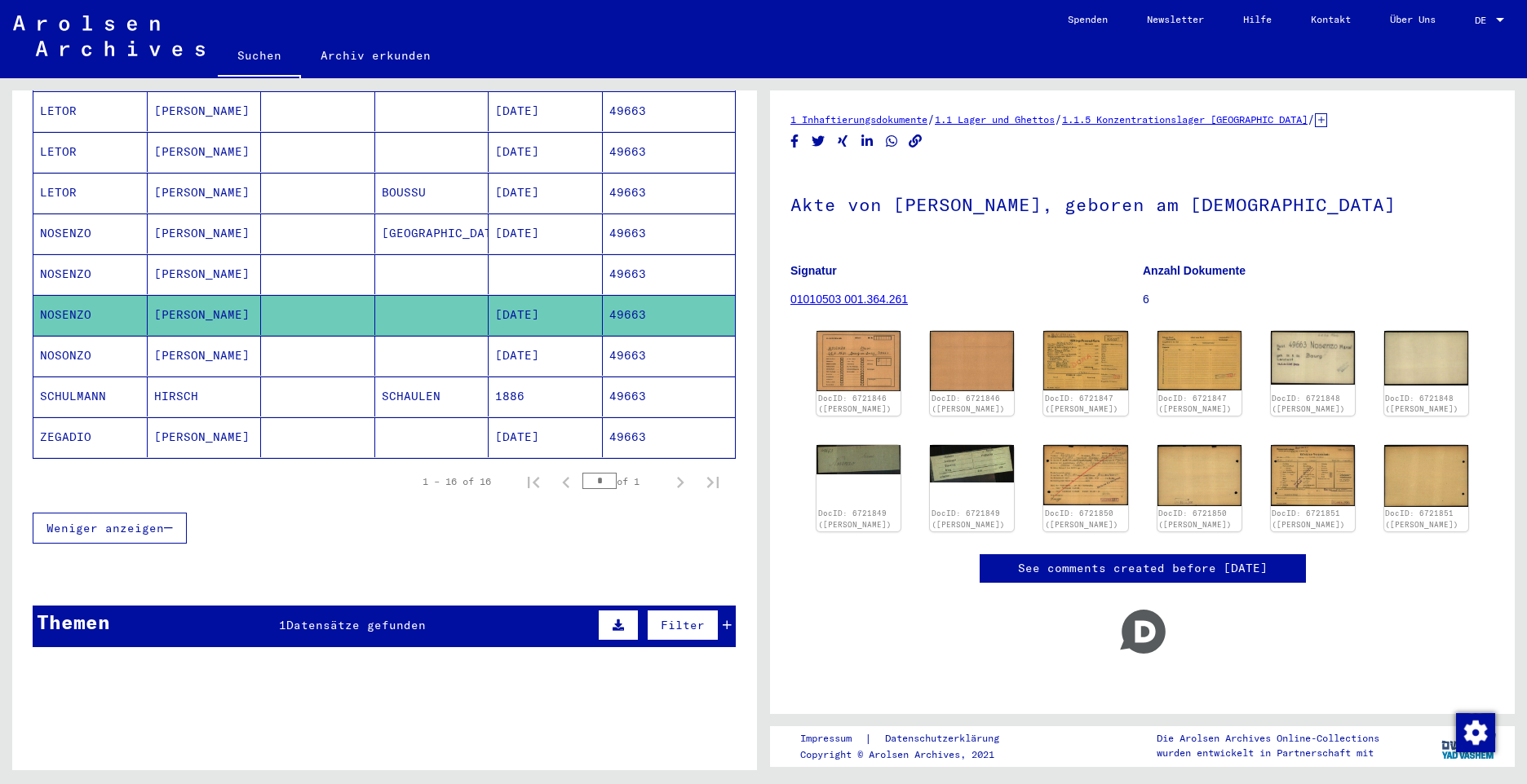
click at [64, 259] on mat-cell "NOSENZO" at bounding box center [90, 274] width 114 height 40
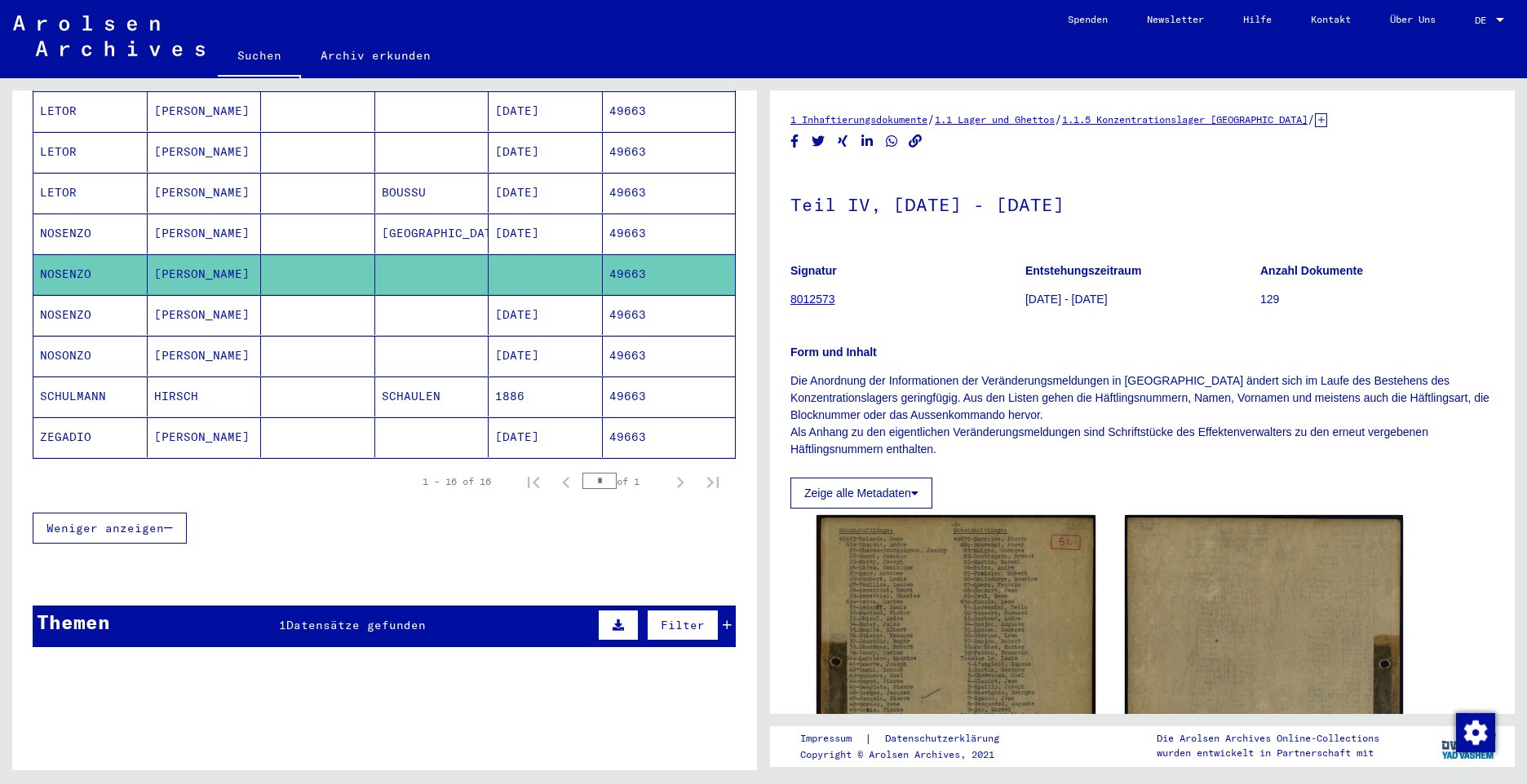
click at [63, 336] on mat-cell "NOSONZO" at bounding box center [90, 356] width 114 height 40
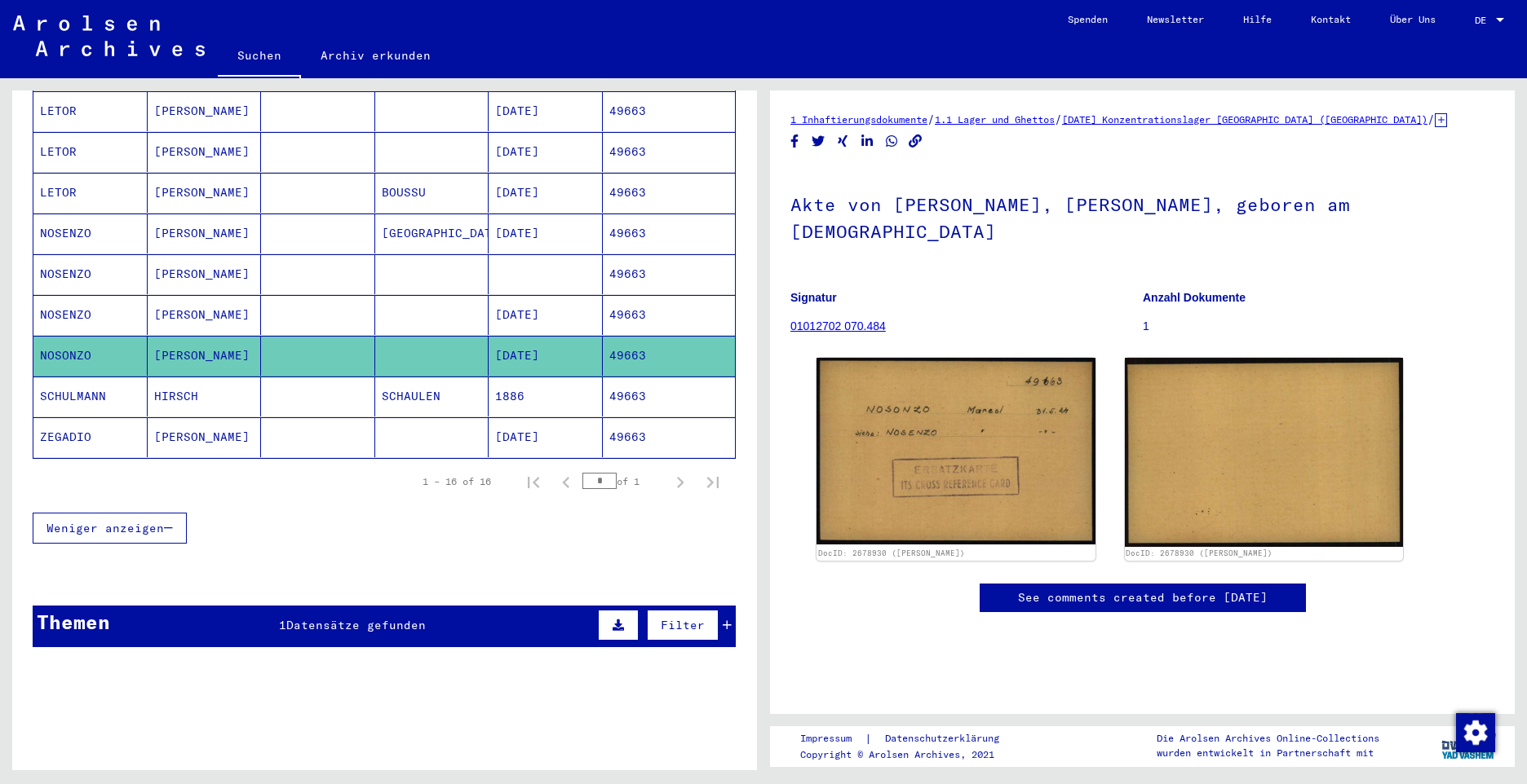
click at [64, 297] on mat-cell "NOSENZO" at bounding box center [90, 315] width 114 height 40
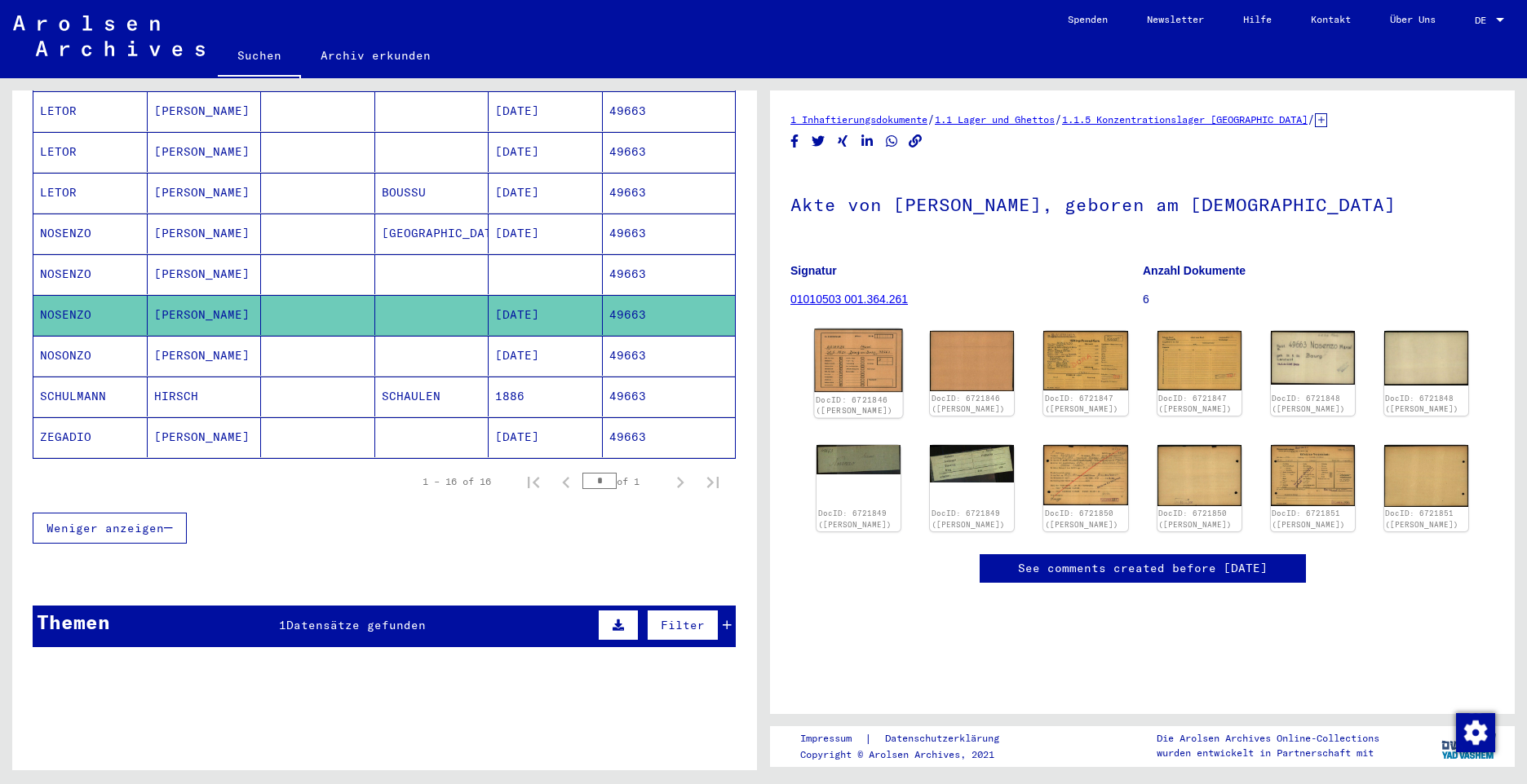
click at [845, 376] on img at bounding box center [858, 361] width 88 height 64
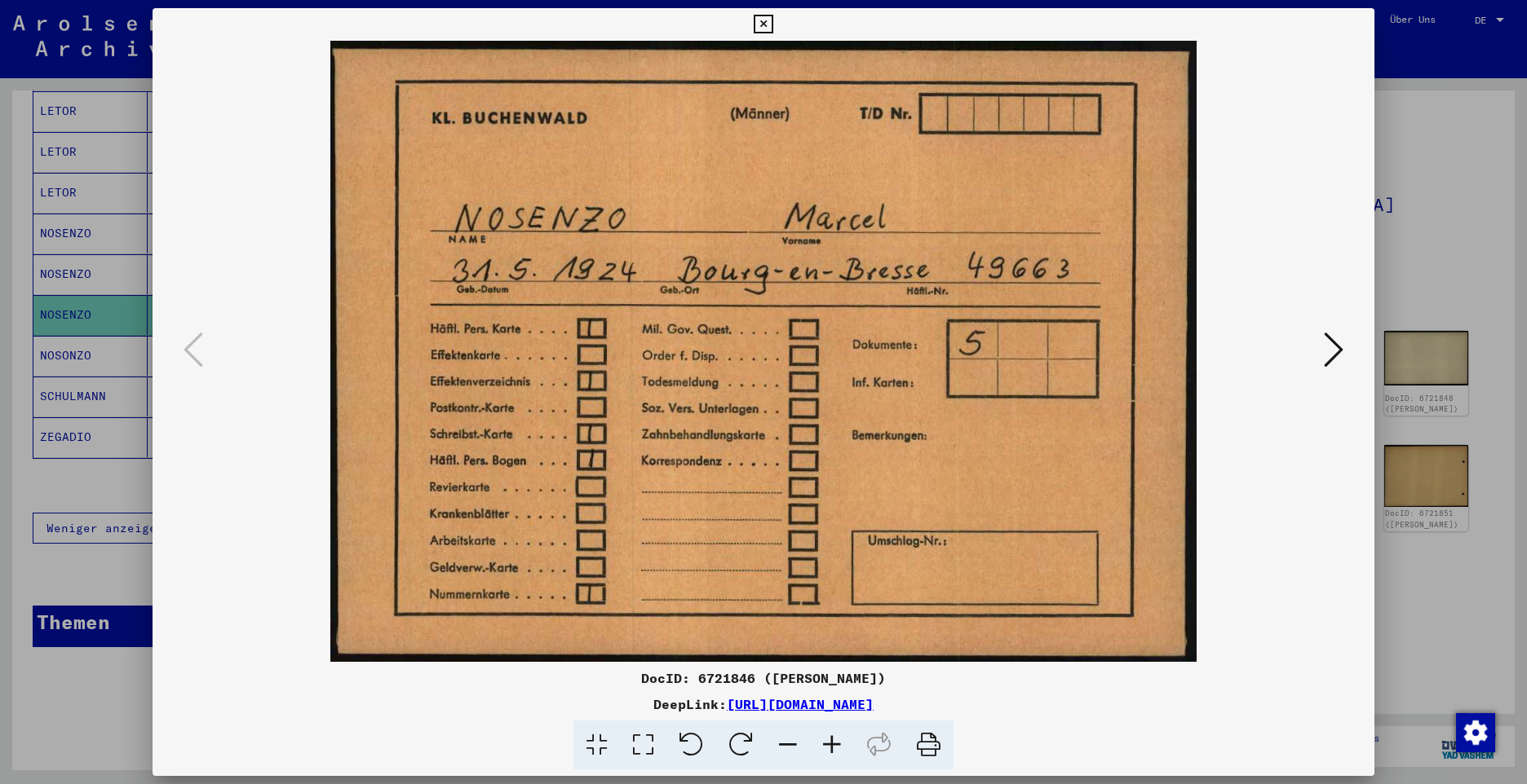
click at [1331, 351] on icon at bounding box center [1334, 349] width 20 height 39
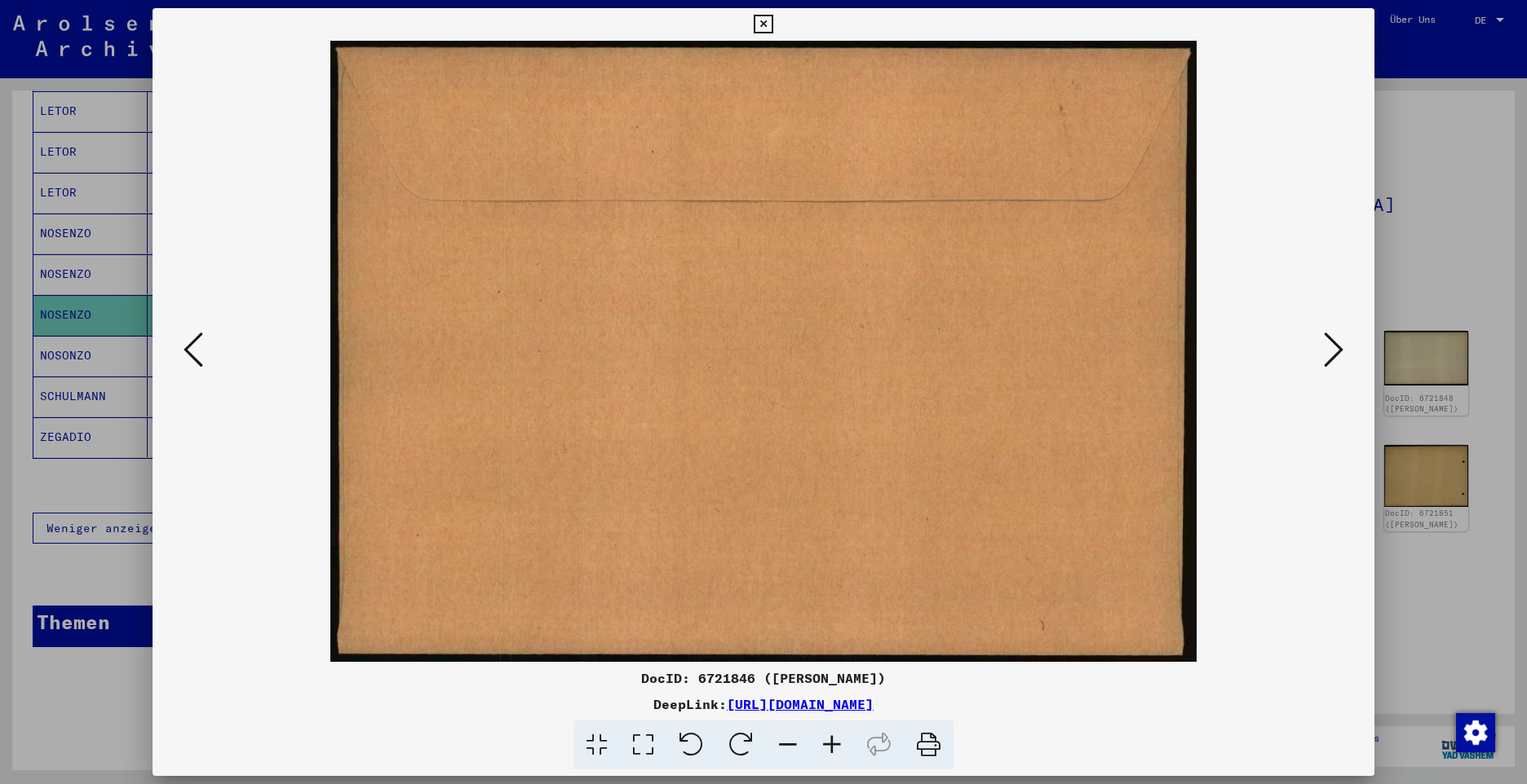
click at [1331, 351] on icon at bounding box center [1334, 349] width 20 height 39
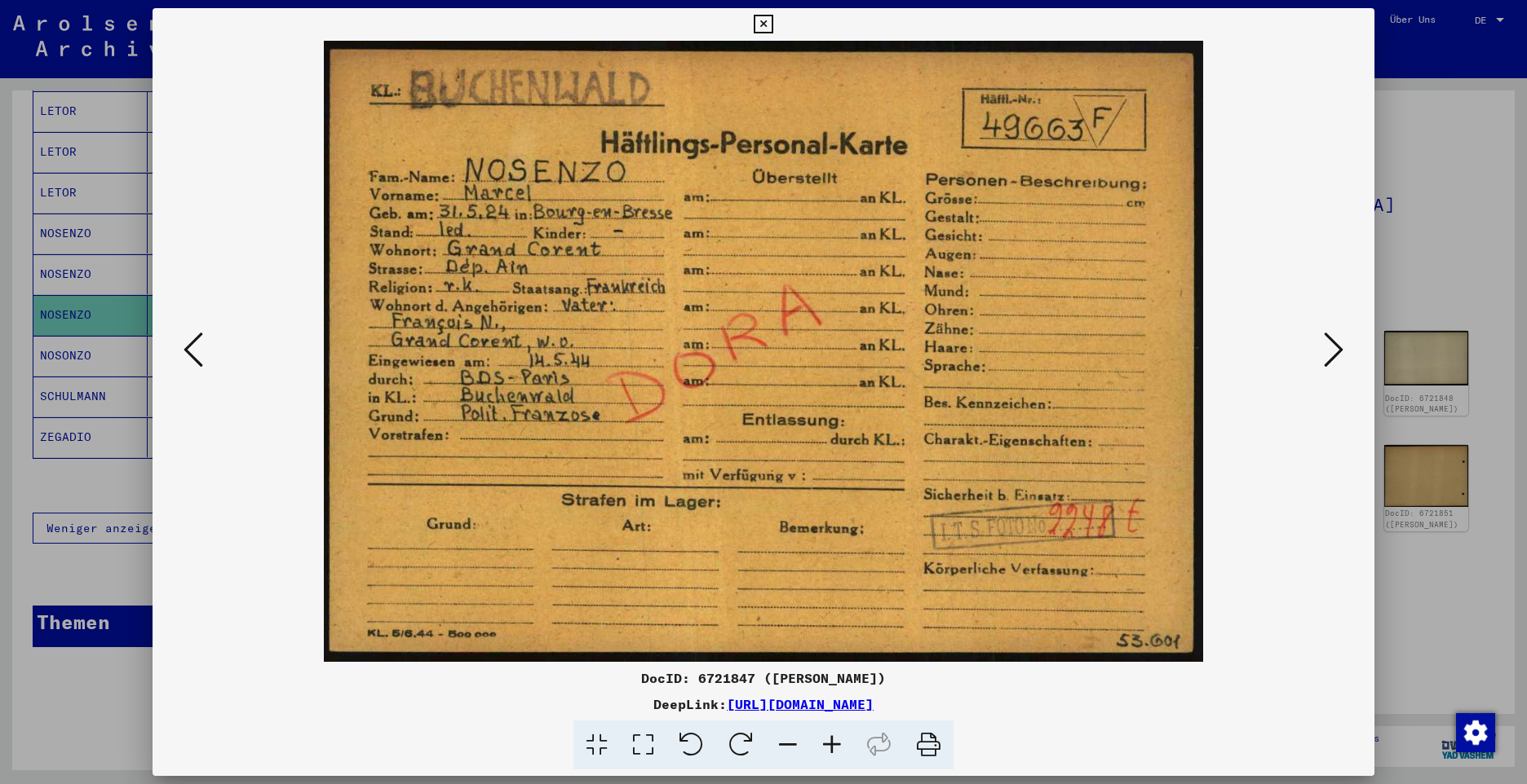
click at [1334, 354] on icon at bounding box center [1334, 349] width 20 height 39
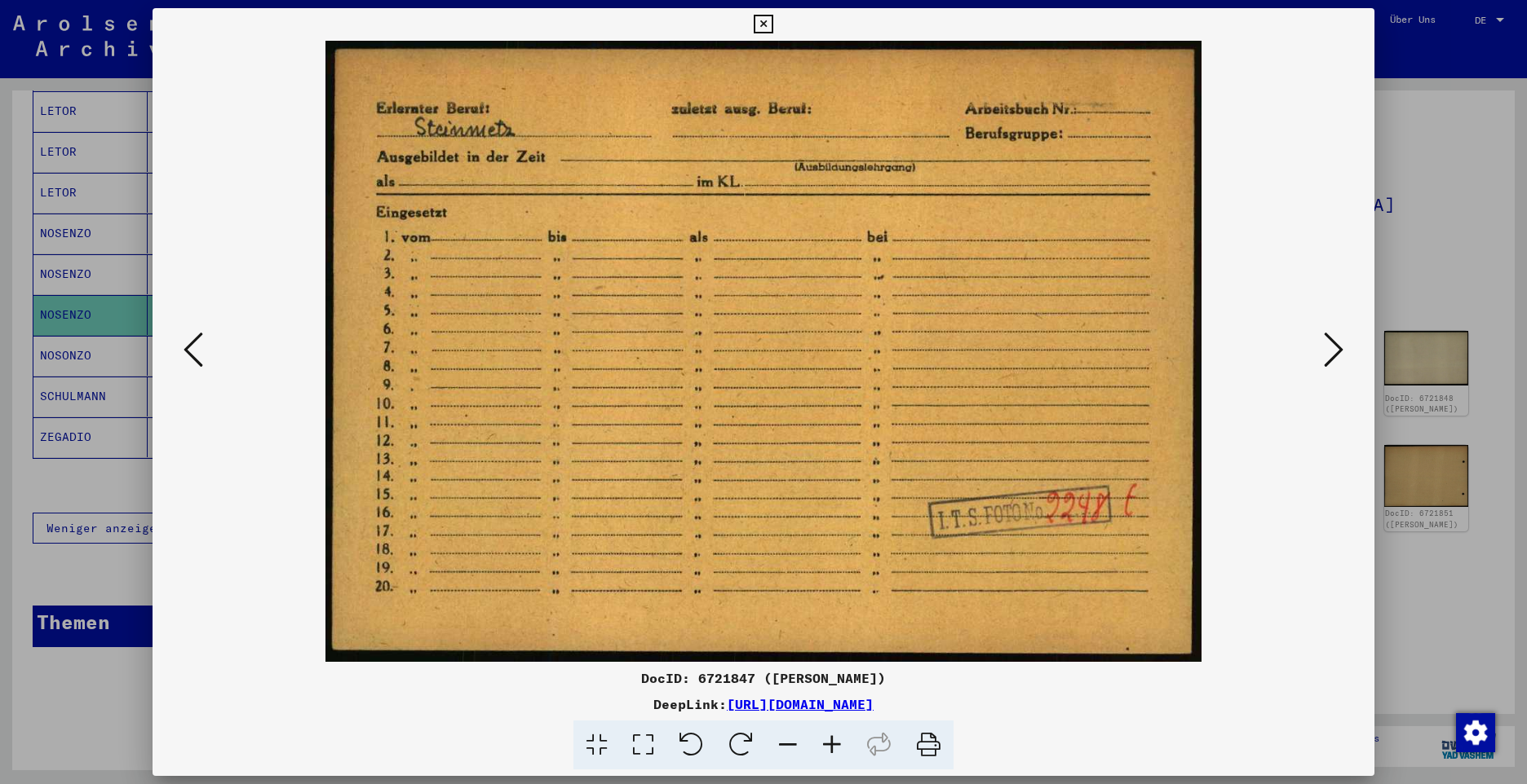
click at [1326, 345] on icon at bounding box center [1334, 349] width 20 height 39
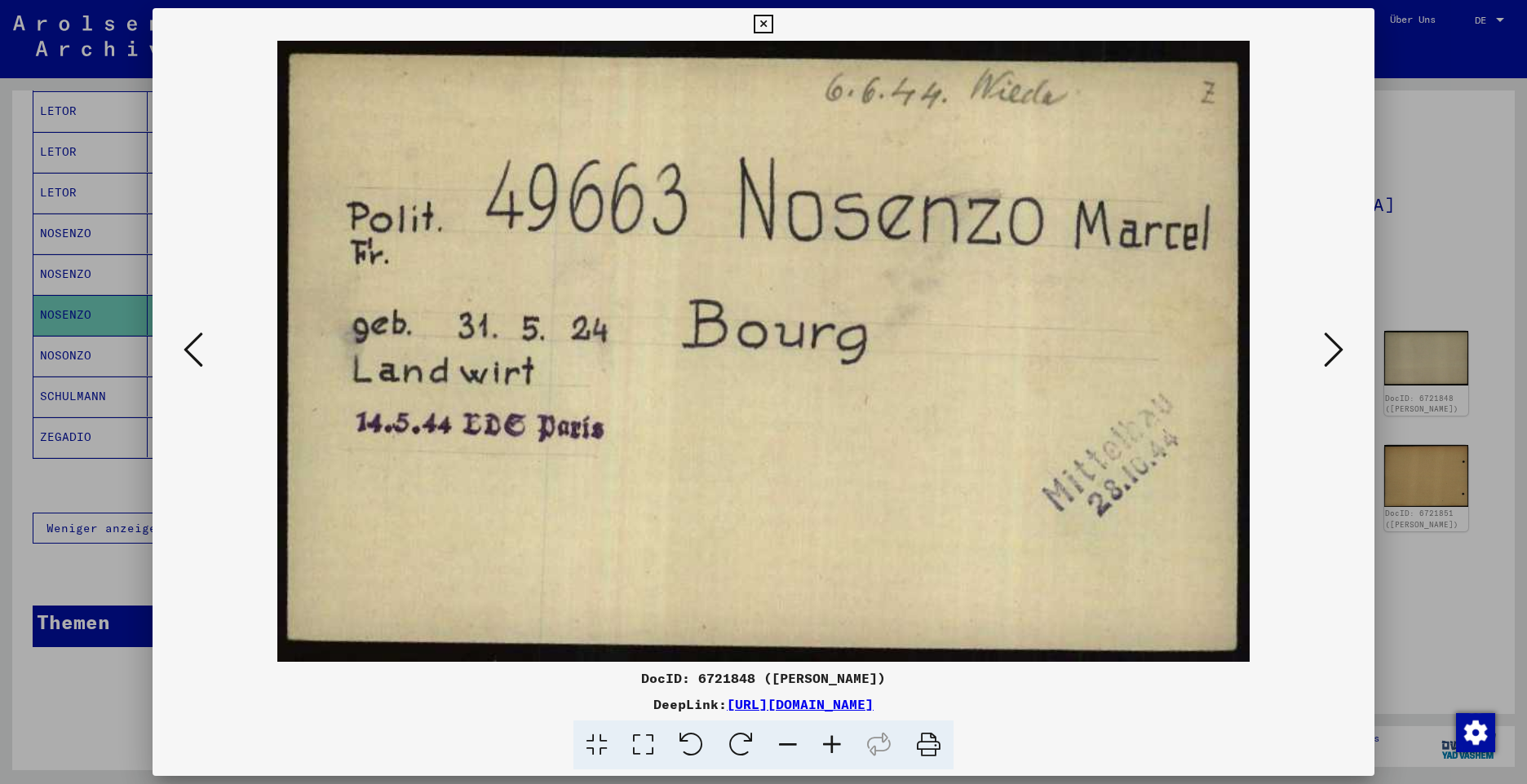
click at [1326, 345] on icon at bounding box center [1334, 349] width 20 height 39
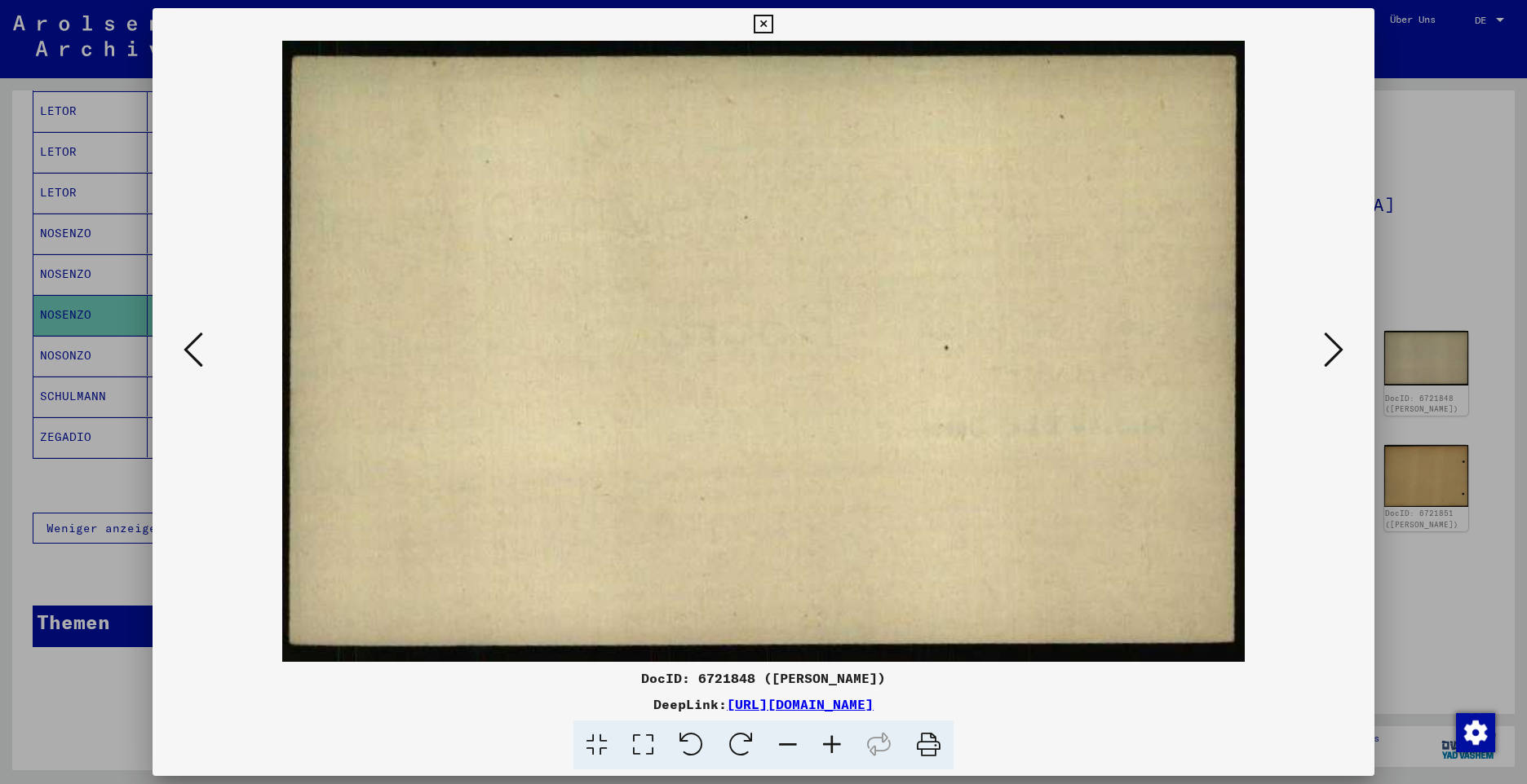
click at [1326, 345] on icon at bounding box center [1334, 349] width 20 height 39
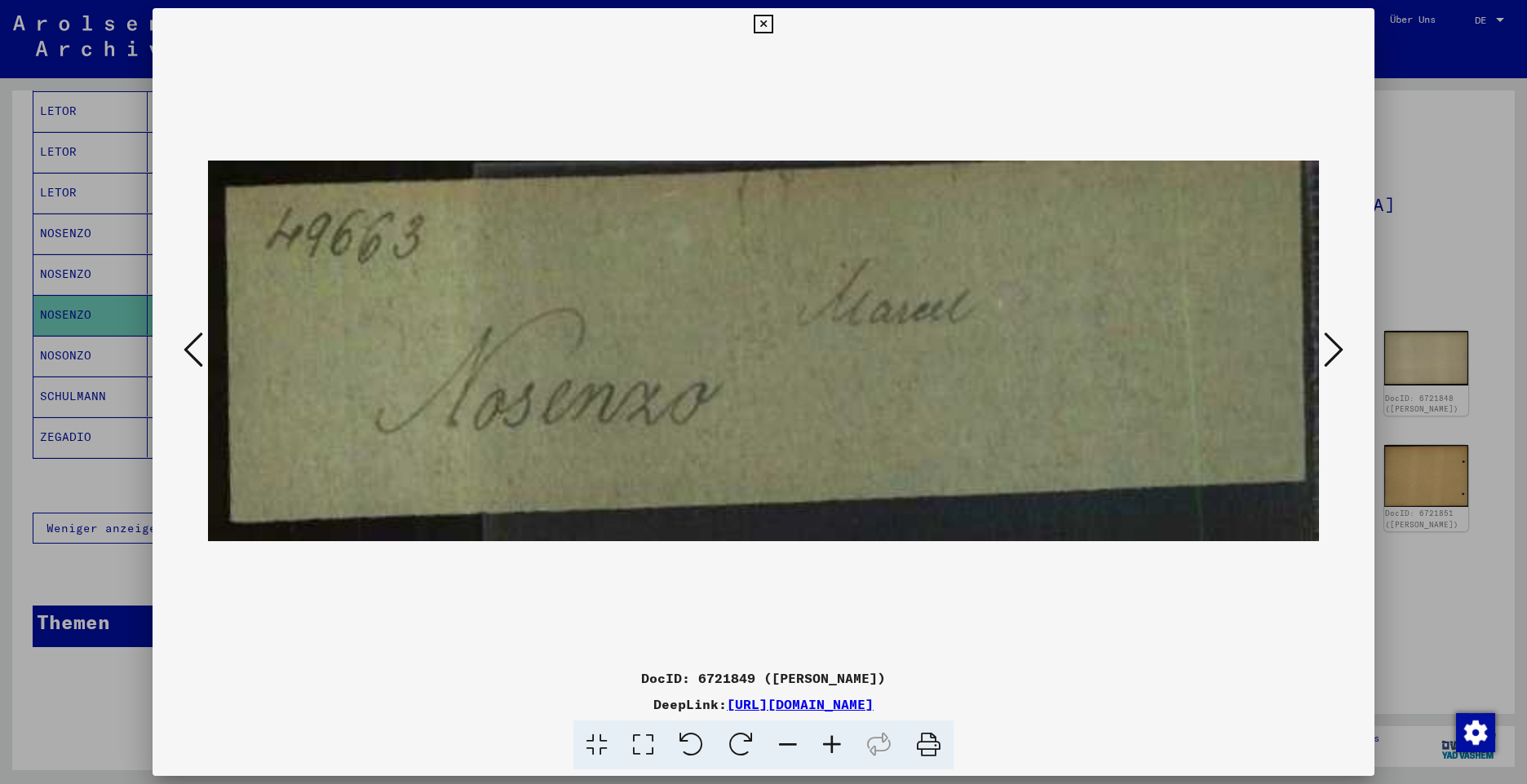
click at [1326, 345] on icon at bounding box center [1334, 349] width 20 height 39
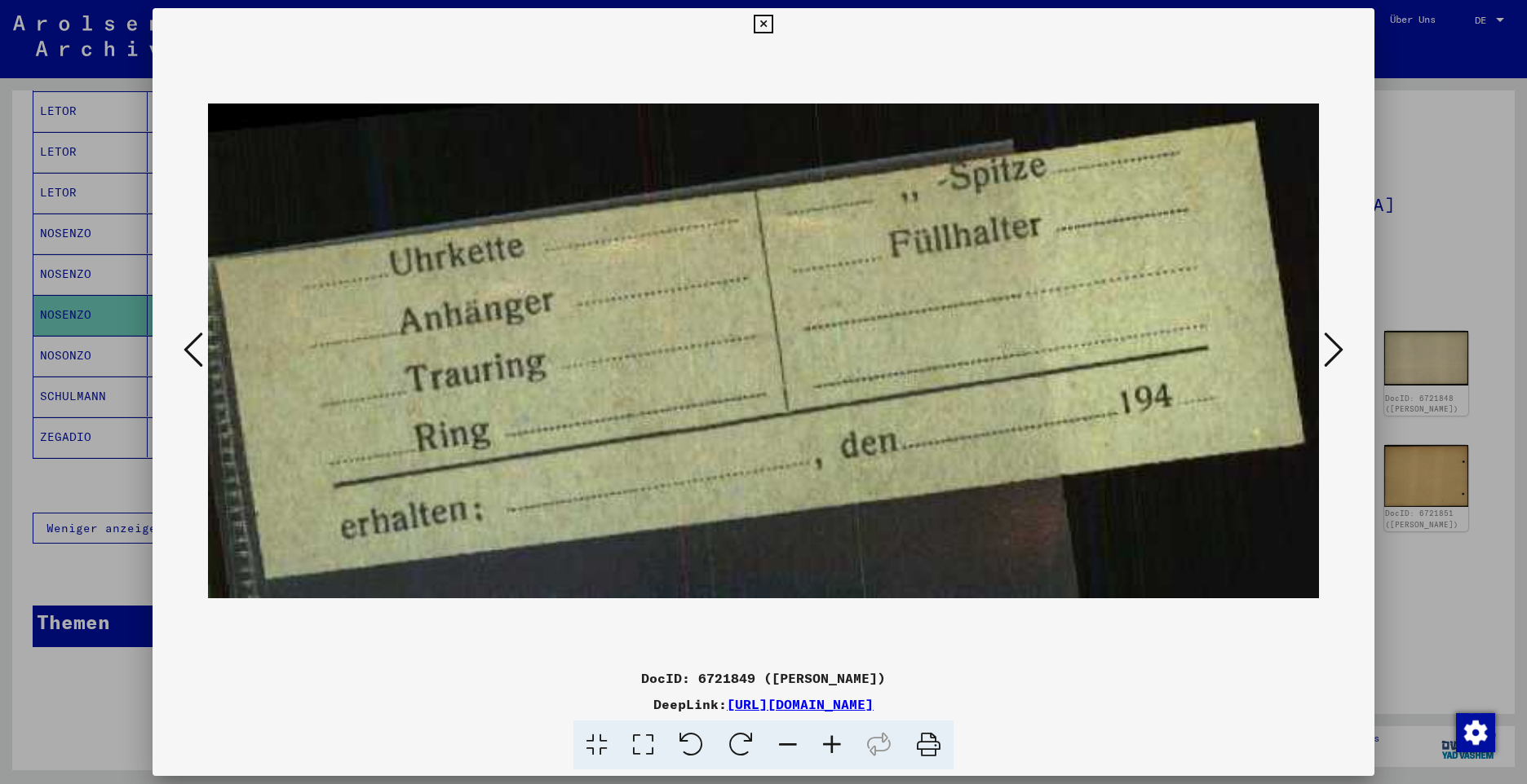
click at [1326, 345] on icon at bounding box center [1334, 349] width 20 height 39
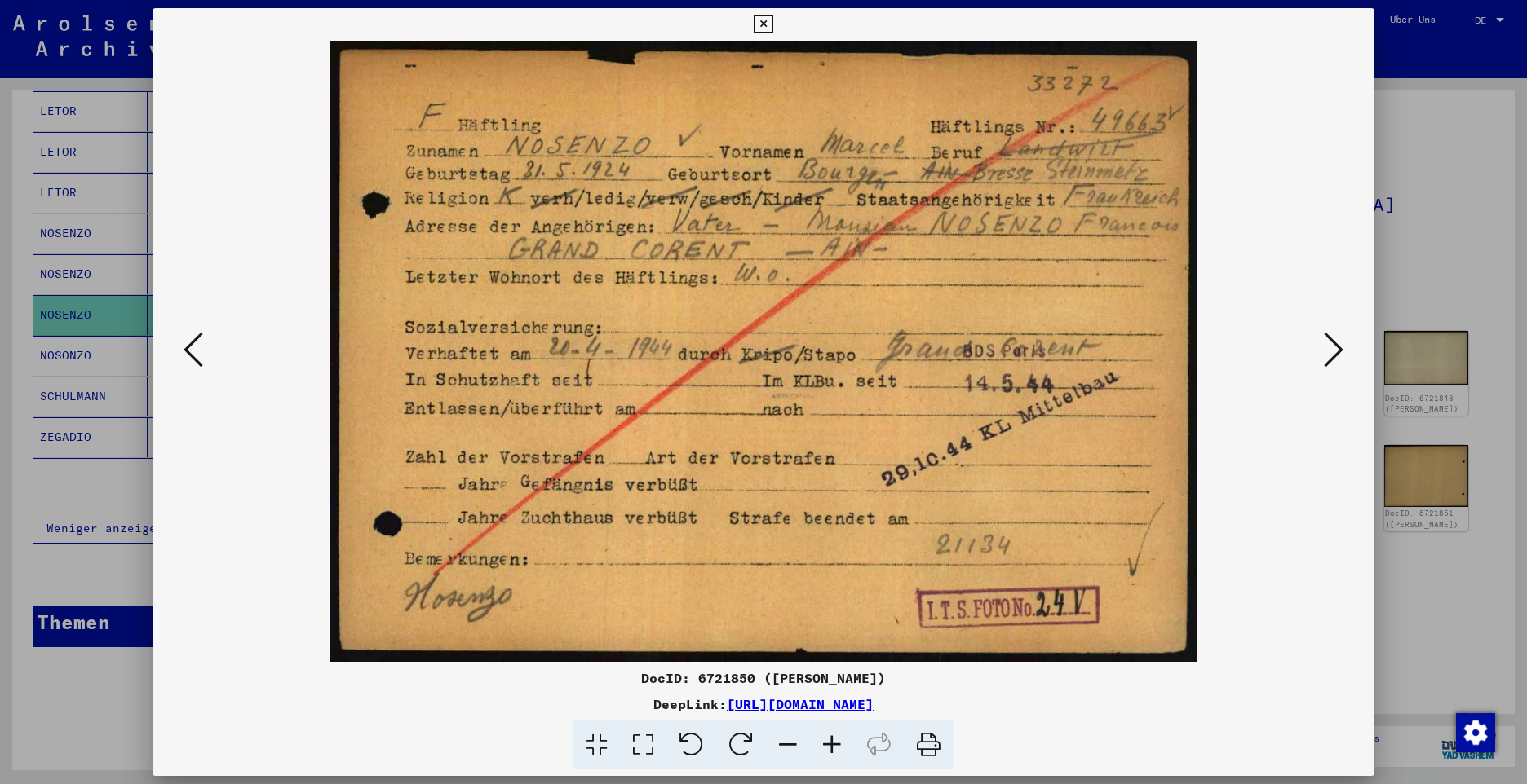
click at [1330, 344] on icon at bounding box center [1334, 349] width 20 height 39
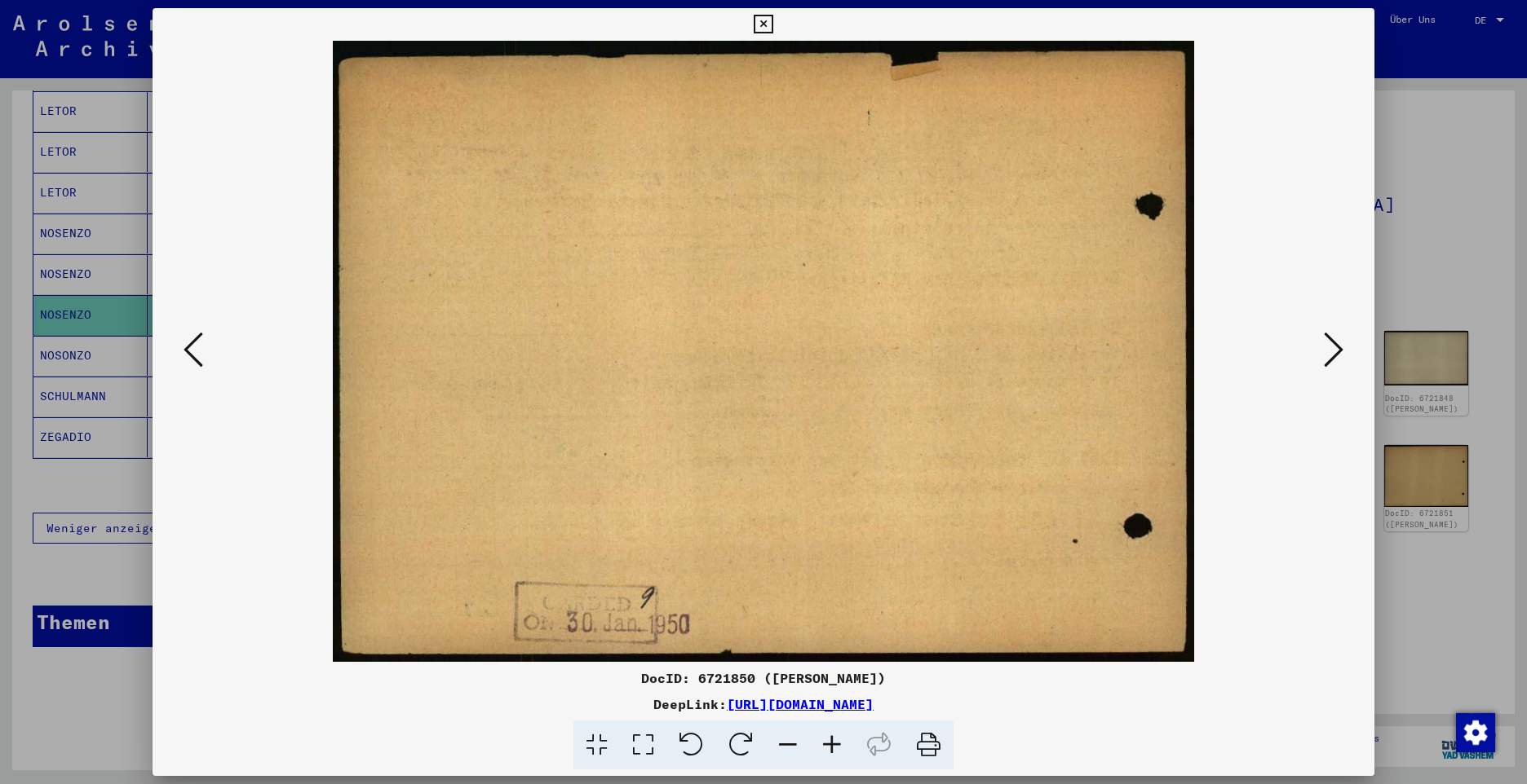
click at [1330, 344] on icon at bounding box center [1334, 349] width 20 height 39
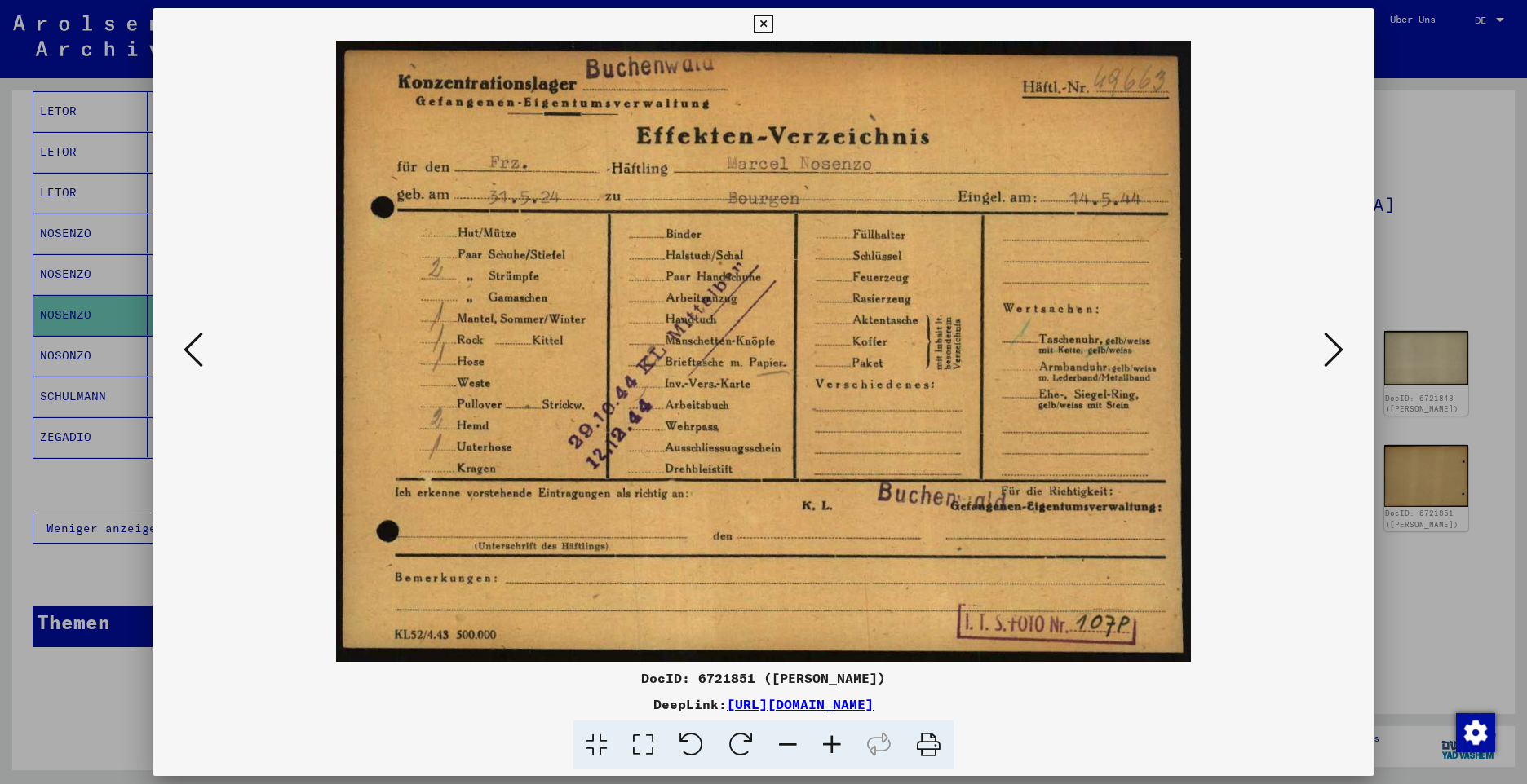
click at [1330, 344] on icon at bounding box center [1334, 349] width 20 height 39
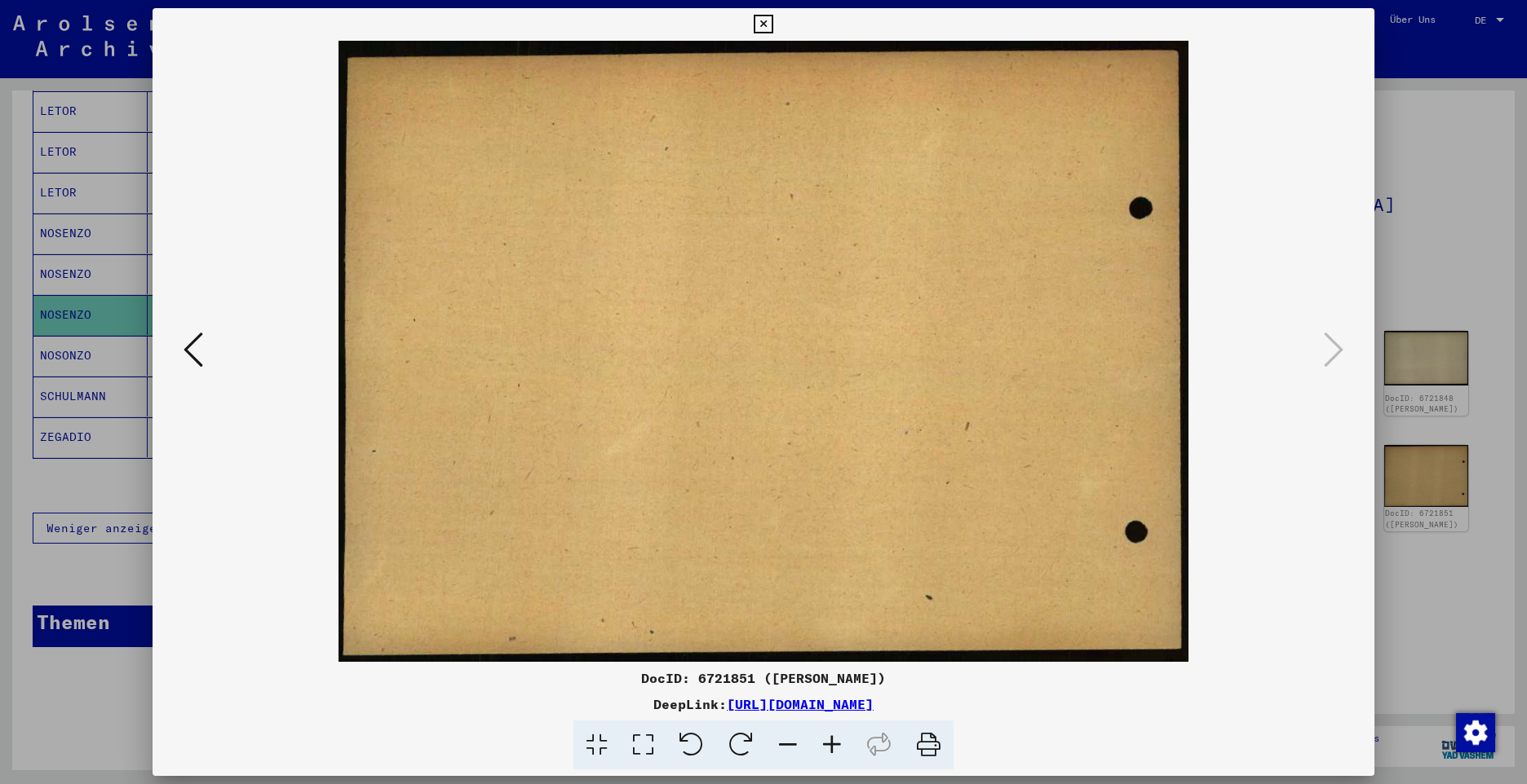
click at [764, 26] on icon at bounding box center [763, 25] width 19 height 20
